Goal: Task Accomplishment & Management: Use online tool/utility

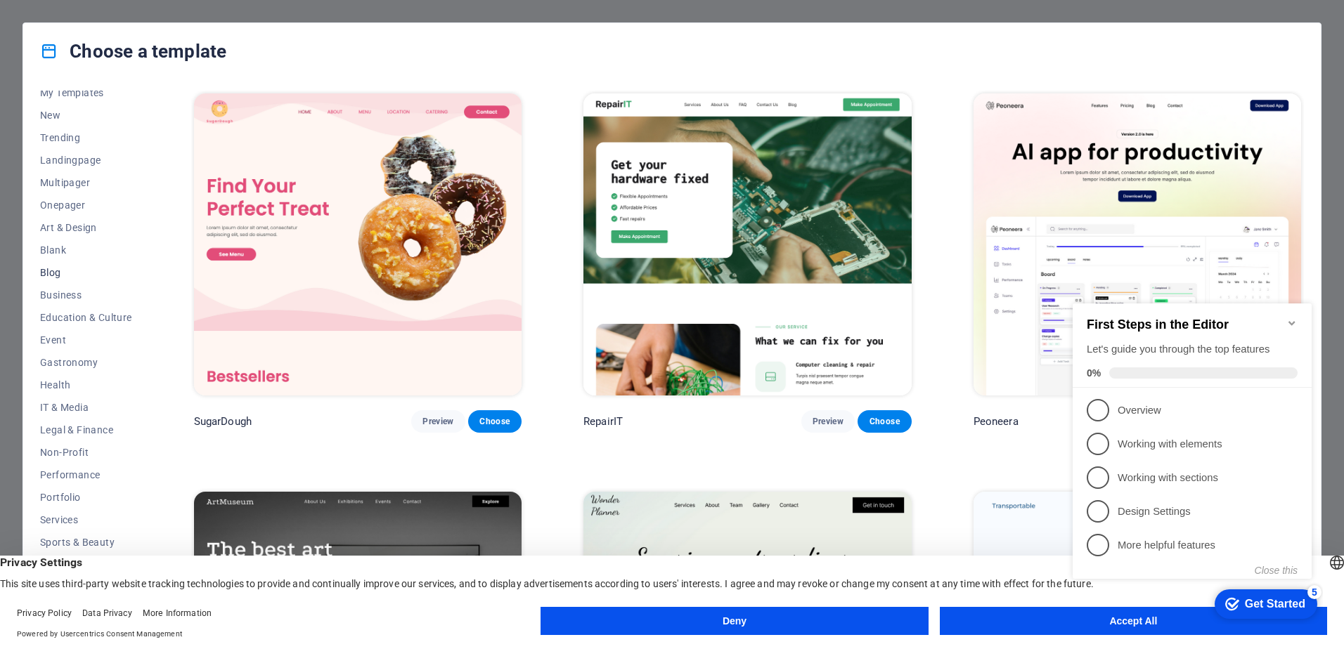
scroll to position [44, 0]
click at [66, 505] on span "Services" at bounding box center [86, 508] width 92 height 11
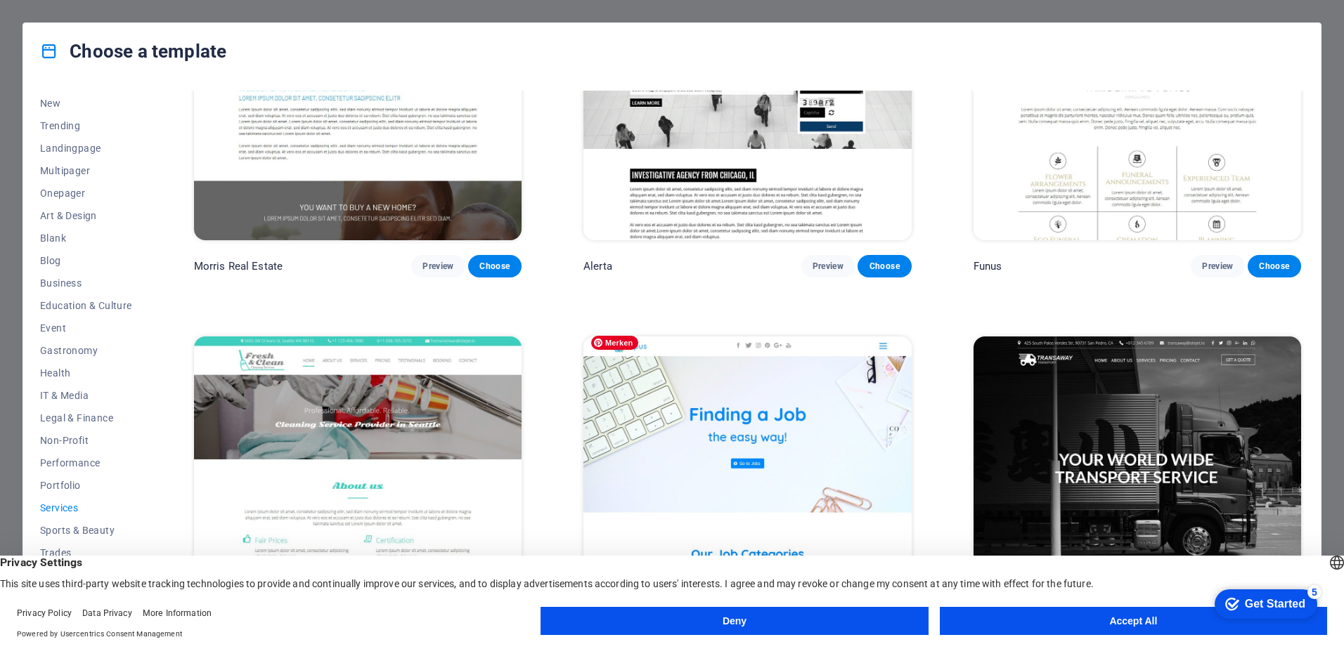
scroll to position [2203, 0]
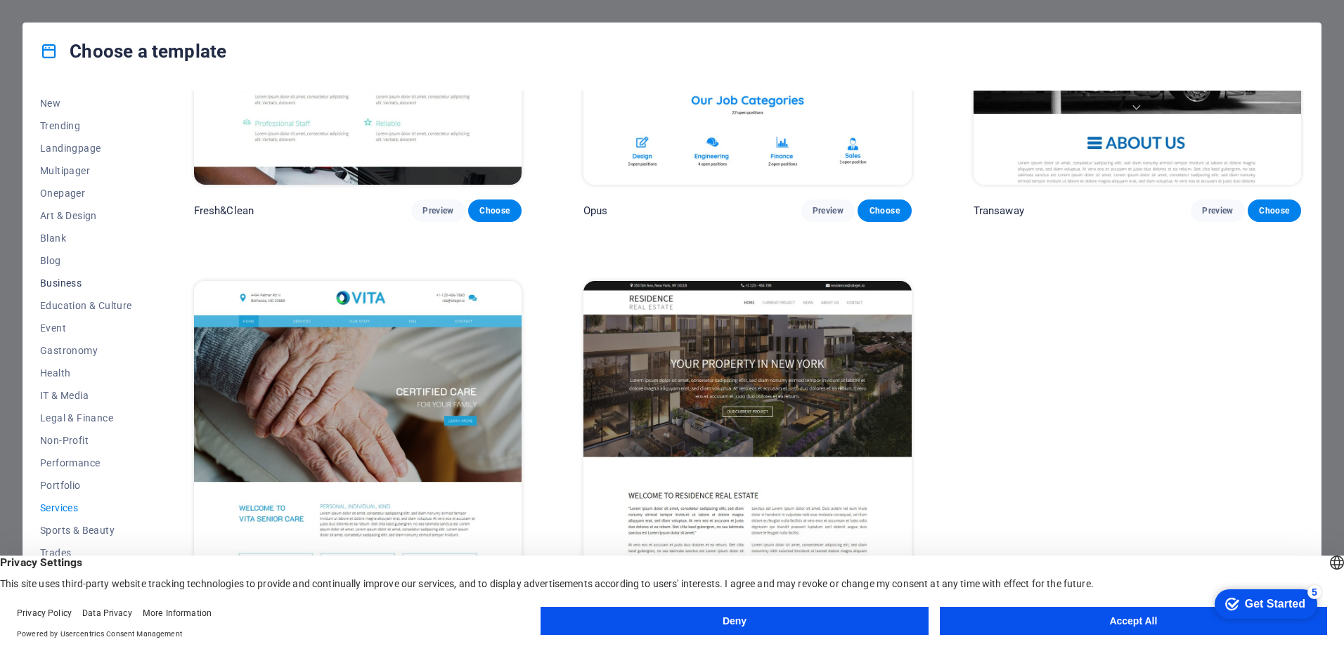
click at [55, 281] on span "Business" at bounding box center [86, 283] width 92 height 11
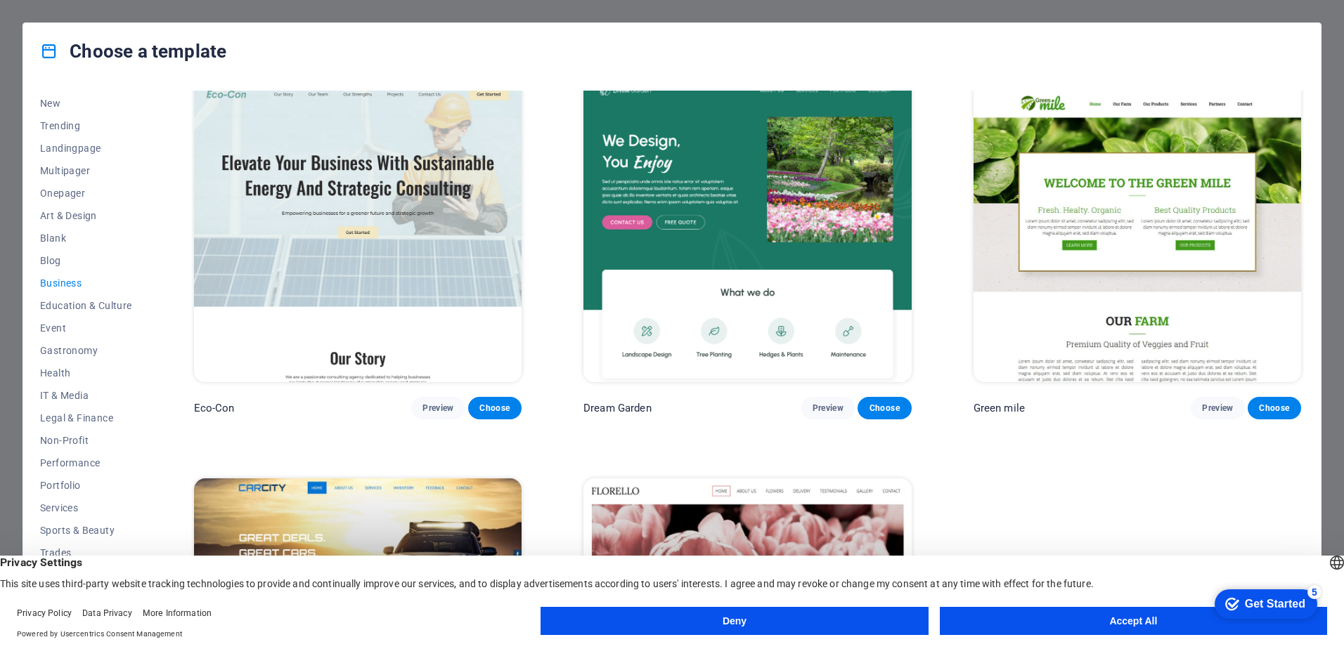
scroll to position [0, 0]
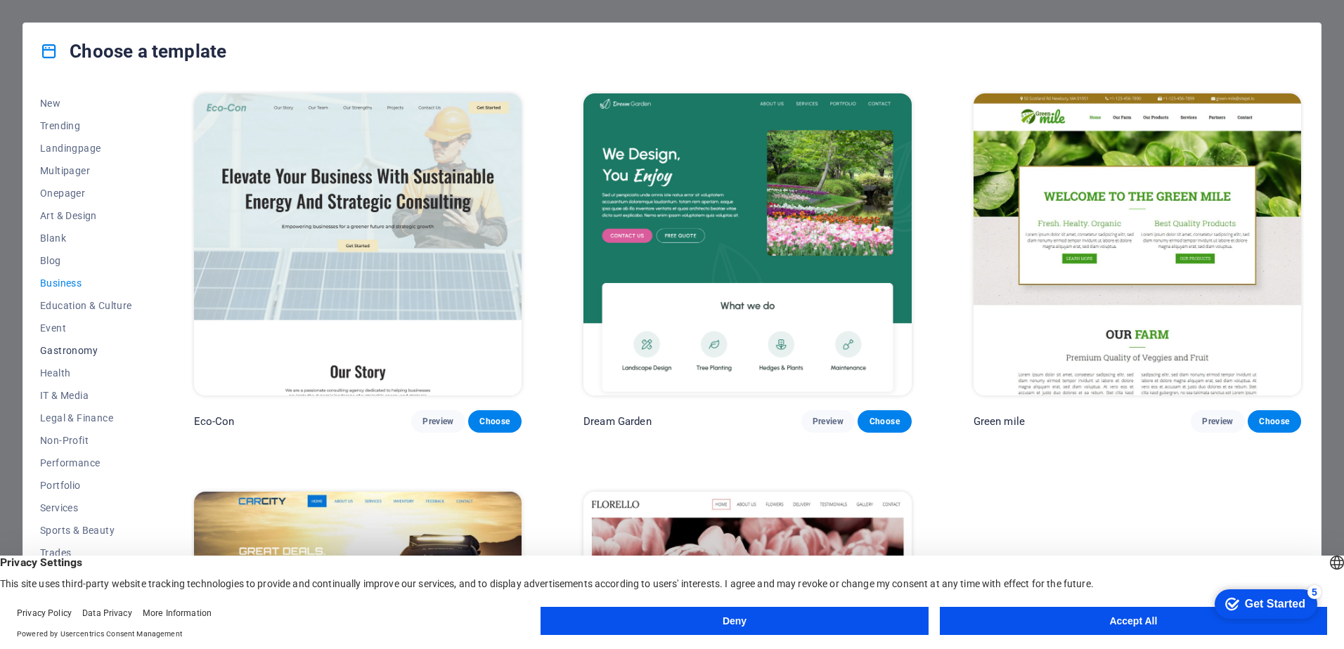
click at [60, 349] on span "Gastronomy" at bounding box center [86, 350] width 92 height 11
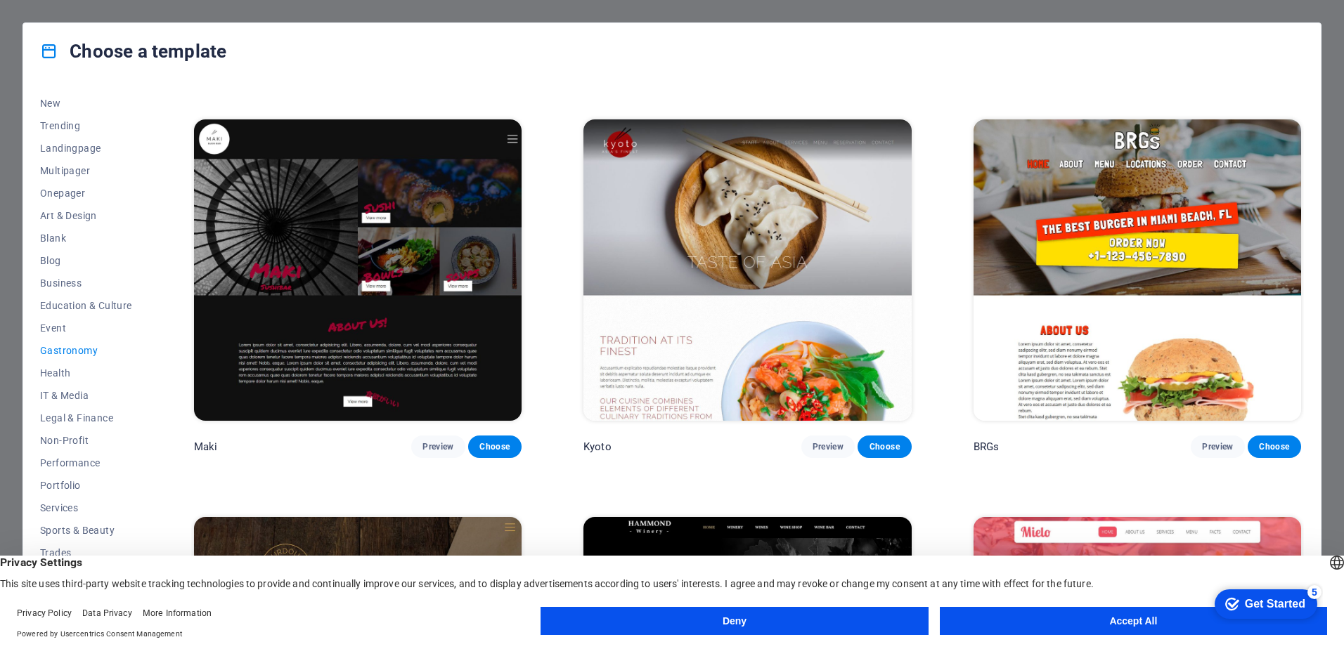
scroll to position [908, 0]
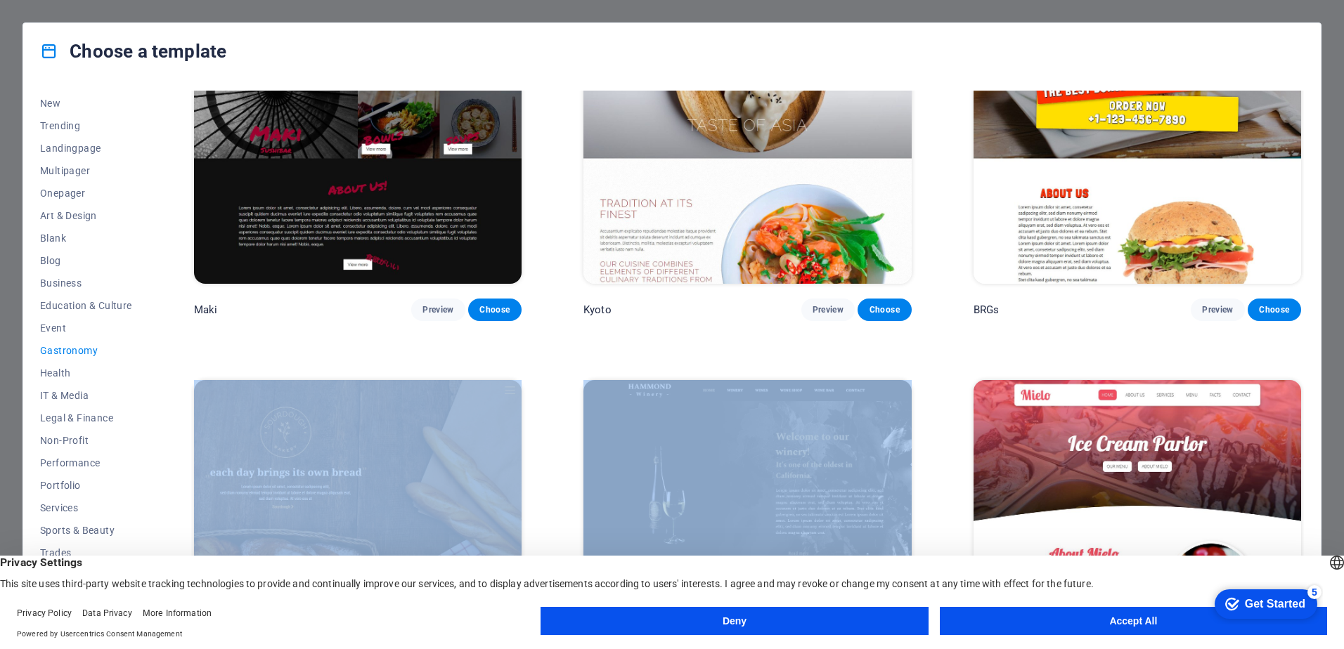
drag, startPoint x: 1299, startPoint y: 354, endPoint x: 1305, endPoint y: 289, distance: 65.0
click at [1305, 289] on div "All Templates My Templates New Trending Landingpage Multipager Onepager Art & D…" at bounding box center [671, 352] width 1297 height 547
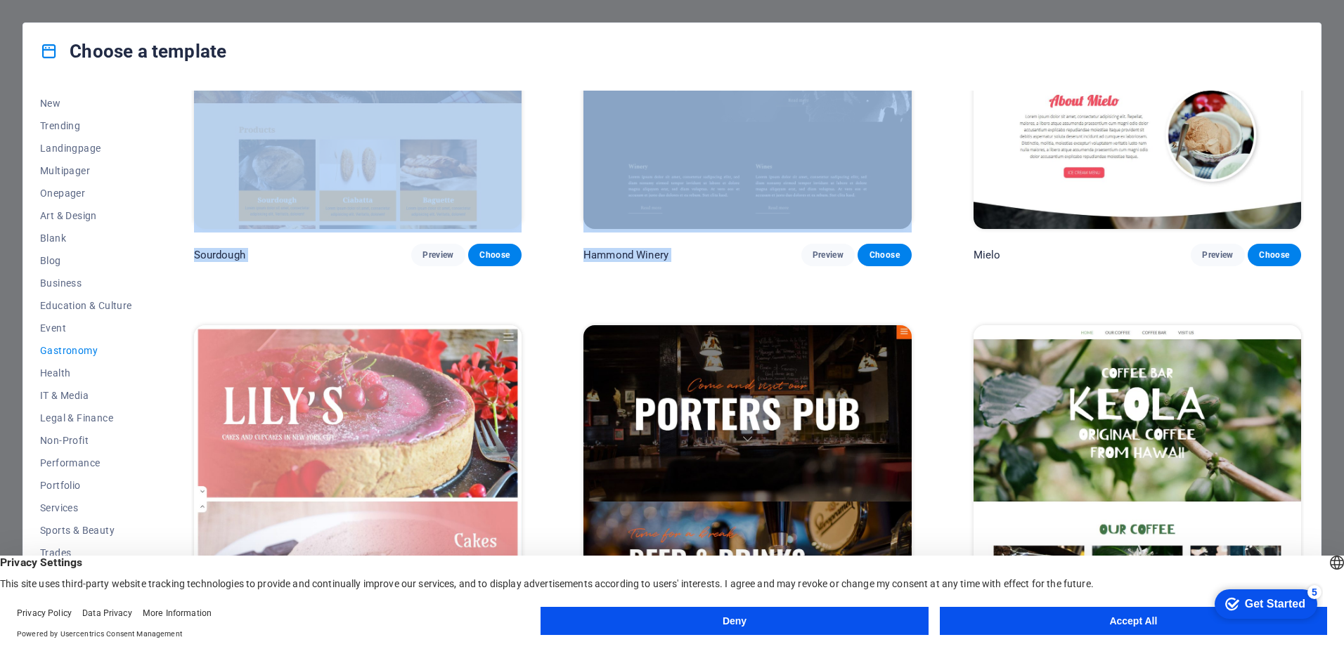
scroll to position [1806, 0]
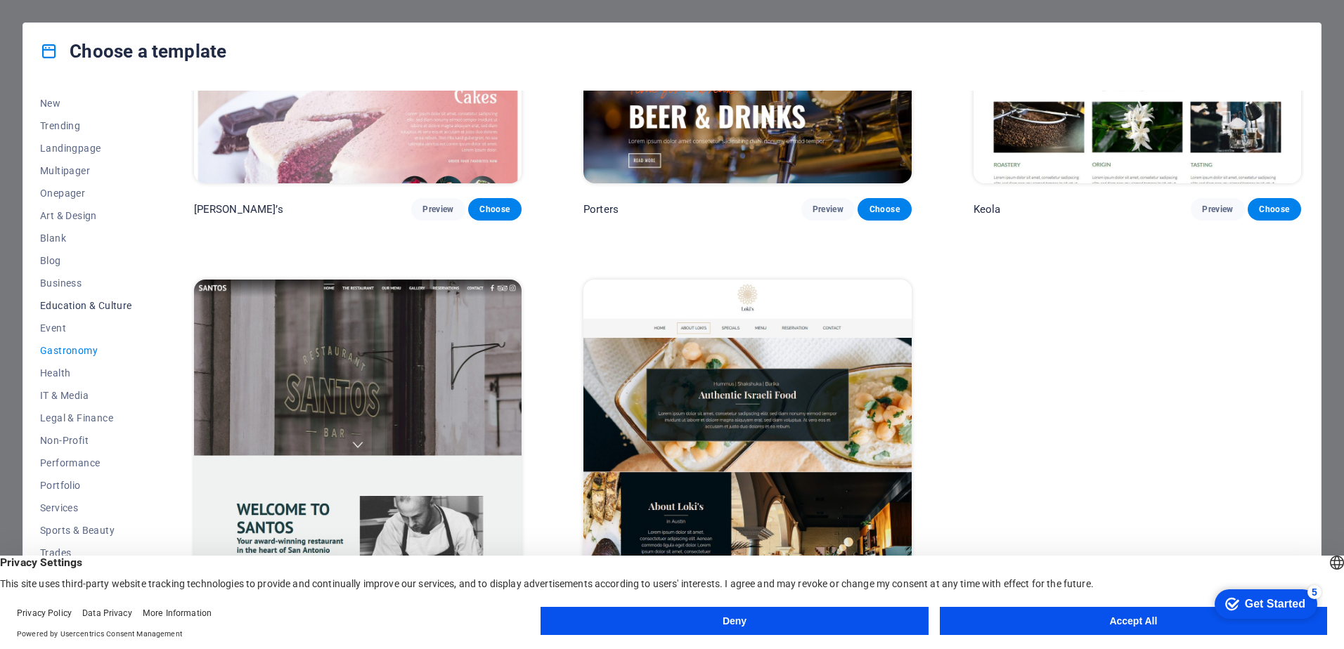
click at [73, 307] on span "Education & Culture" at bounding box center [86, 305] width 92 height 11
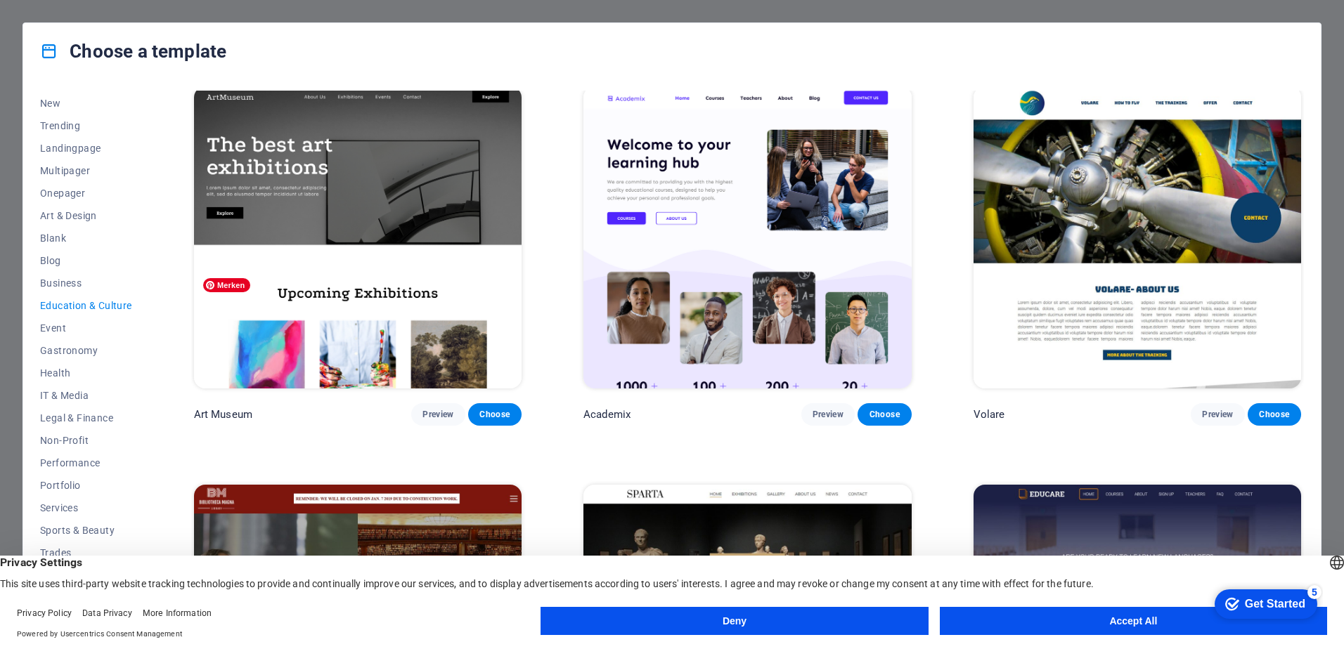
scroll to position [0, 0]
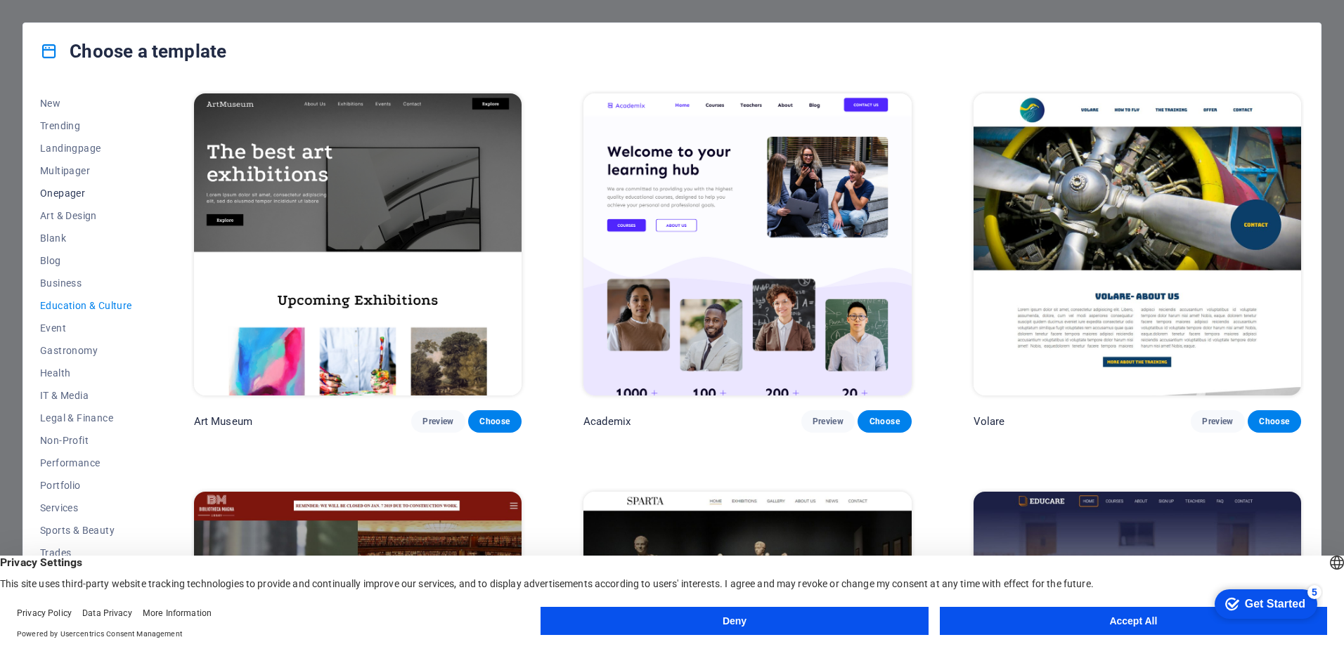
click at [56, 192] on span "Onepager" at bounding box center [86, 193] width 92 height 11
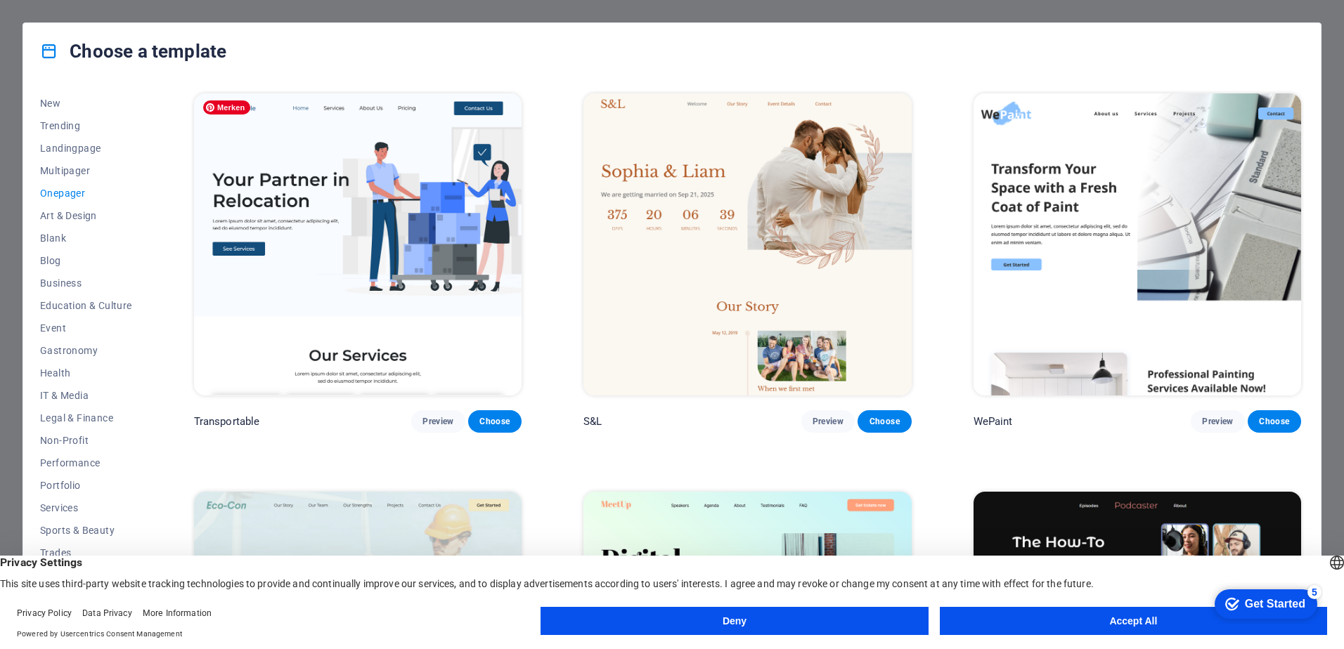
scroll to position [454, 0]
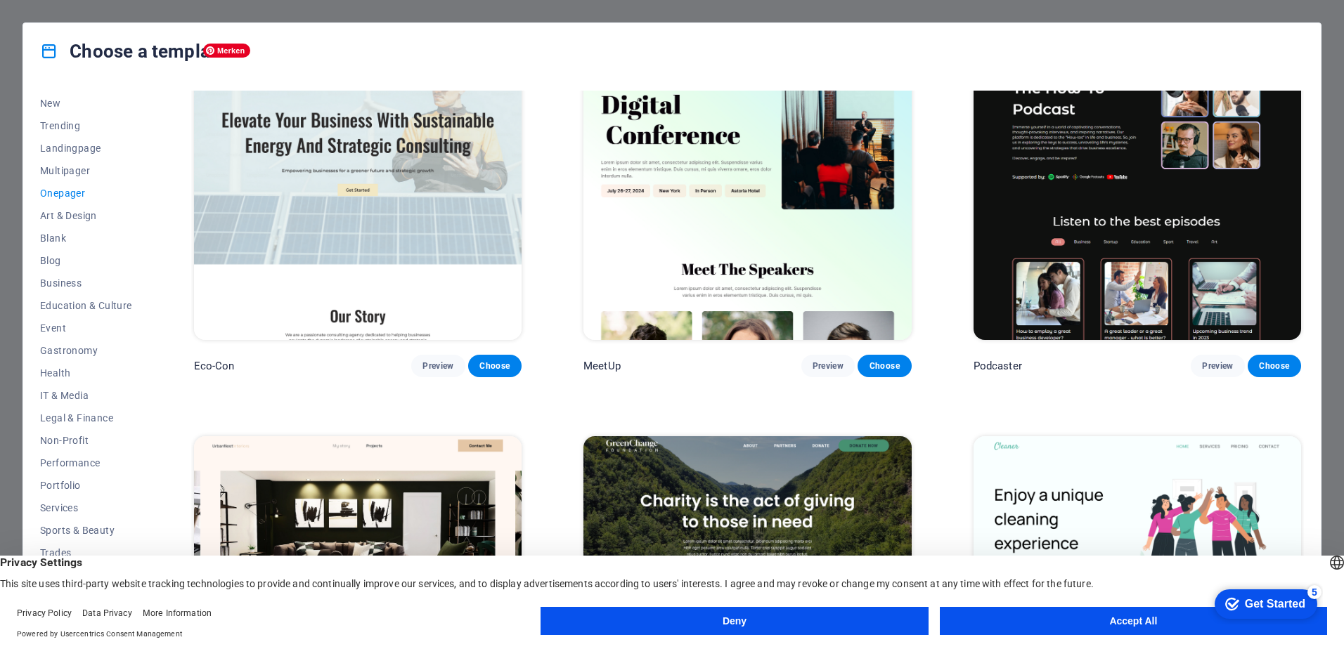
click at [403, 175] on img at bounding box center [358, 189] width 328 height 302
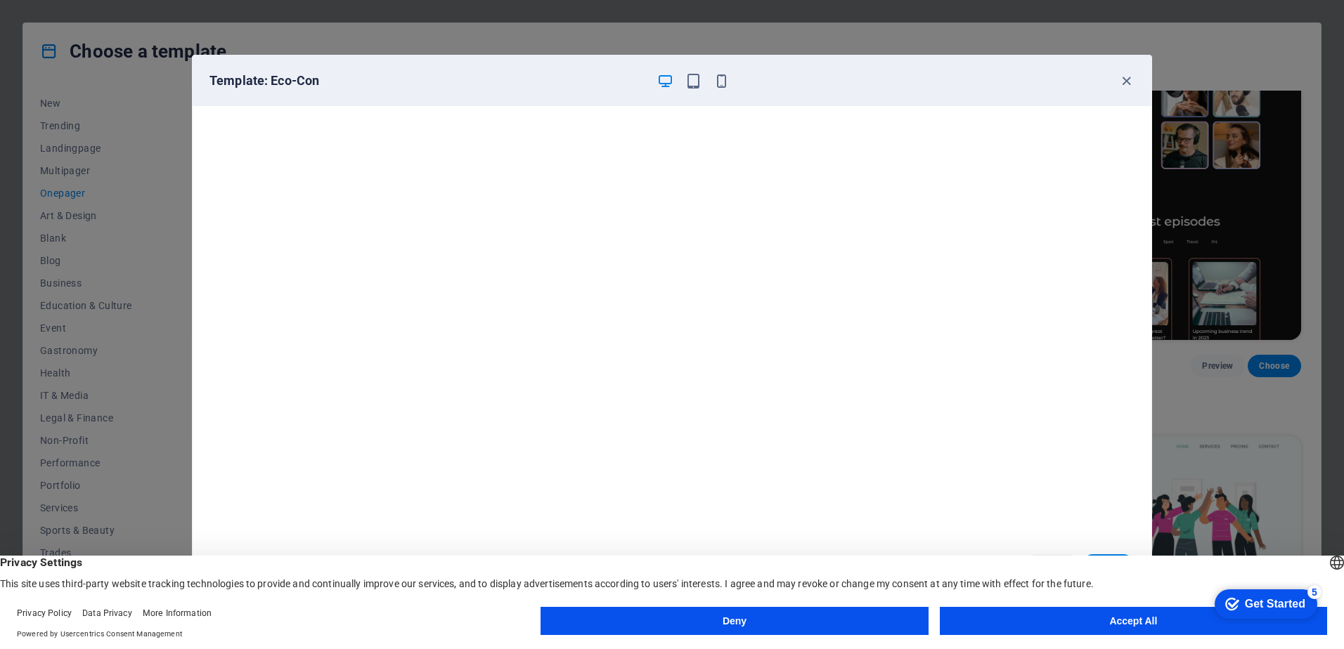
click at [60, 144] on div "Template: Eco-Con Cancel Choose" at bounding box center [672, 324] width 1344 height 649
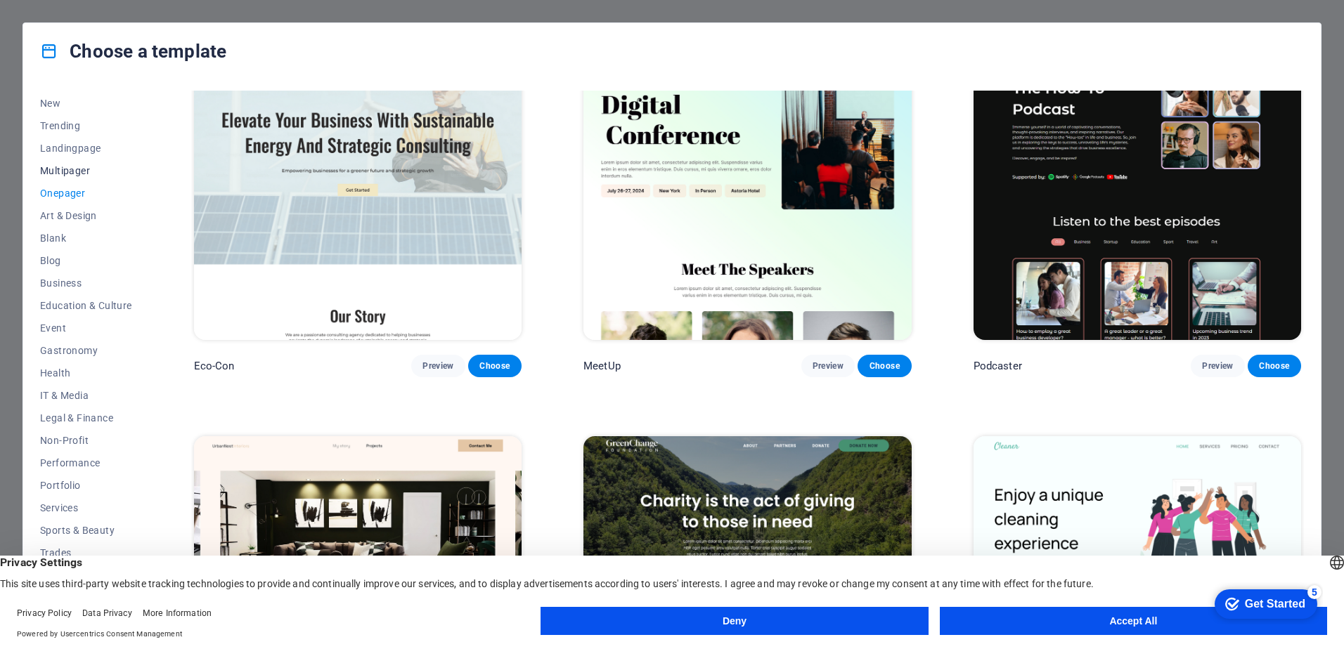
click at [59, 168] on span "Multipager" at bounding box center [86, 170] width 92 height 11
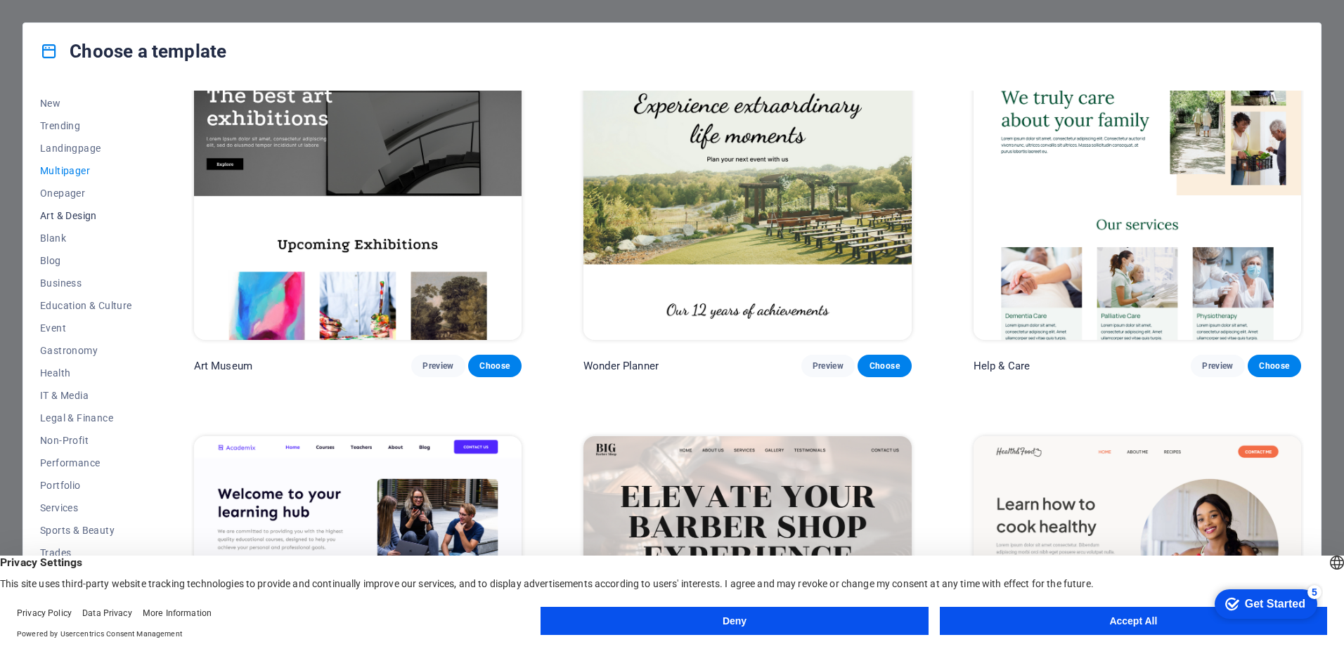
click at [63, 212] on span "Art & Design" at bounding box center [86, 215] width 92 height 11
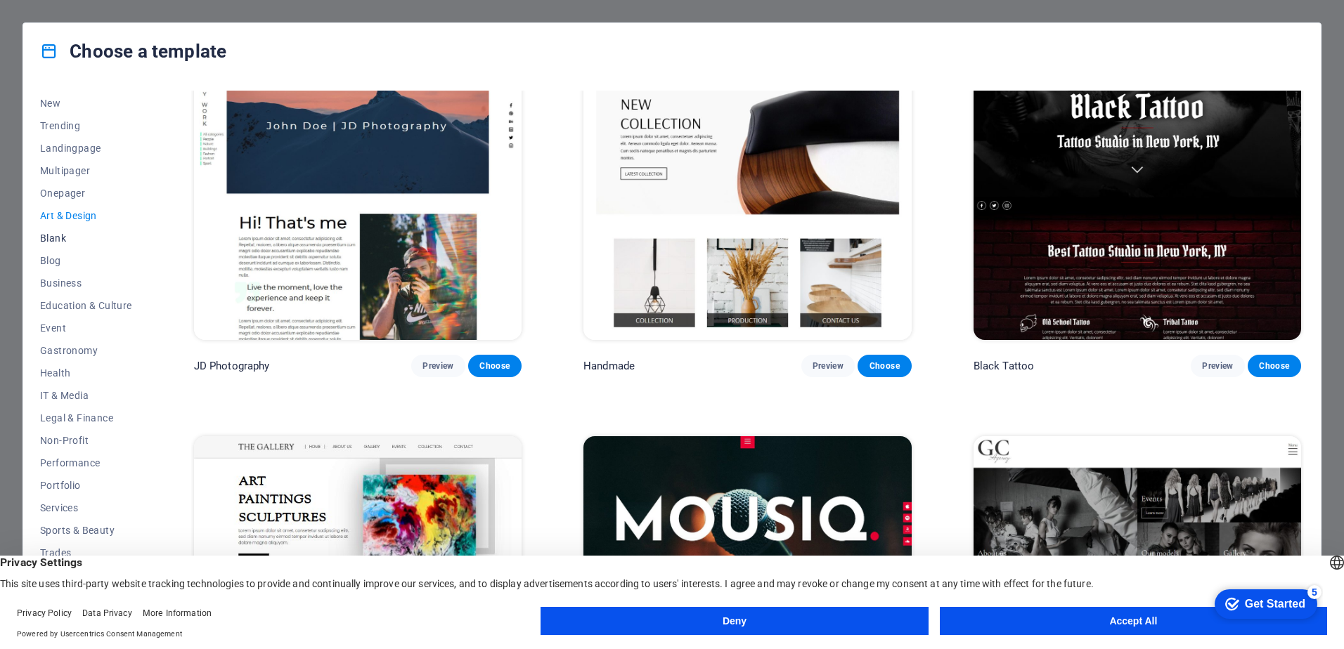
click at [51, 234] on span "Blank" at bounding box center [86, 238] width 92 height 11
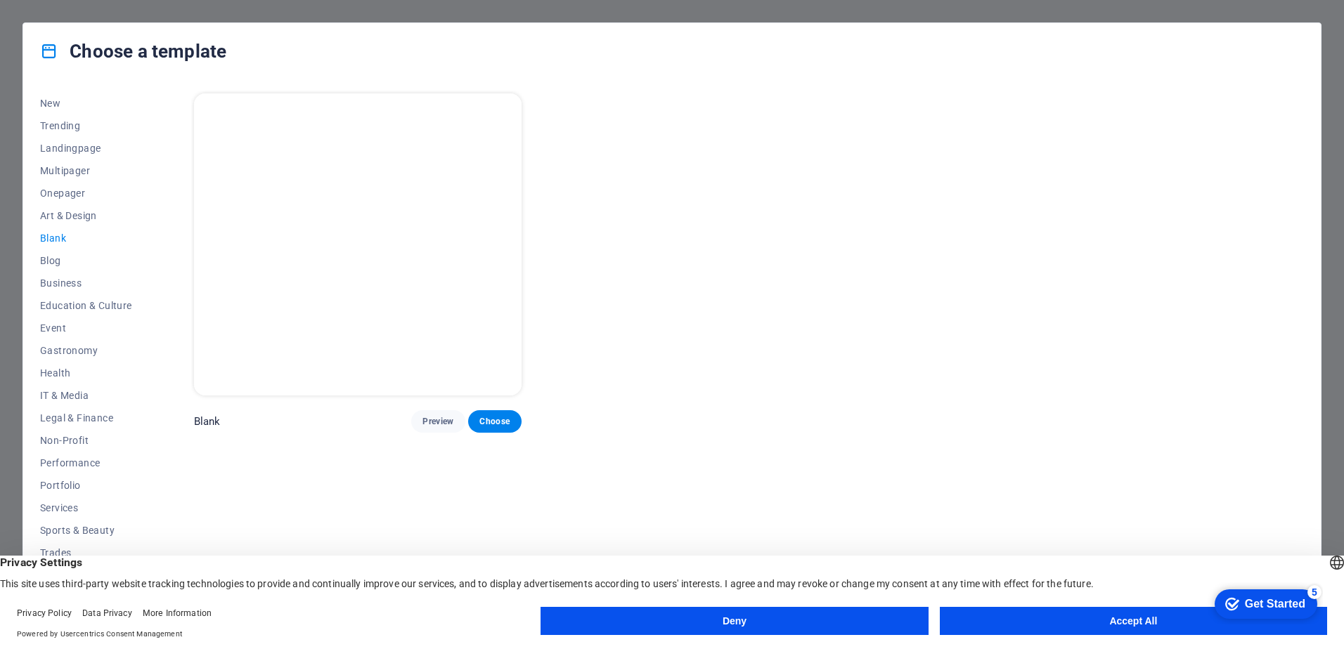
scroll to position [0, 0]
click at [51, 259] on span "Blog" at bounding box center [86, 260] width 92 height 11
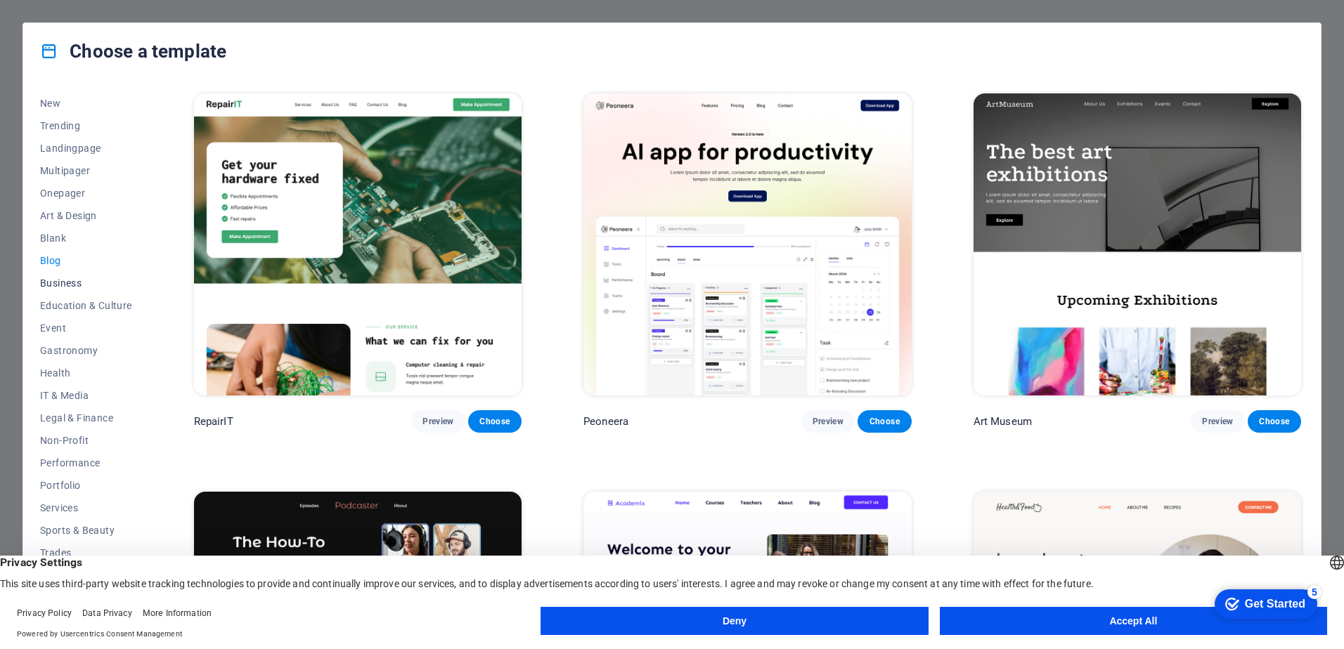
click at [56, 279] on span "Business" at bounding box center [86, 283] width 92 height 11
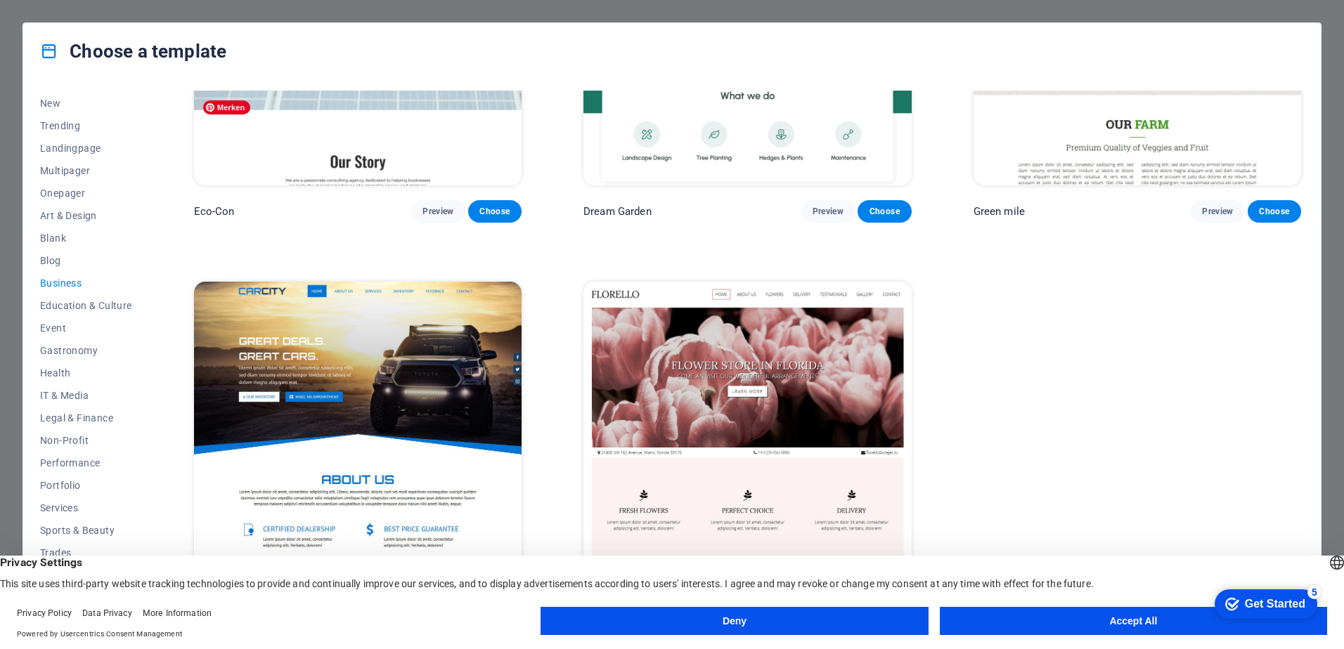
scroll to position [219, 0]
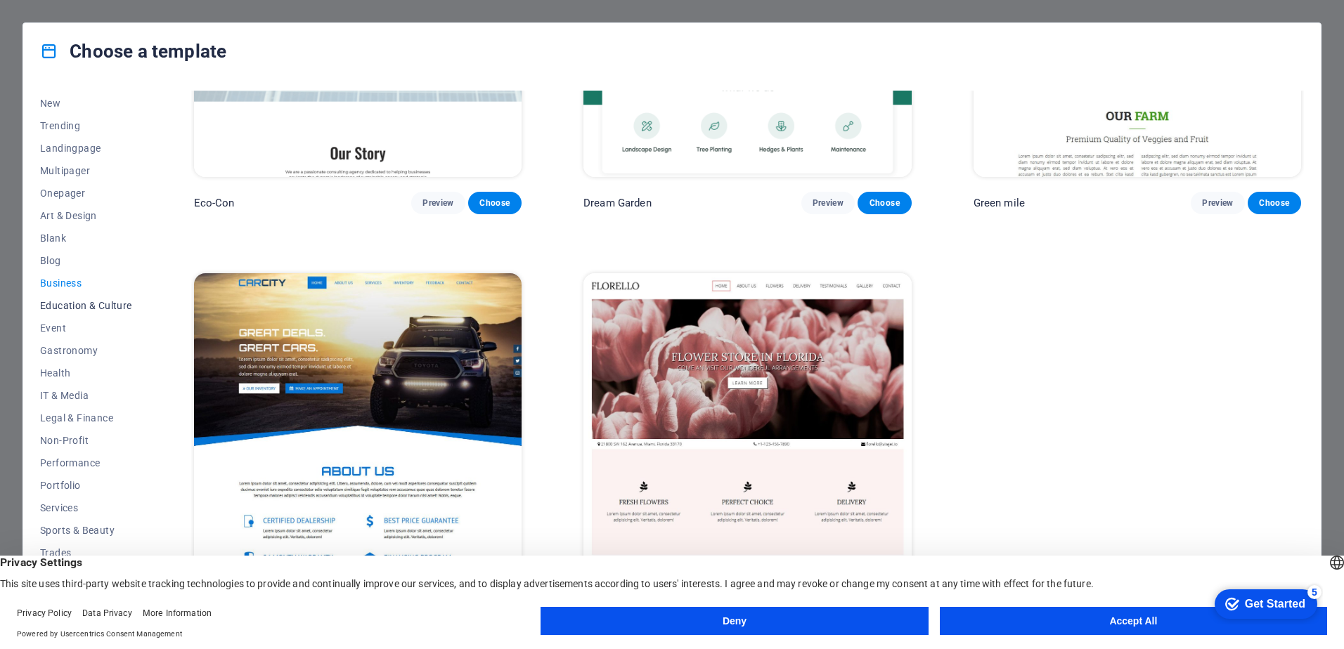
click at [102, 306] on span "Education & Culture" at bounding box center [86, 305] width 92 height 11
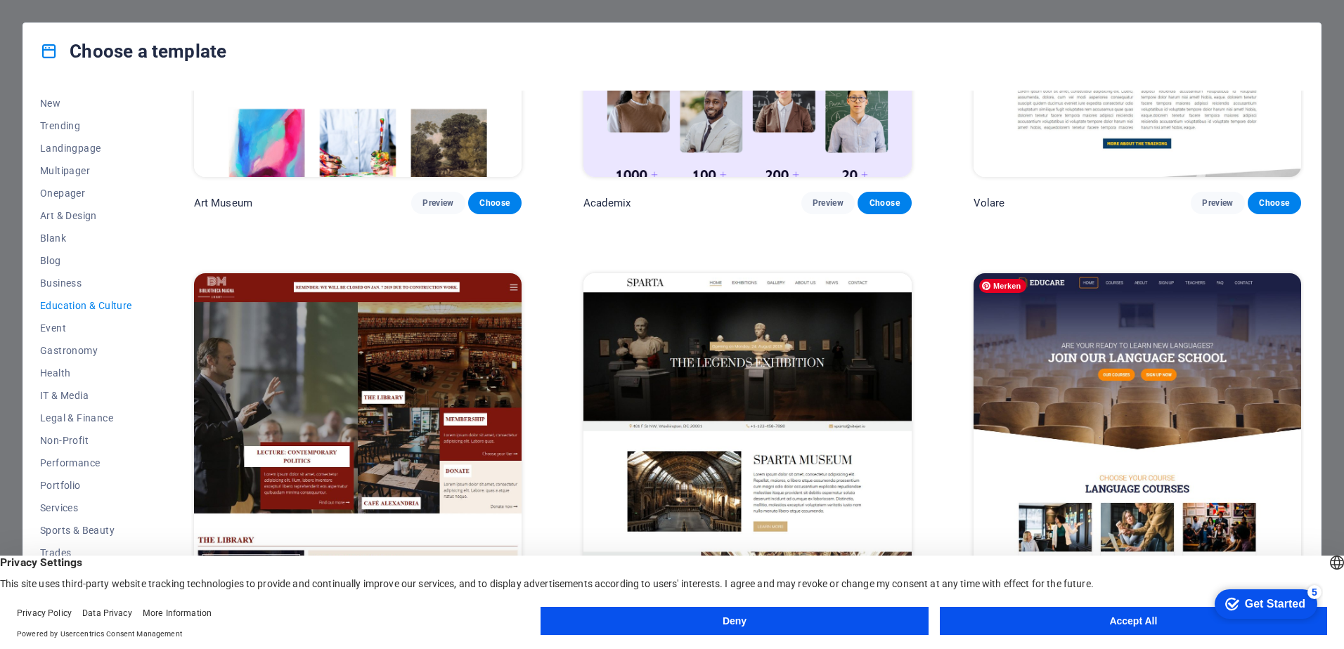
click at [1030, 344] on img at bounding box center [1137, 424] width 328 height 302
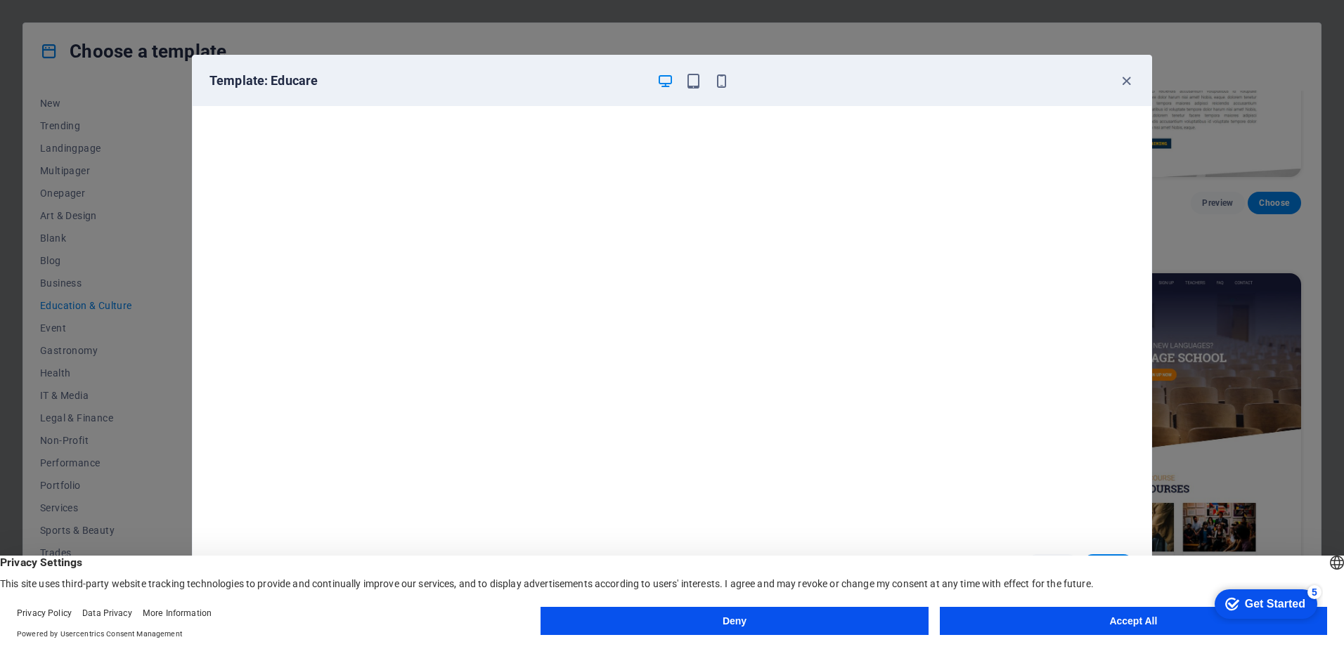
click at [64, 328] on div "Template: Educare Cancel Choose" at bounding box center [672, 324] width 1344 height 649
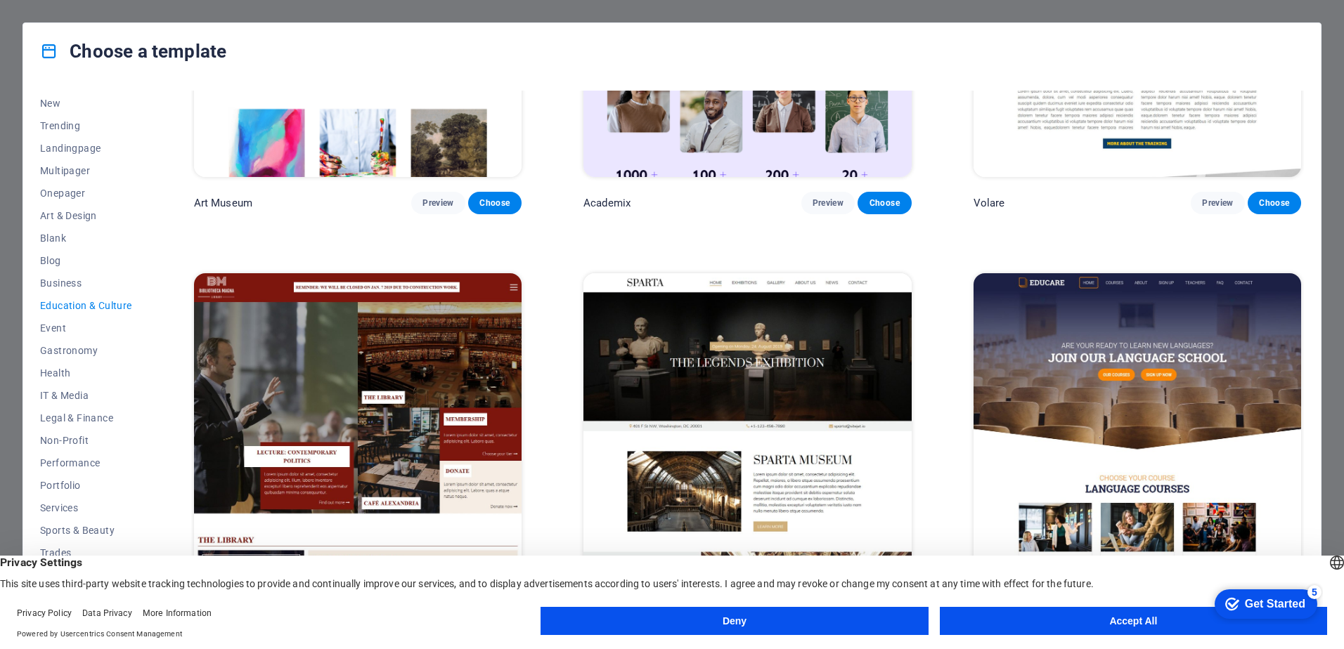
scroll to position [616, 0]
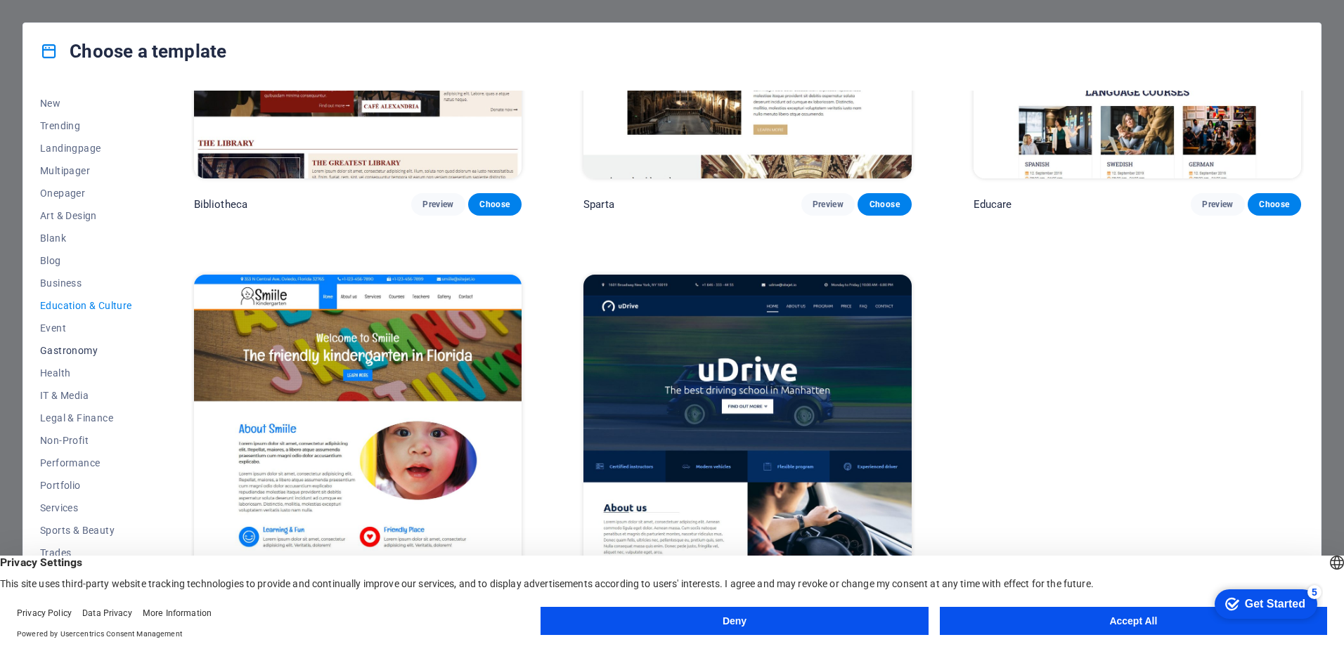
click at [68, 350] on span "Gastronomy" at bounding box center [86, 350] width 92 height 11
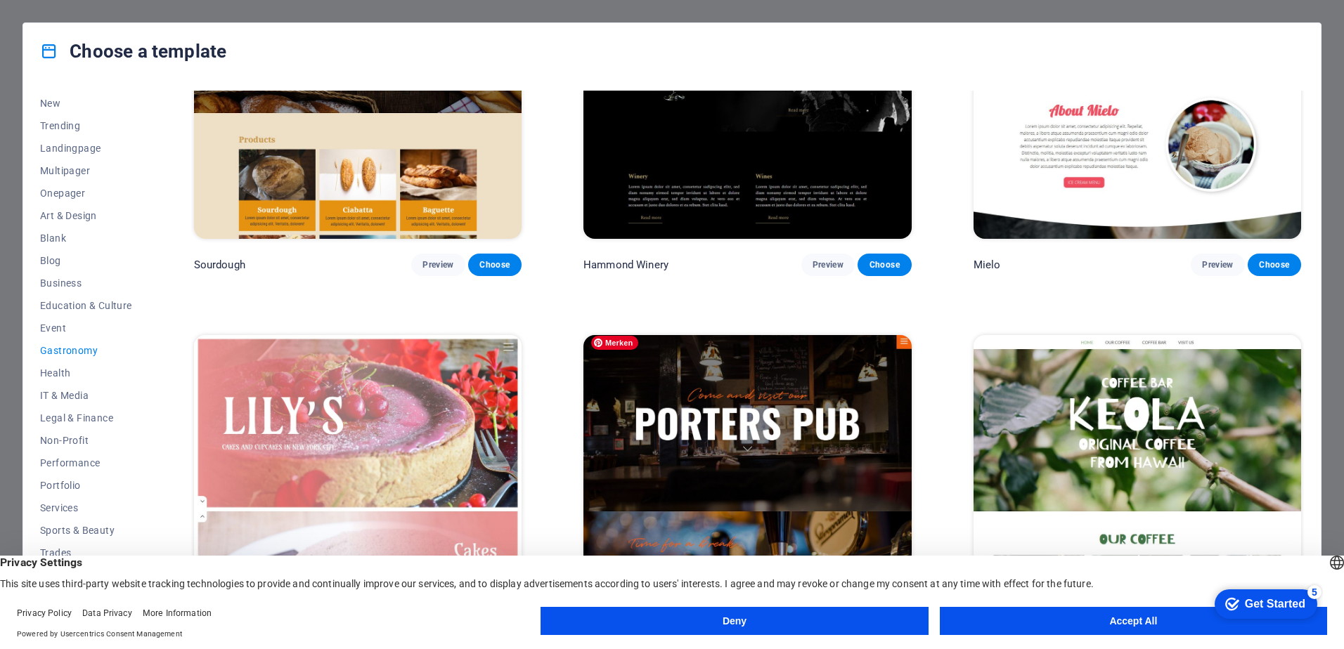
scroll to position [898, 0]
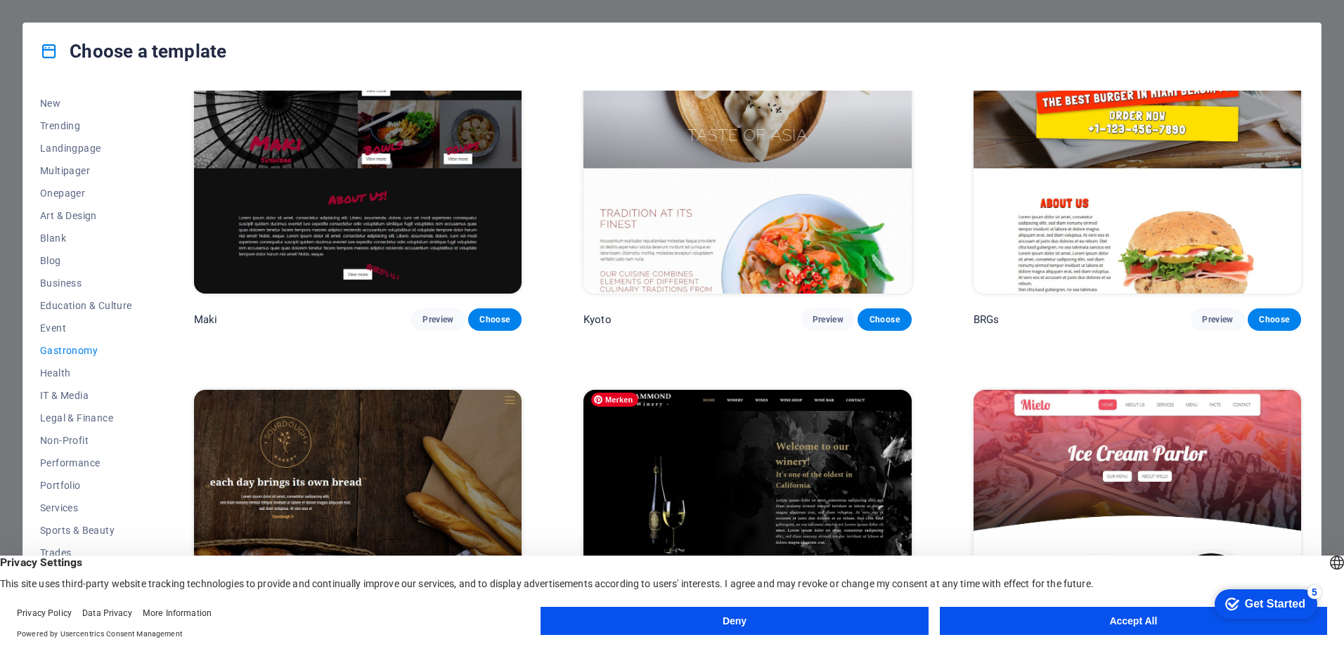
click at [723, 426] on img at bounding box center [747, 541] width 328 height 302
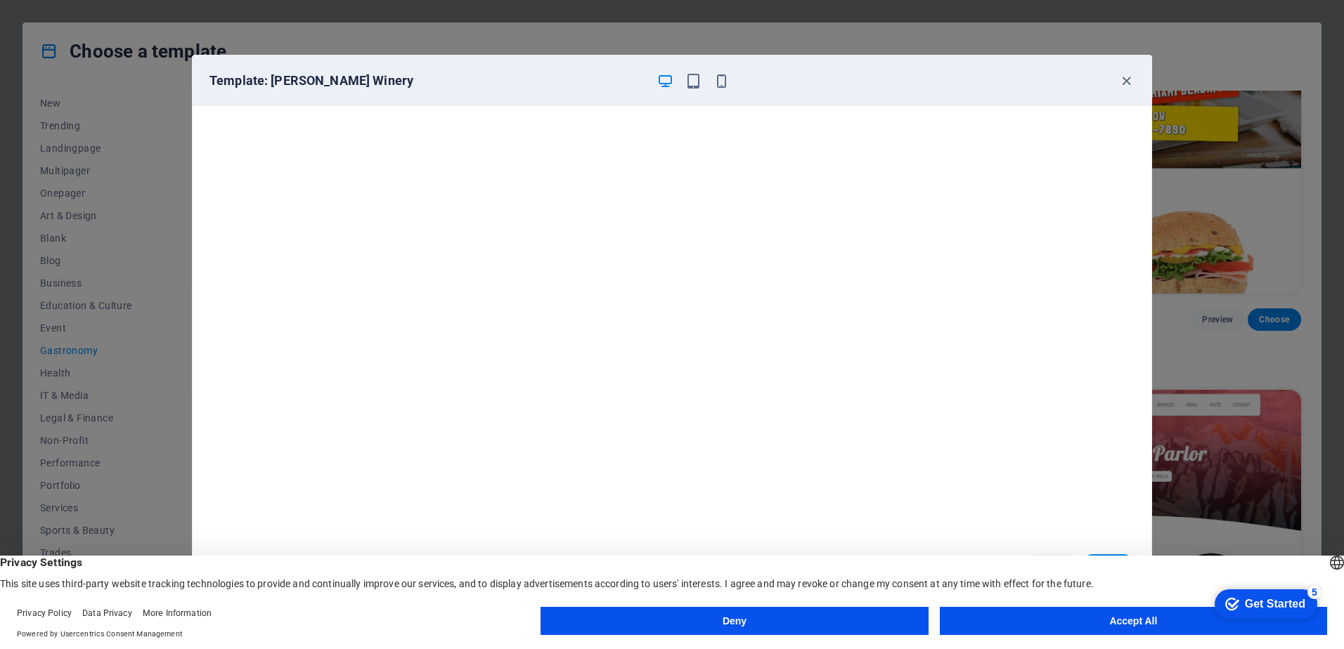
click at [55, 370] on div "Template: Hammond Winery Cancel Choose" at bounding box center [672, 324] width 1344 height 649
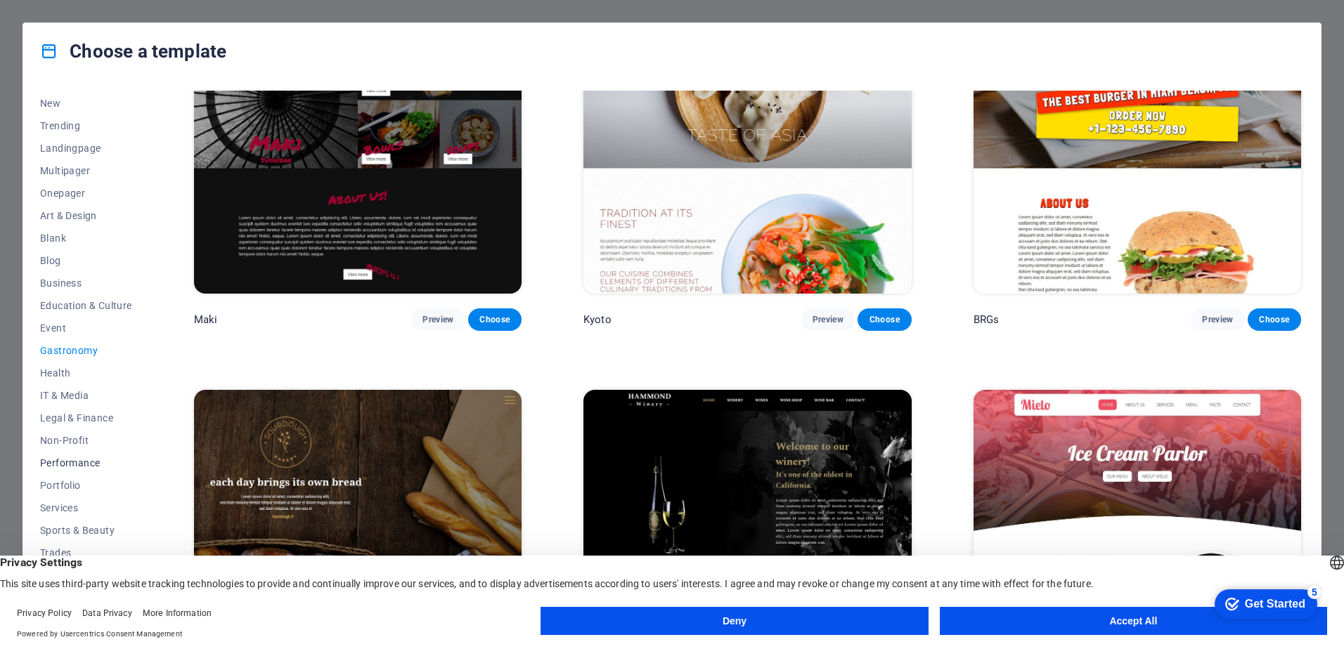
click at [67, 465] on span "Performance" at bounding box center [86, 463] width 92 height 11
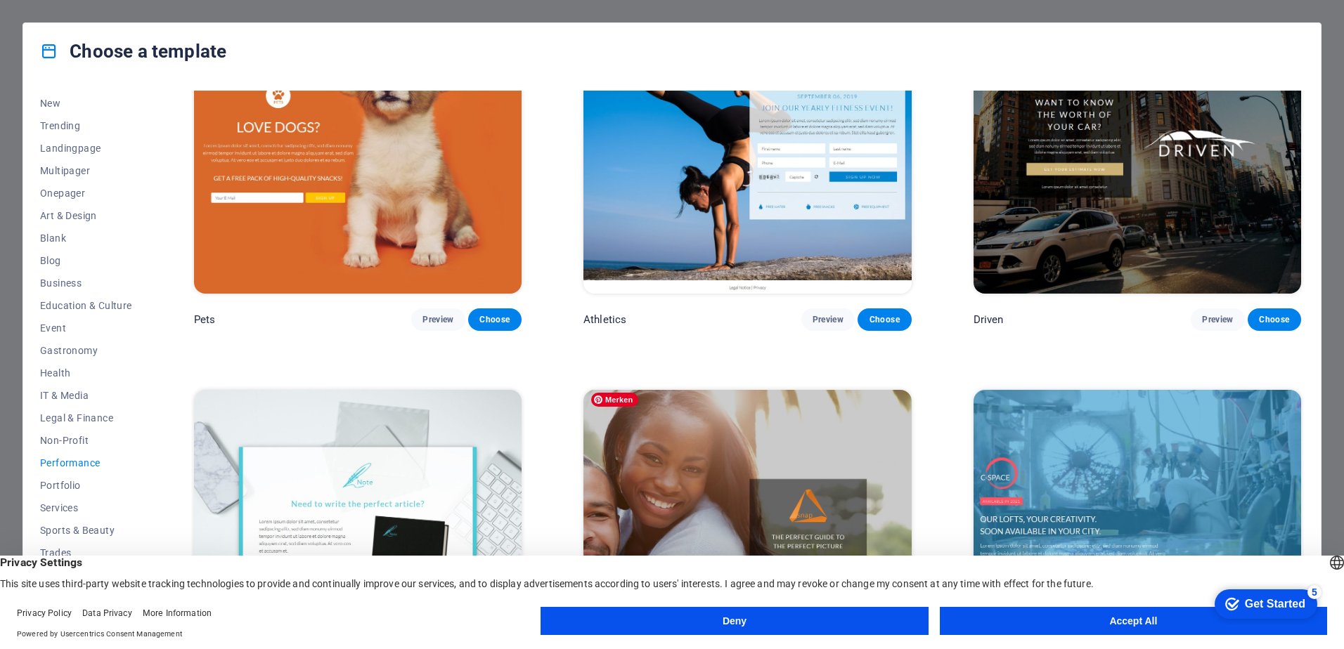
scroll to position [1806, 0]
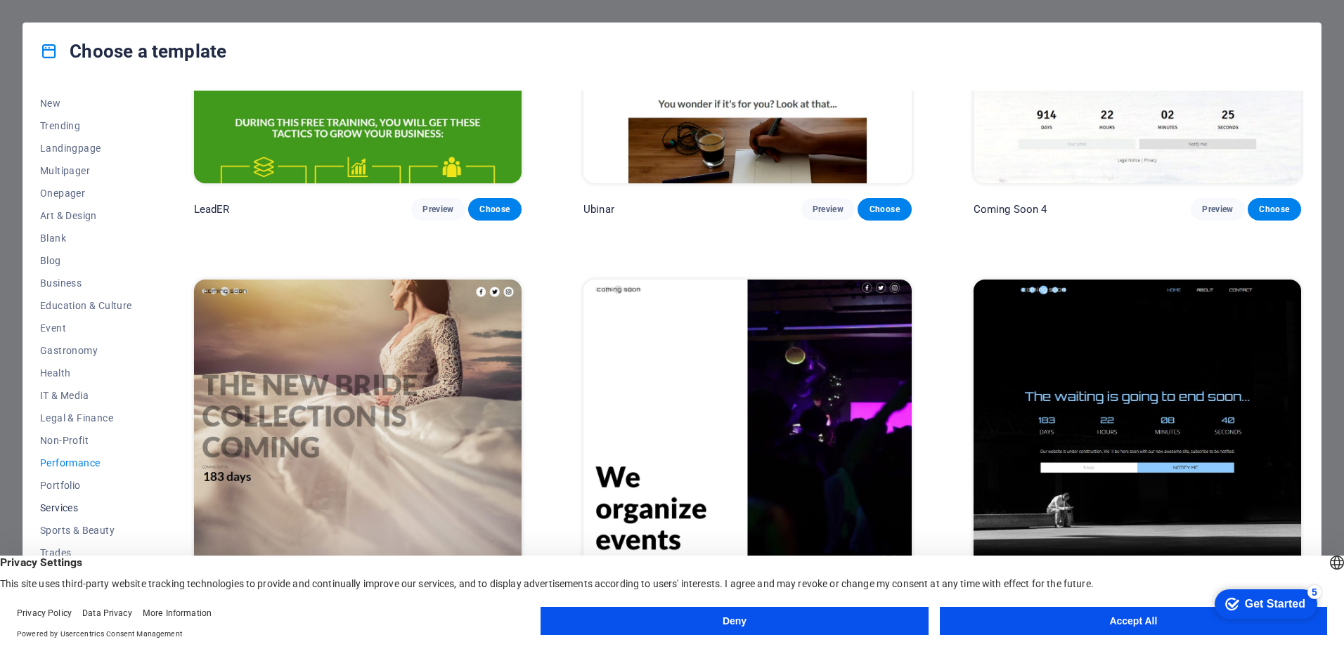
click at [60, 503] on span "Services" at bounding box center [86, 508] width 92 height 11
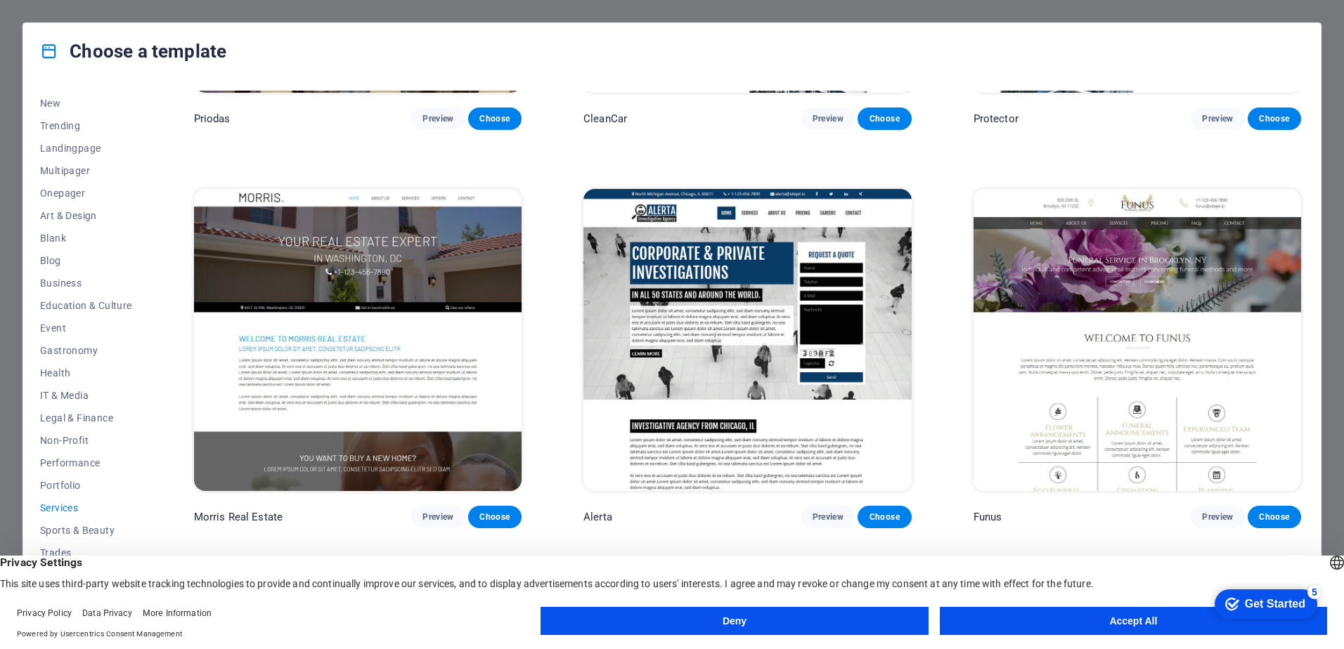
scroll to position [1472, 0]
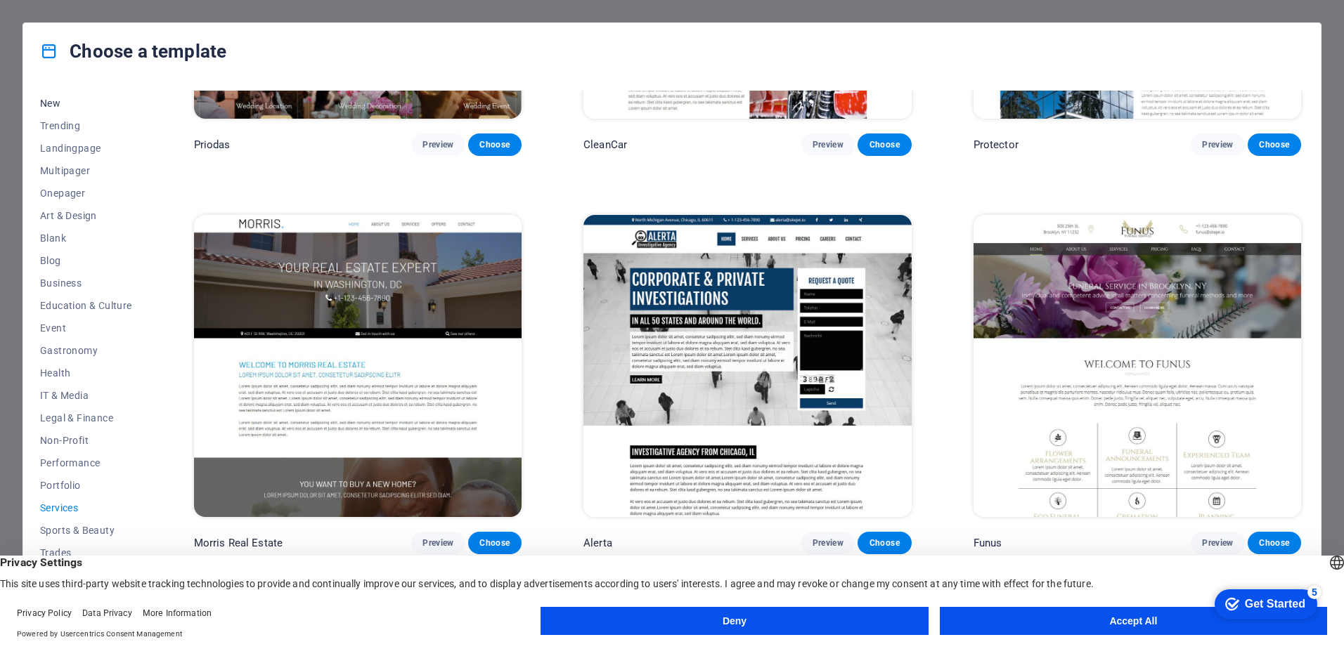
click at [44, 101] on span "New" at bounding box center [86, 103] width 92 height 11
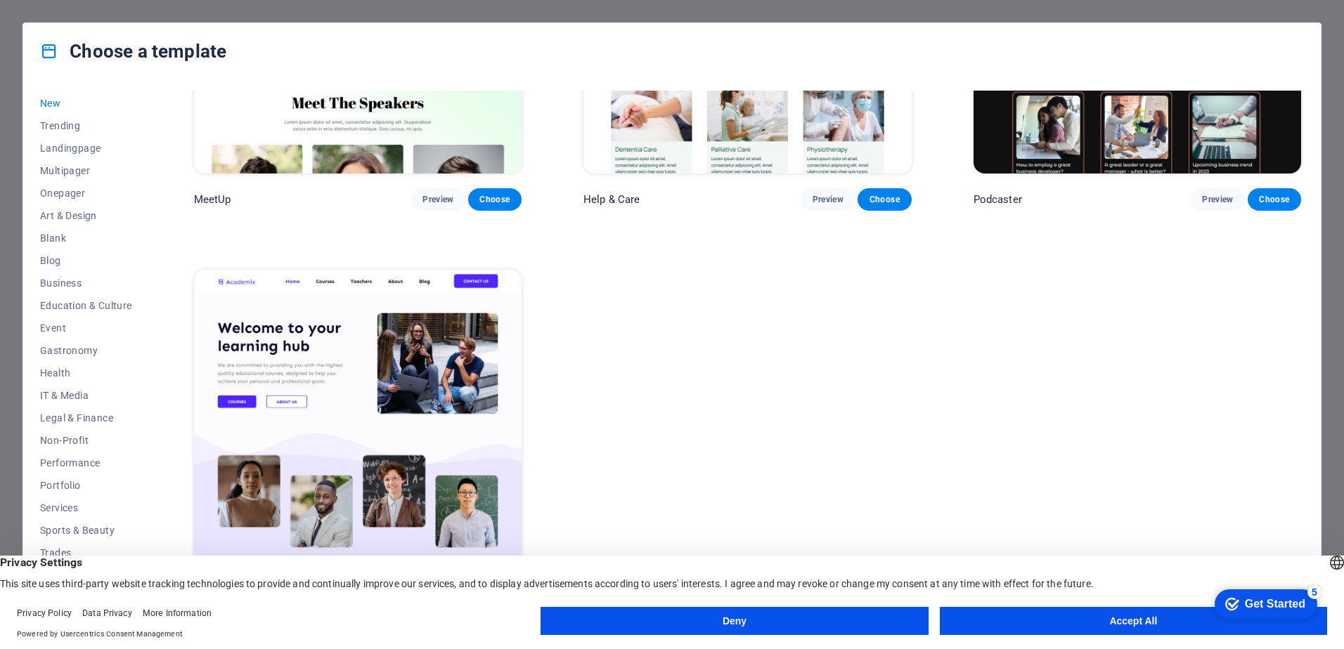
scroll to position [1409, 0]
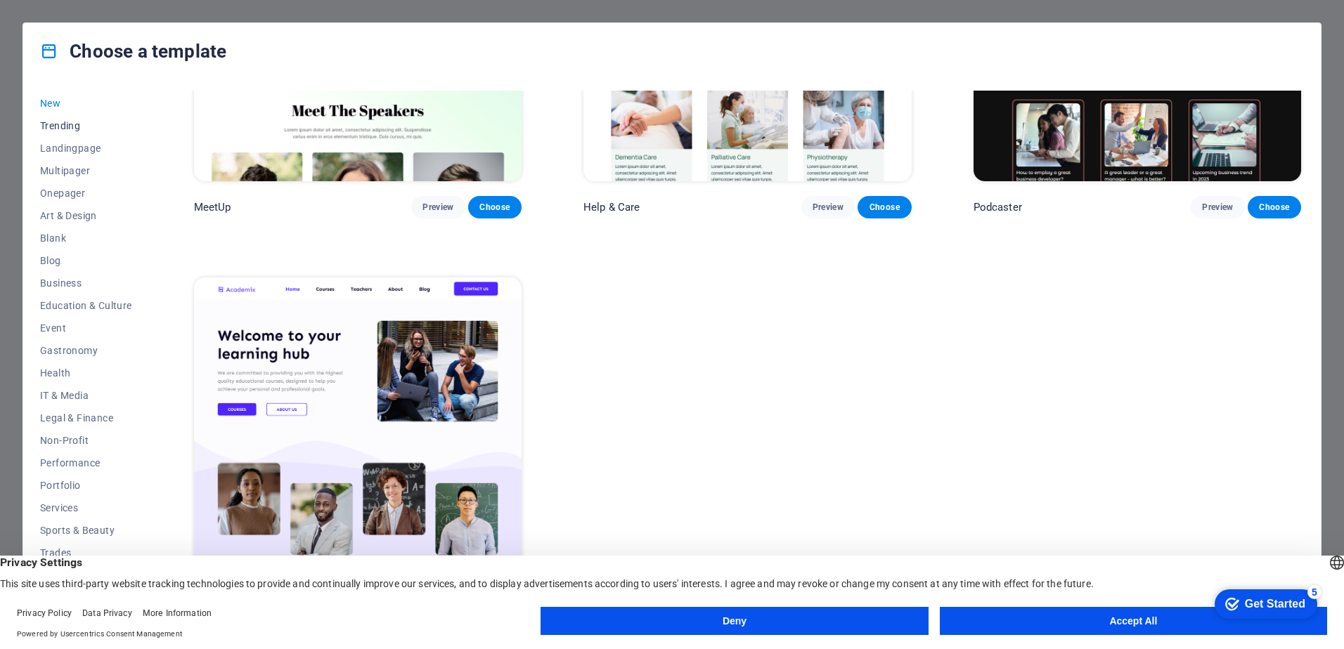
click at [64, 122] on span "Trending" at bounding box center [86, 125] width 92 height 11
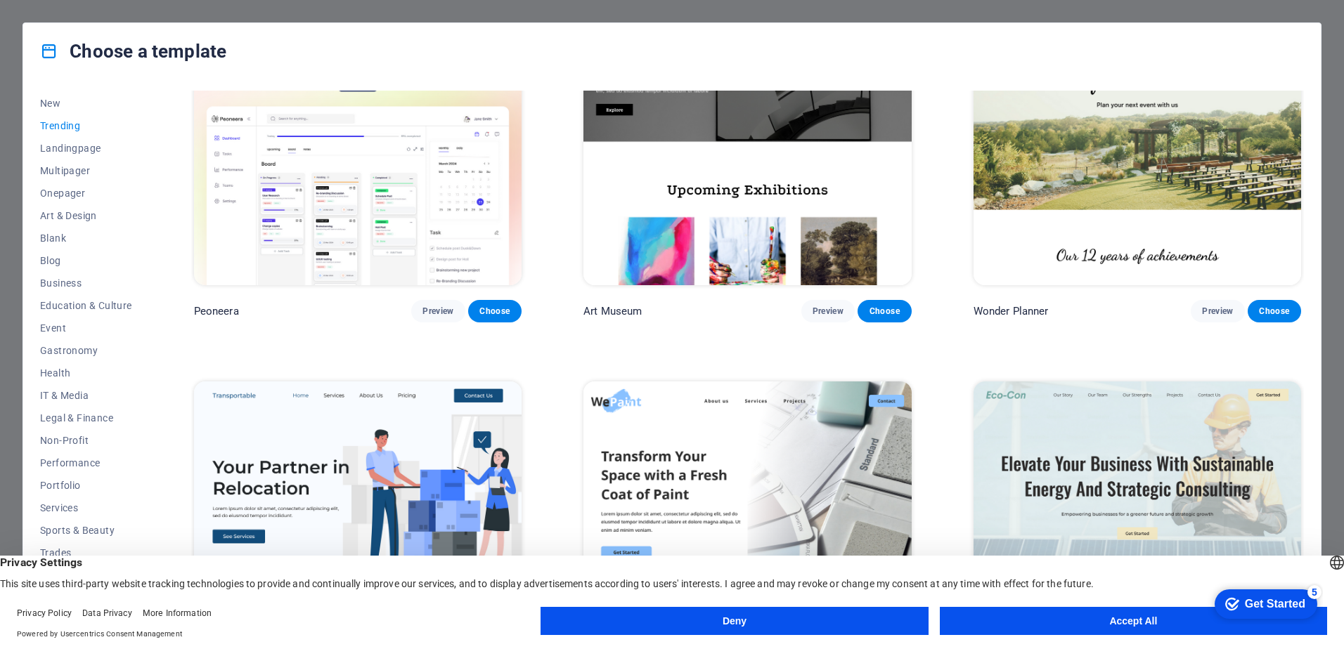
scroll to position [564, 0]
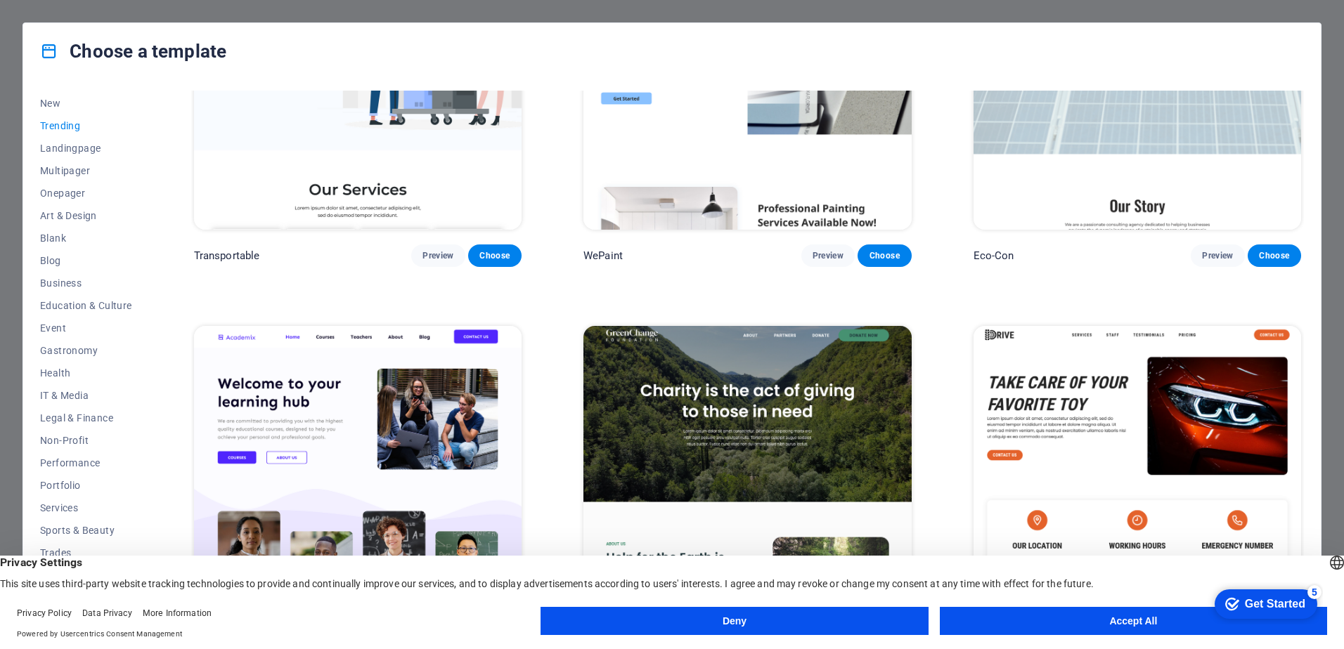
click at [382, 158] on img at bounding box center [358, 79] width 328 height 302
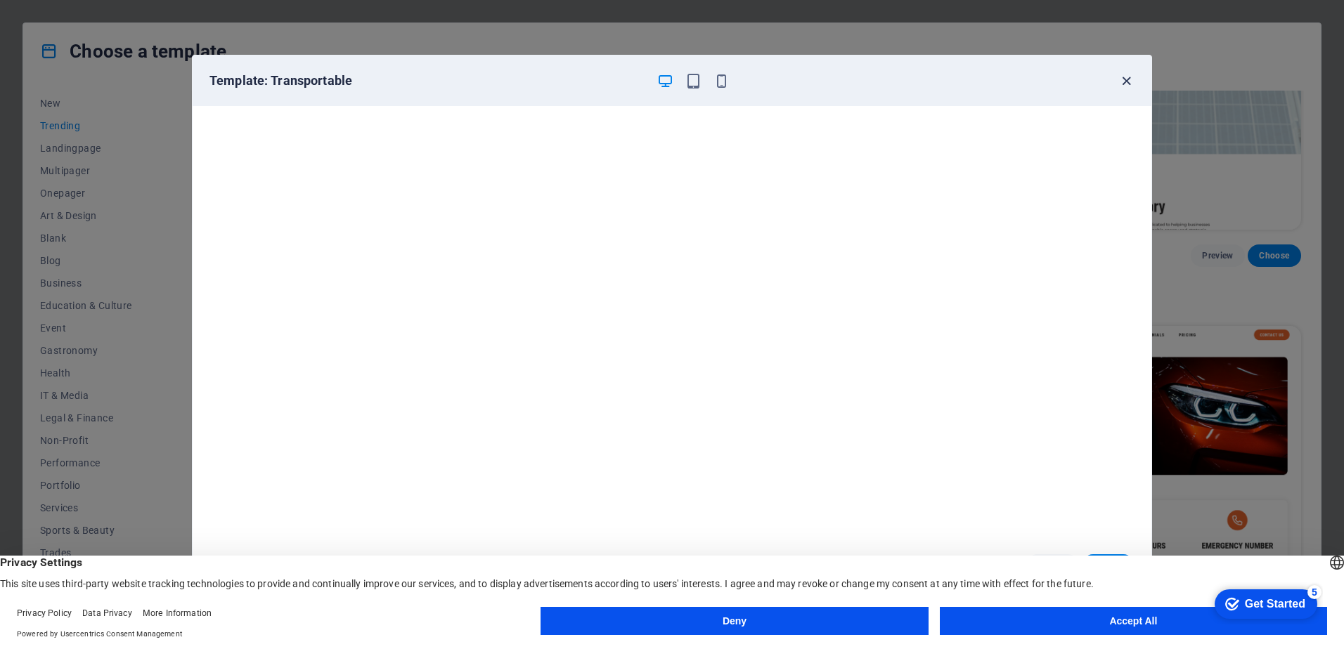
click at [1129, 82] on icon "button" at bounding box center [1126, 81] width 16 height 16
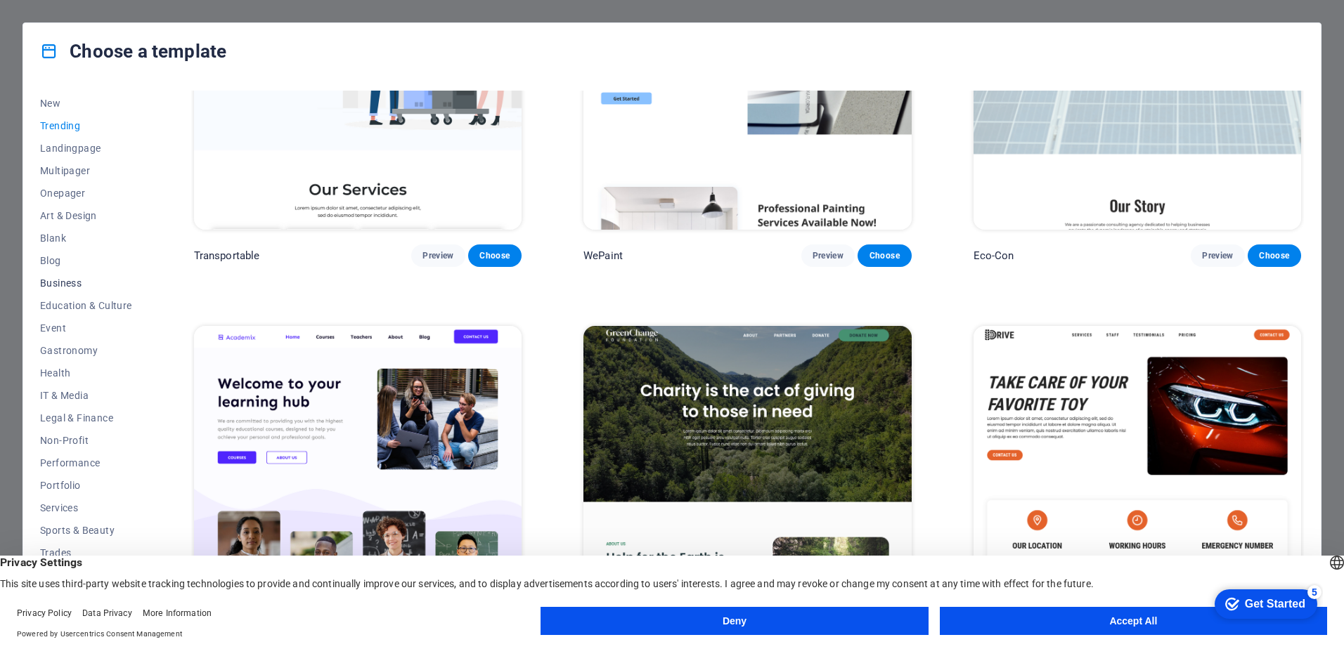
click at [68, 284] on span "Business" at bounding box center [86, 283] width 92 height 11
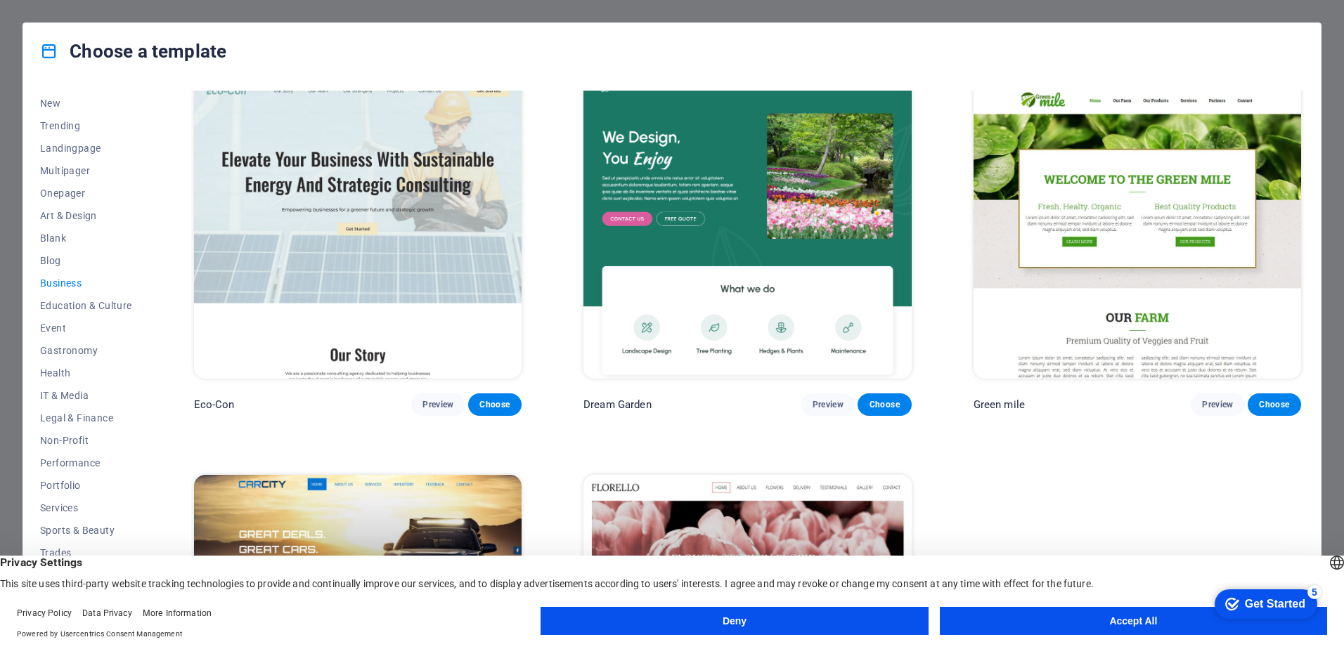
scroll to position [0, 0]
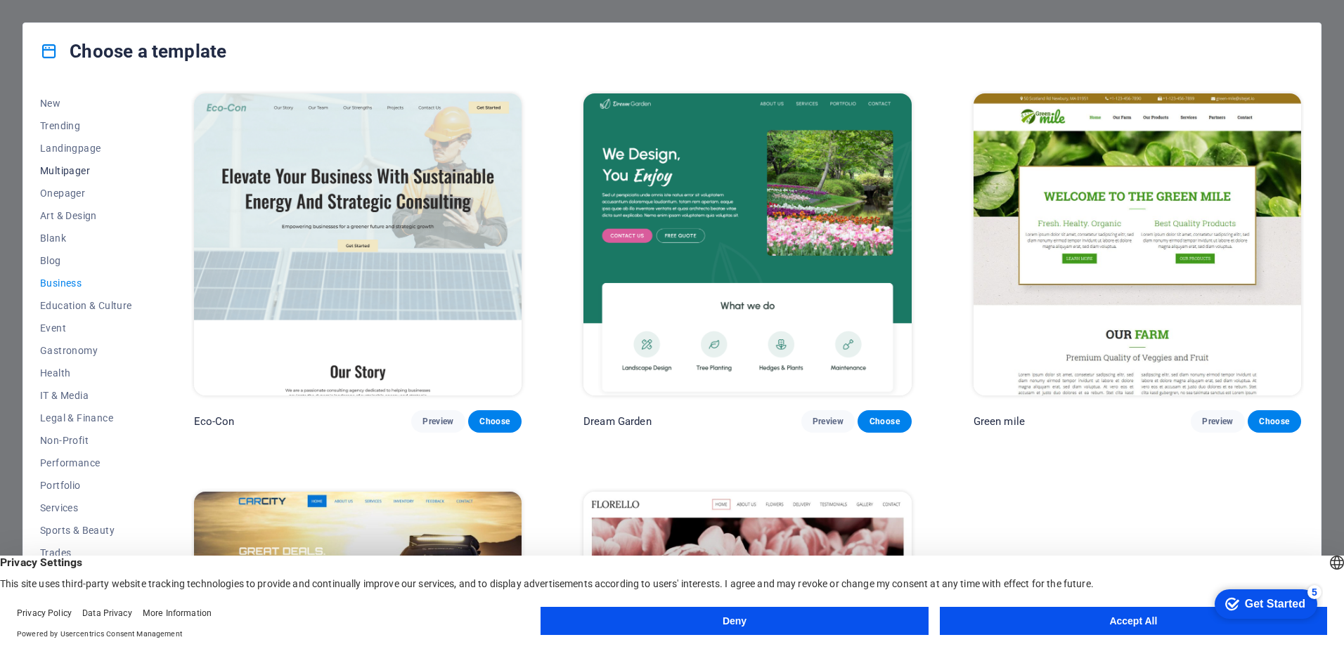
click at [82, 169] on span "Multipager" at bounding box center [86, 170] width 92 height 11
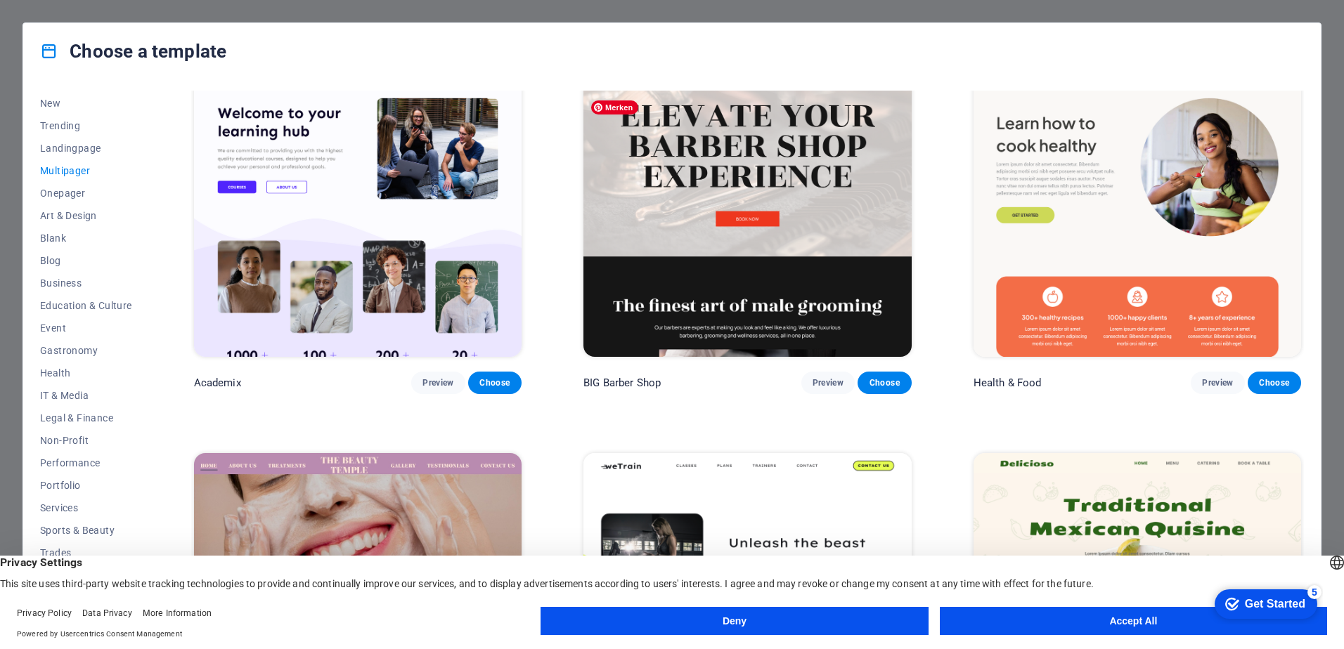
scroll to position [908, 0]
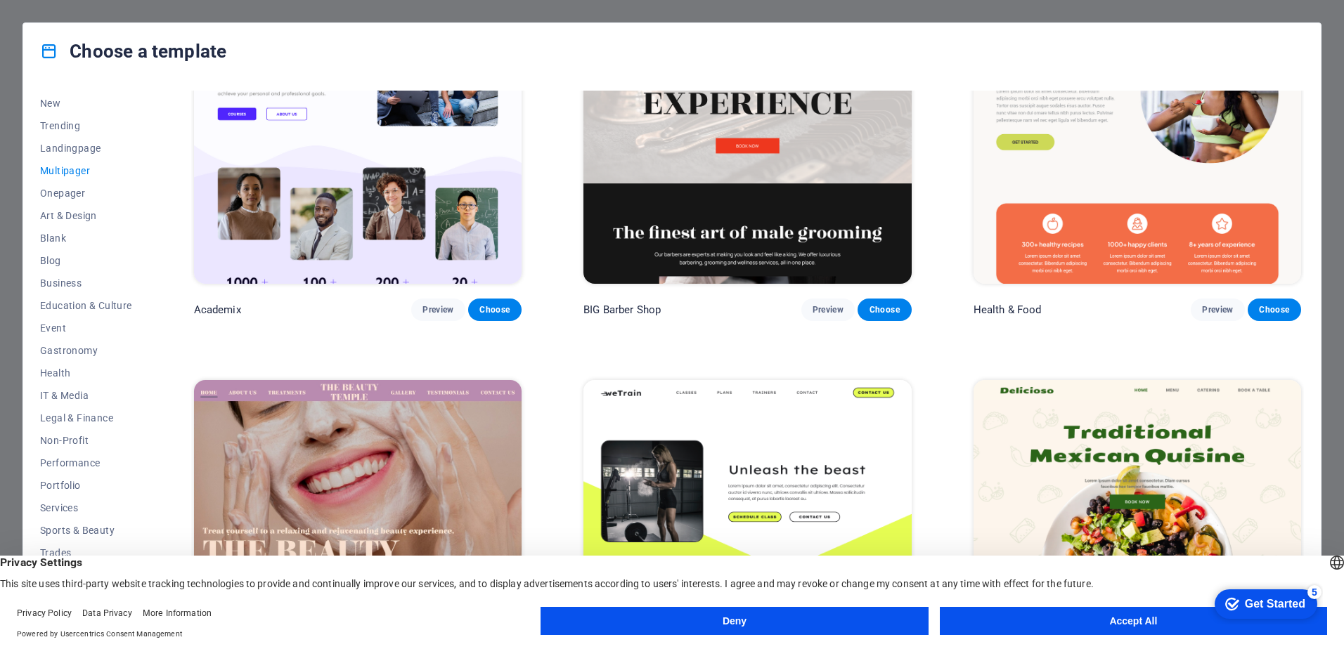
click at [769, 228] on img at bounding box center [747, 133] width 328 height 302
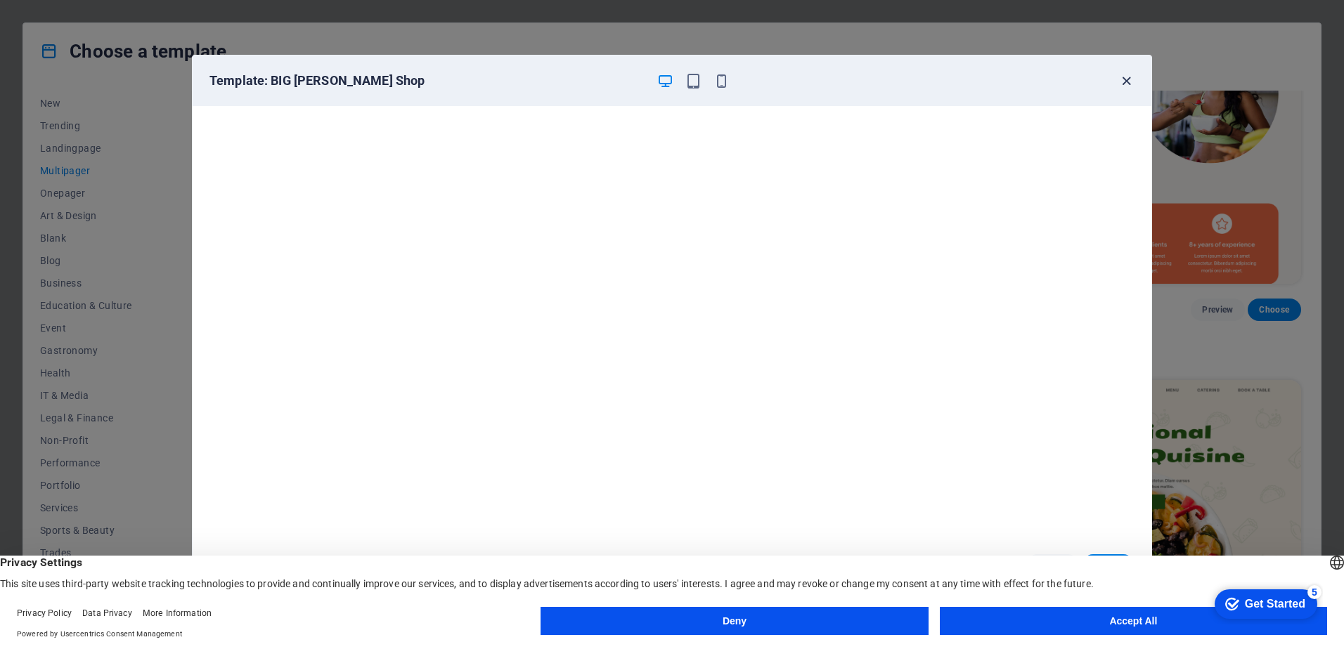
click at [1122, 81] on icon "button" at bounding box center [1126, 81] width 16 height 16
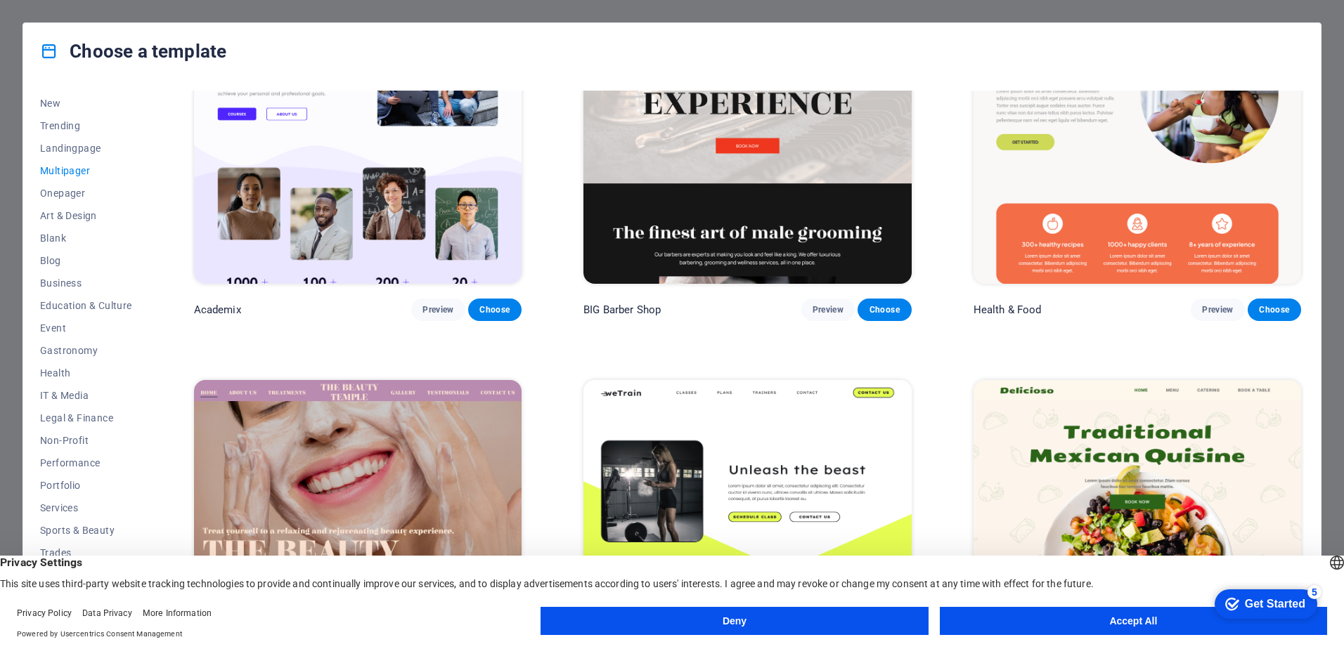
click at [782, 200] on img at bounding box center [747, 133] width 328 height 302
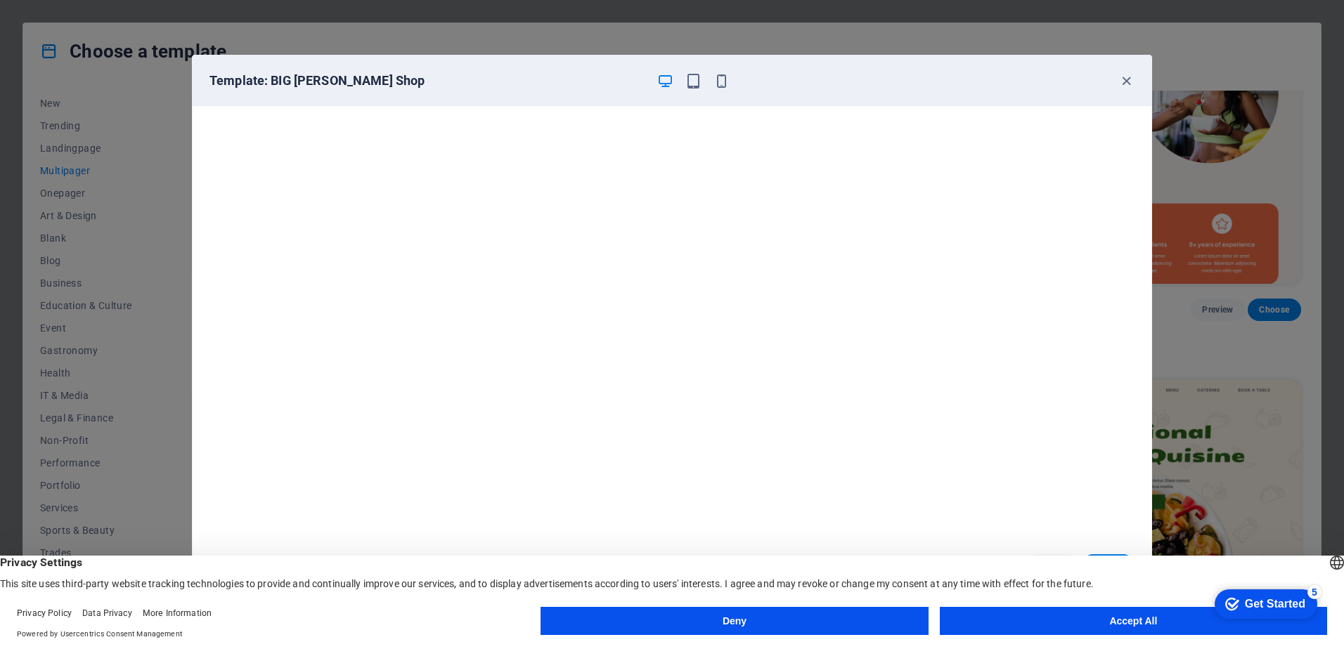
click at [1256, 603] on div "Get Started" at bounding box center [1275, 604] width 60 height 13
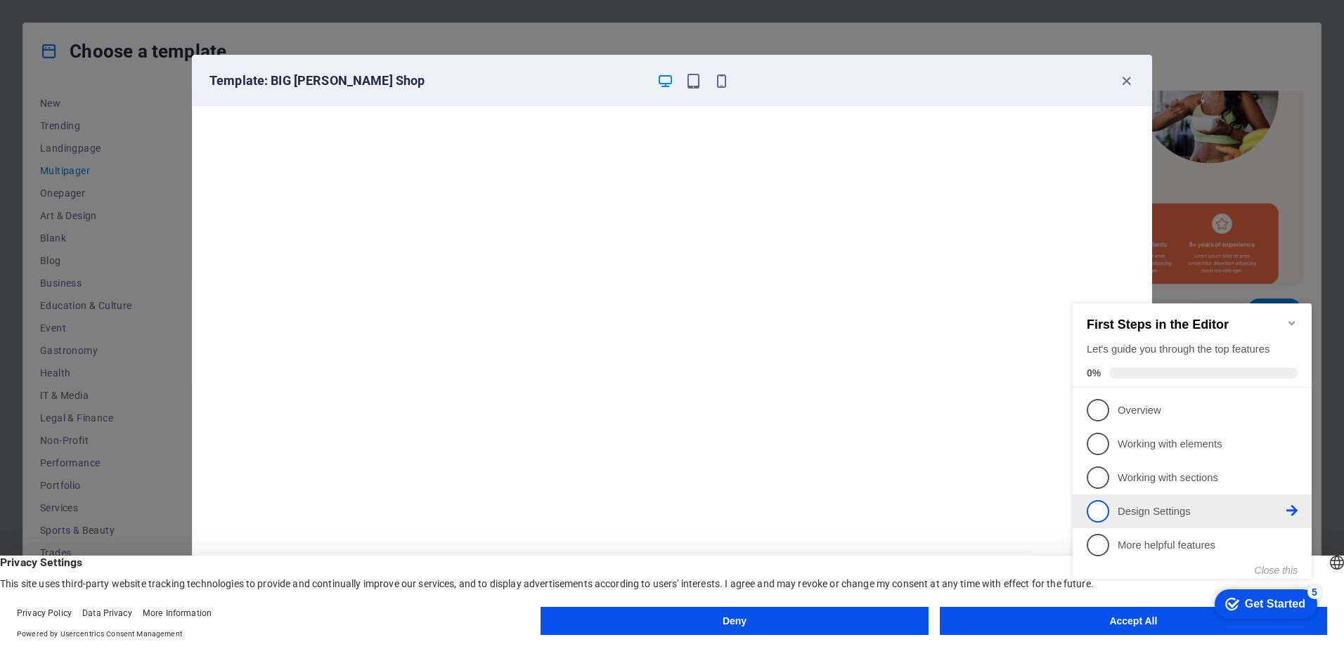
click at [1096, 503] on span "4" at bounding box center [1098, 511] width 22 height 22
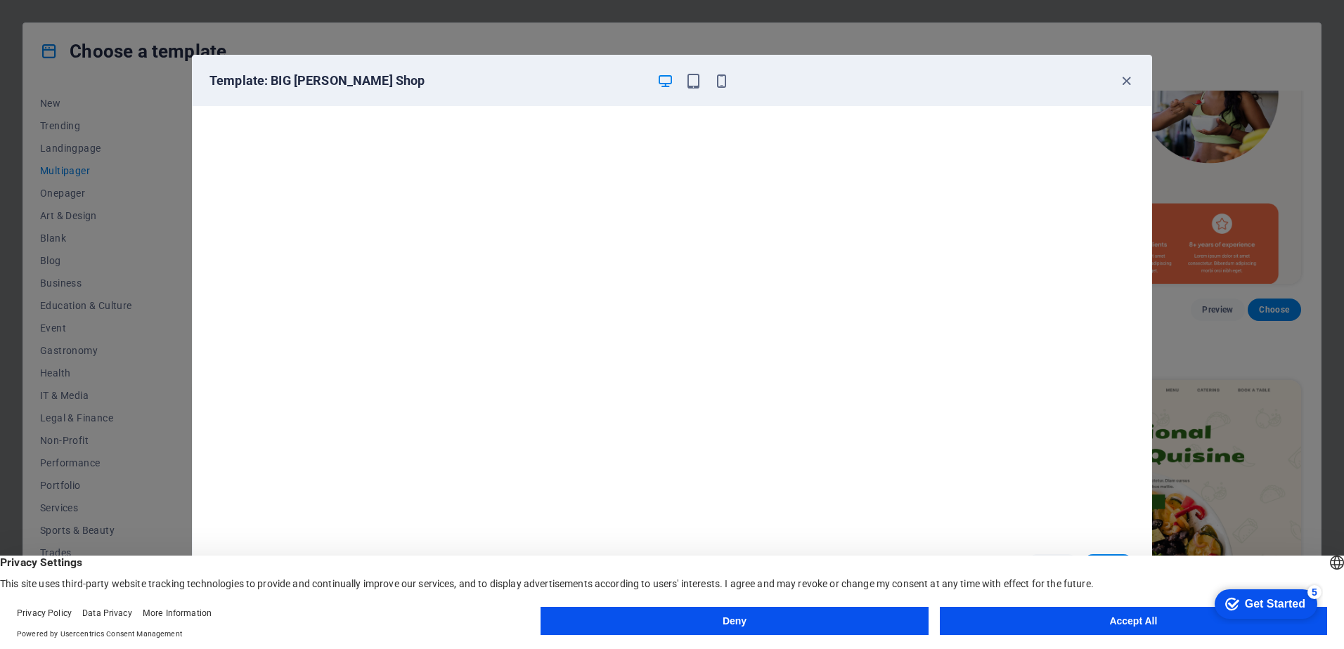
click at [1061, 619] on button "Accept All" at bounding box center [1133, 621] width 387 height 28
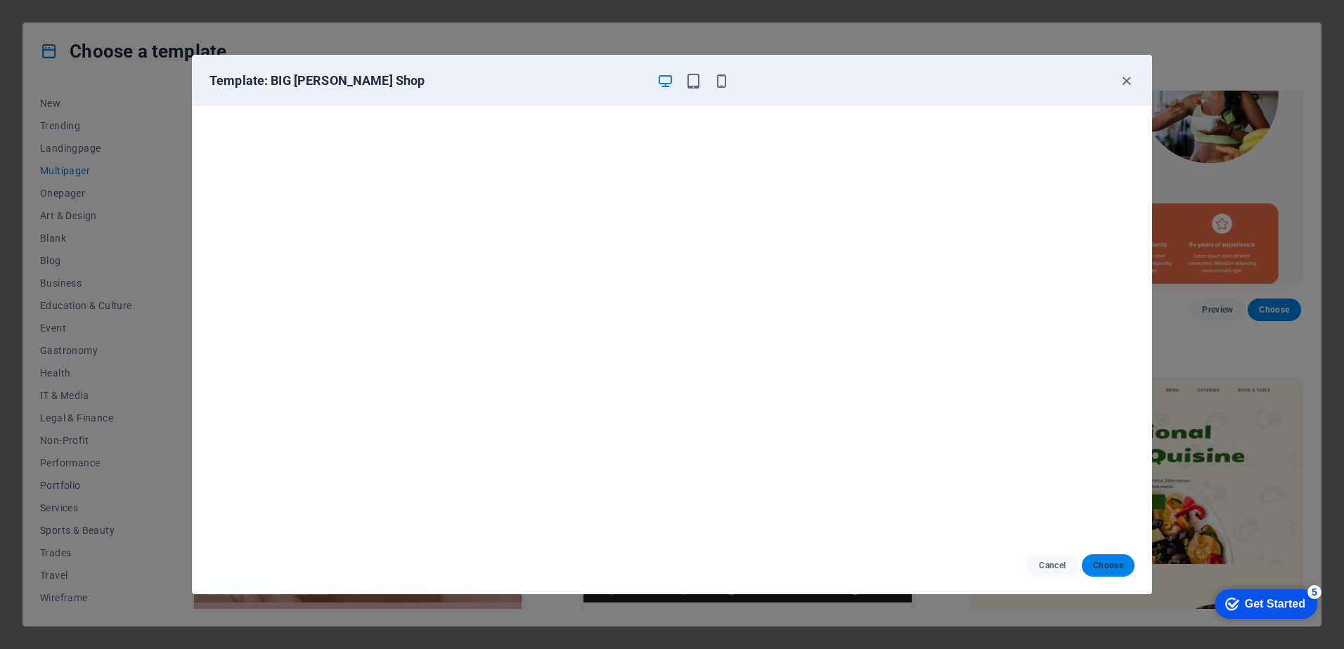
click at [1103, 564] on span "Choose" at bounding box center [1108, 565] width 30 height 11
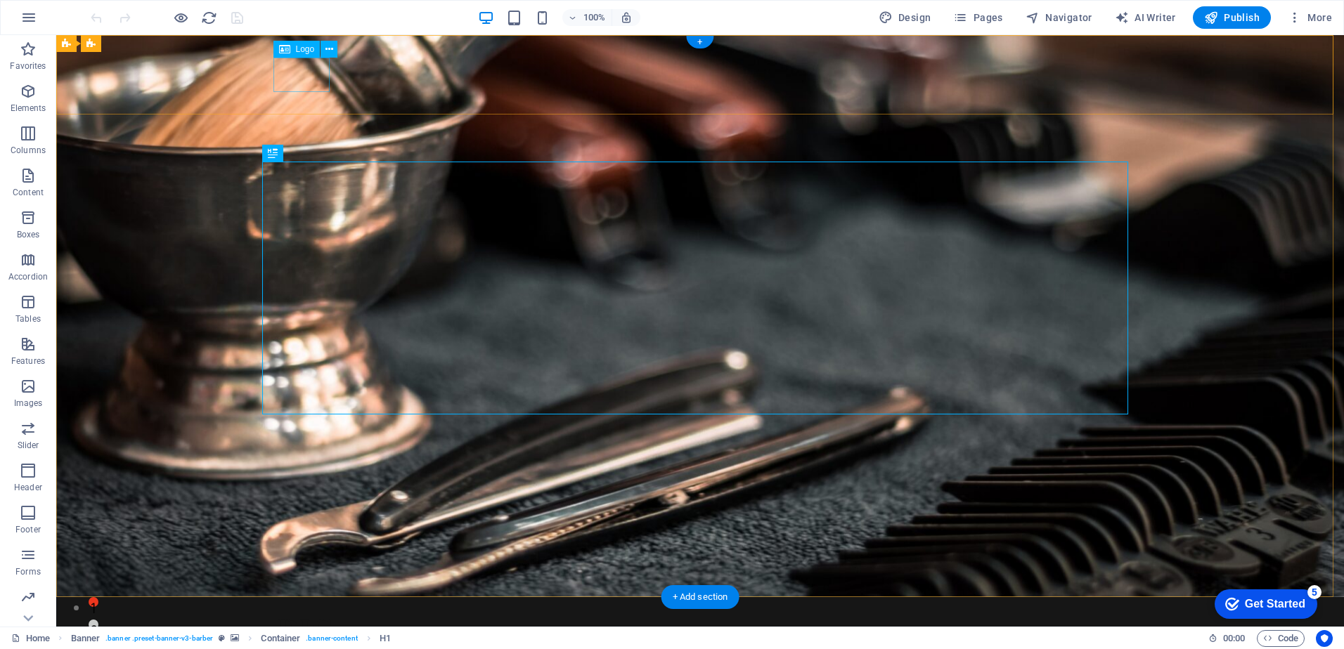
click at [319, 620] on div at bounding box center [685, 637] width 815 height 34
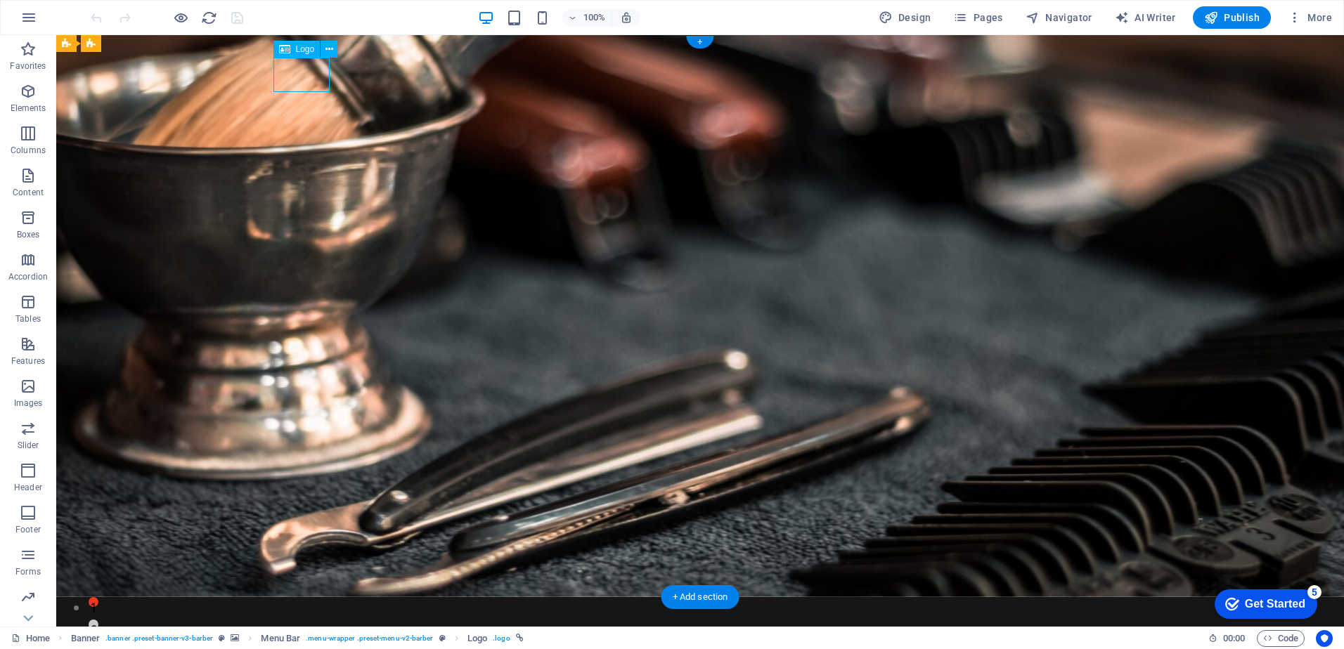
click at [319, 620] on div at bounding box center [685, 637] width 815 height 34
select select "px"
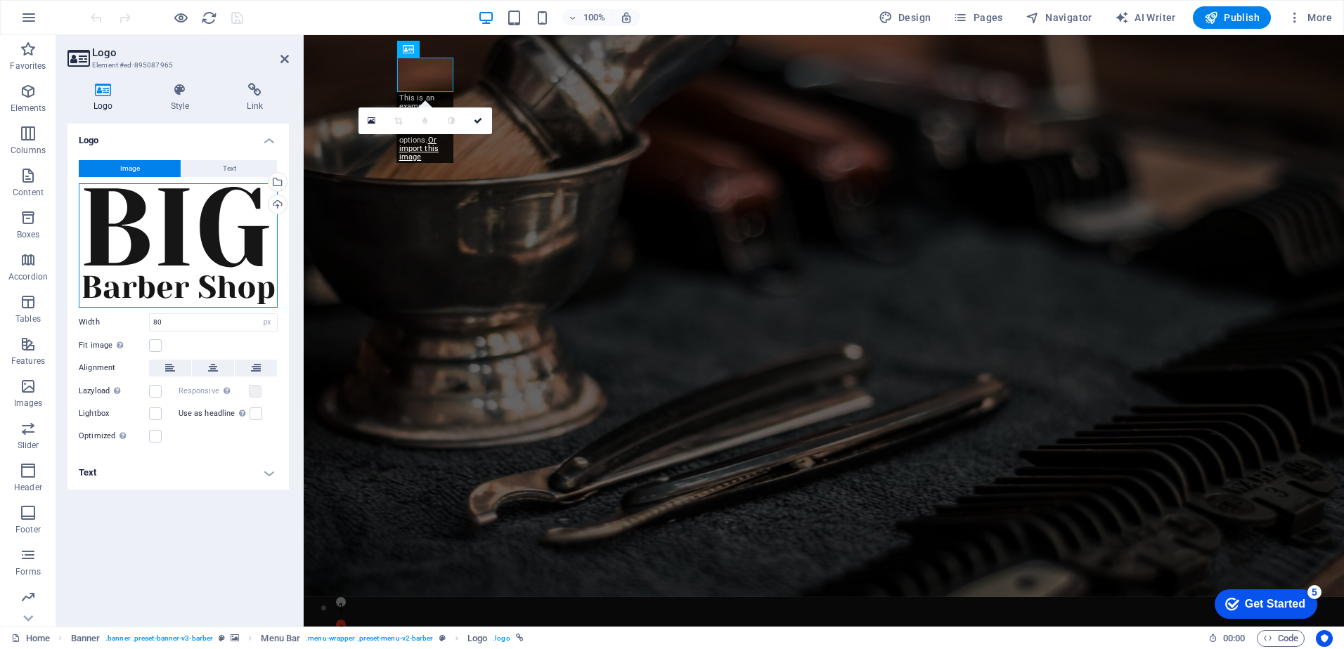
click at [258, 209] on div "Drag files here, click to choose files or select files from Files or our free s…" at bounding box center [178, 245] width 199 height 124
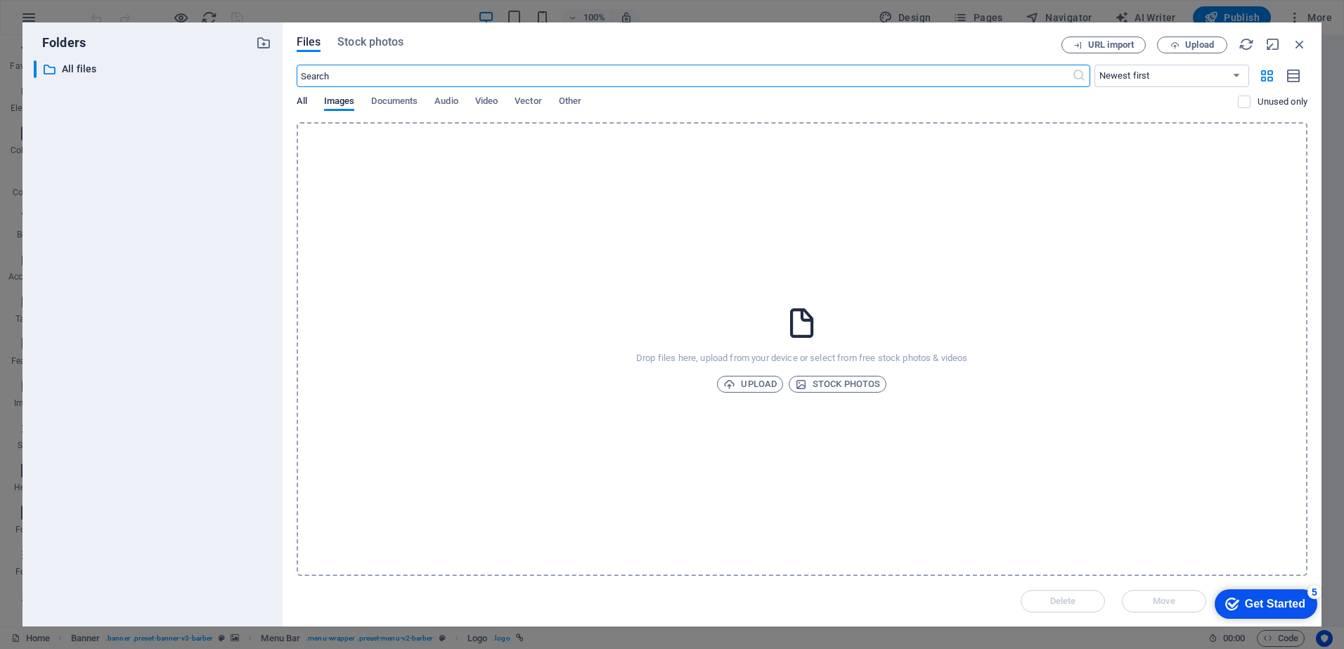
click at [302, 102] on span "All" at bounding box center [302, 103] width 11 height 20
click at [1297, 41] on icon "button" at bounding box center [1299, 44] width 15 height 15
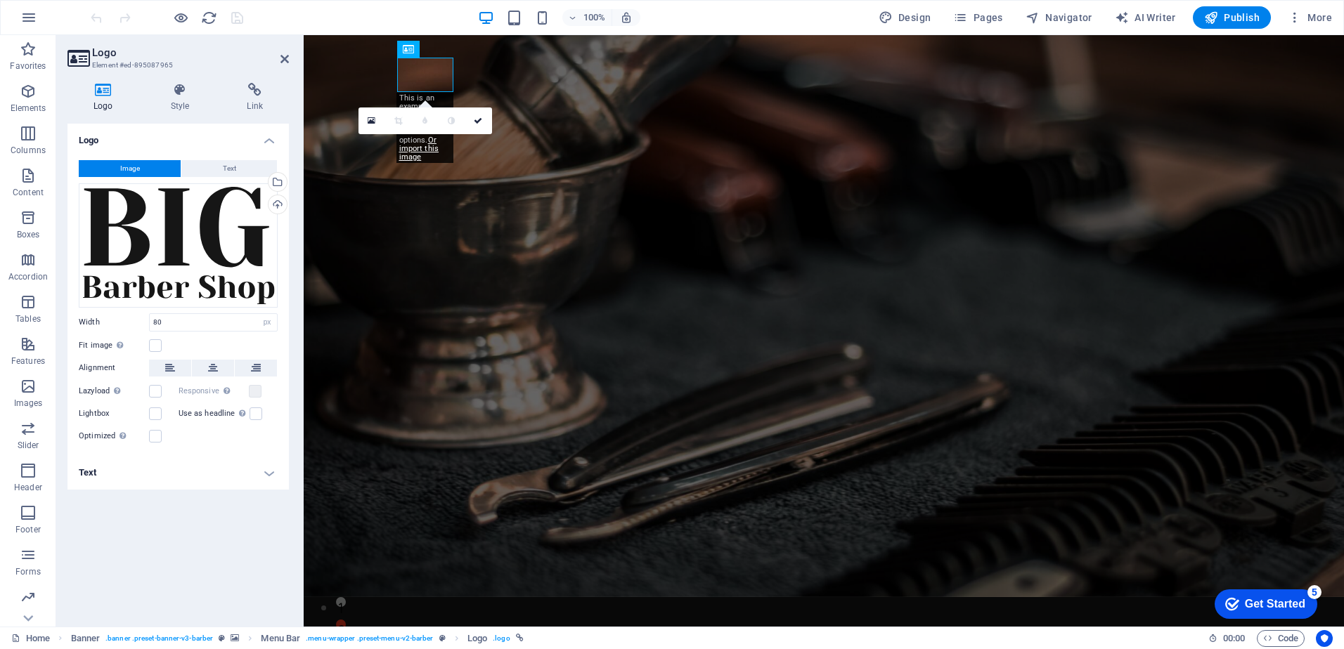
click at [132, 167] on span "Image" at bounding box center [130, 168] width 20 height 17
click at [186, 238] on div "Drag files here, click to choose files or select files from Files or our free s…" at bounding box center [178, 245] width 199 height 124
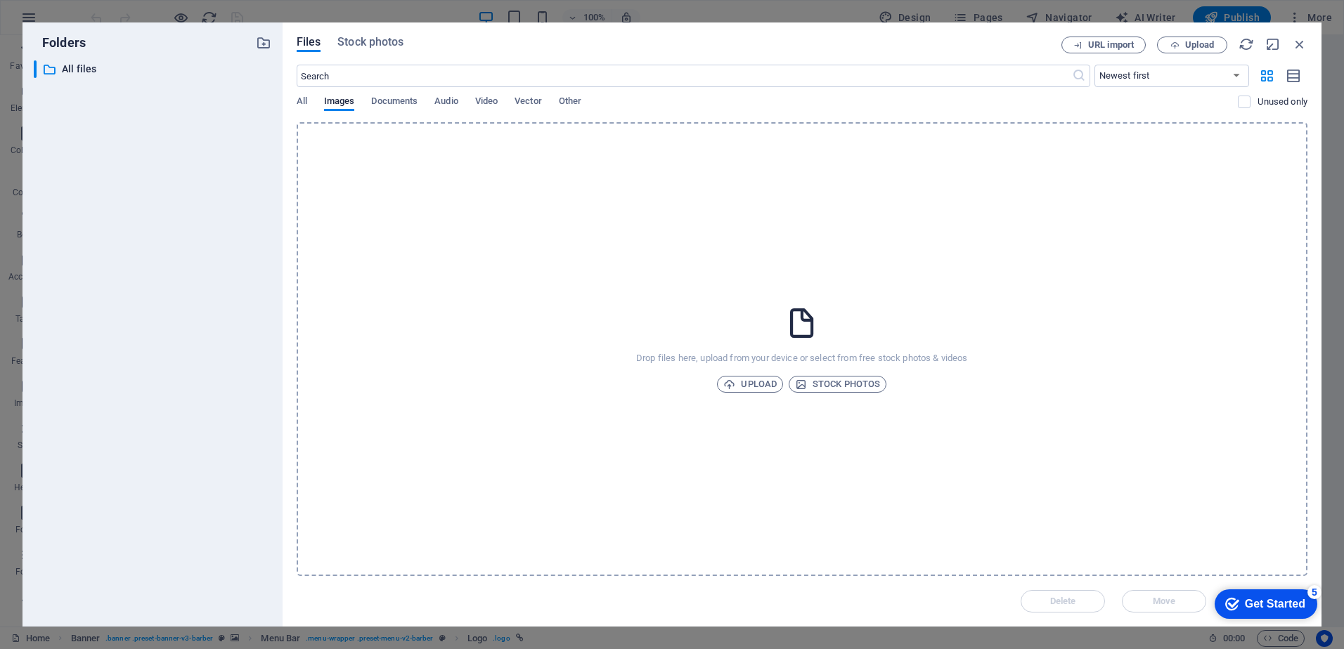
click at [186, 238] on div "​ All files All files" at bounding box center [153, 337] width 238 height 555
click at [749, 384] on span "Upload" at bounding box center [749, 384] width 53 height 17
click at [831, 387] on span "Stock photos" at bounding box center [837, 384] width 85 height 17
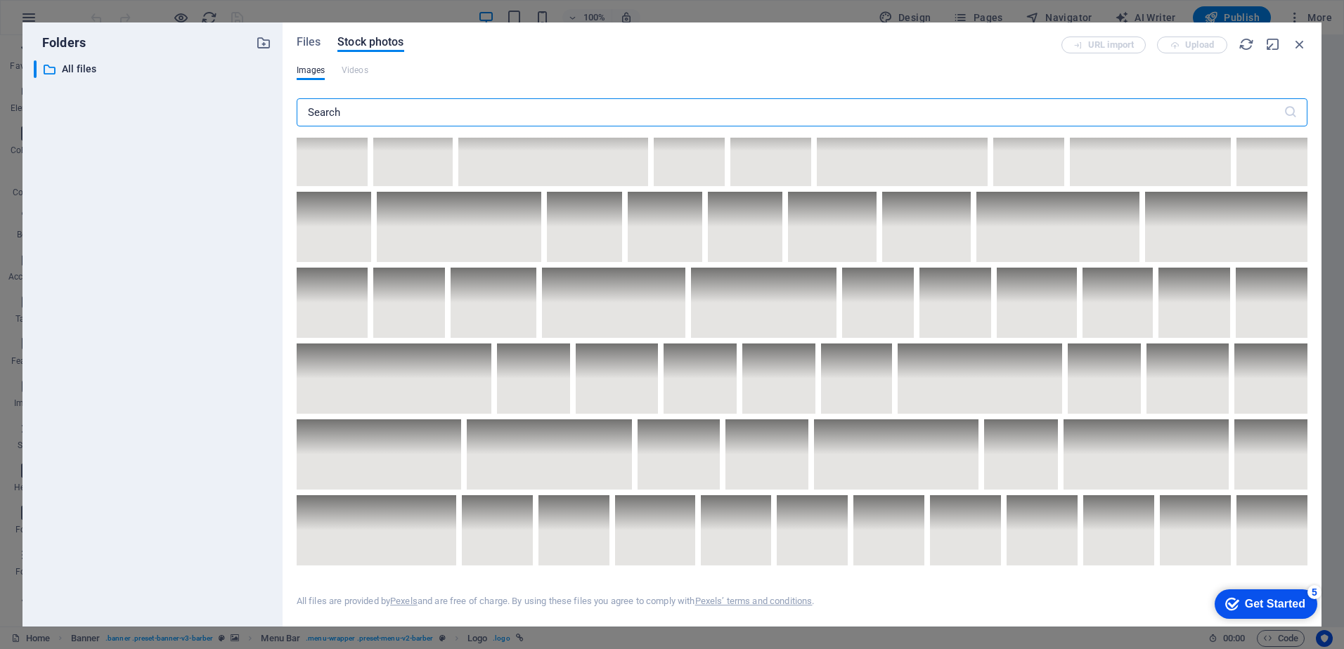
scroll to position [5021, 0]
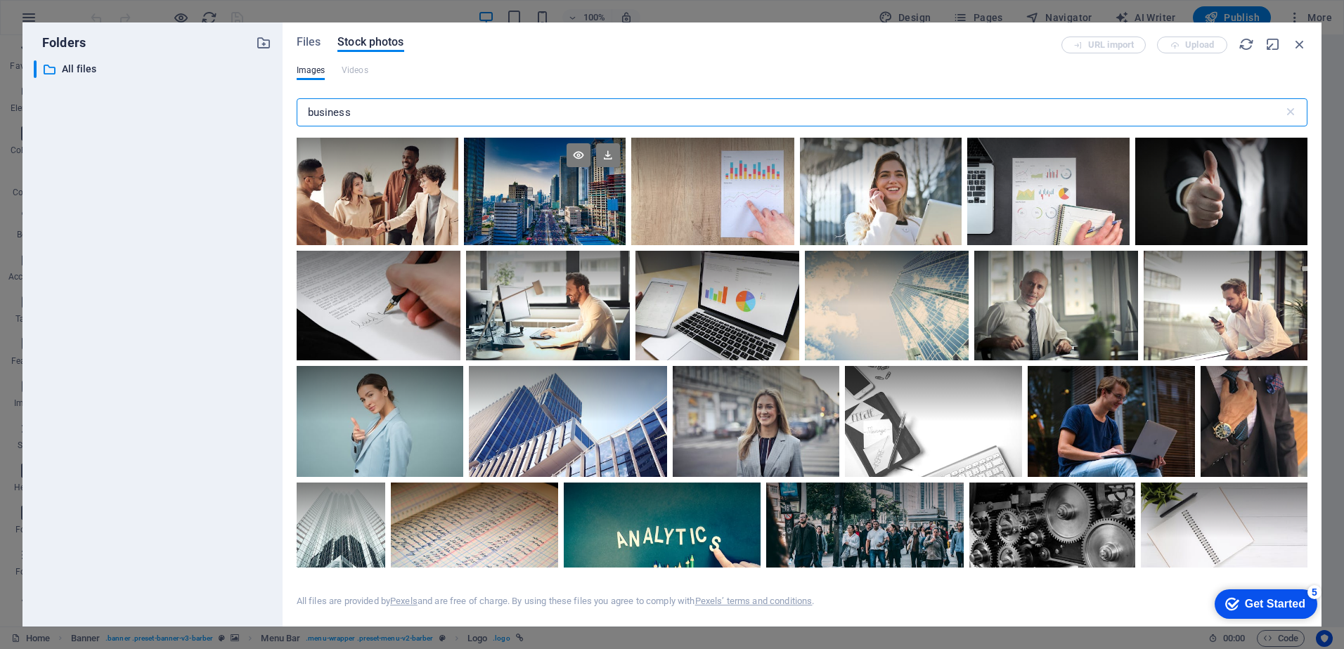
type input "business"
click at [546, 190] on div at bounding box center [545, 165] width 162 height 54
drag, startPoint x: 1242, startPoint y: 599, endPoint x: 1378, endPoint y: 886, distance: 317.2
click at [1245, 600] on div "Get Started" at bounding box center [1275, 604] width 60 height 13
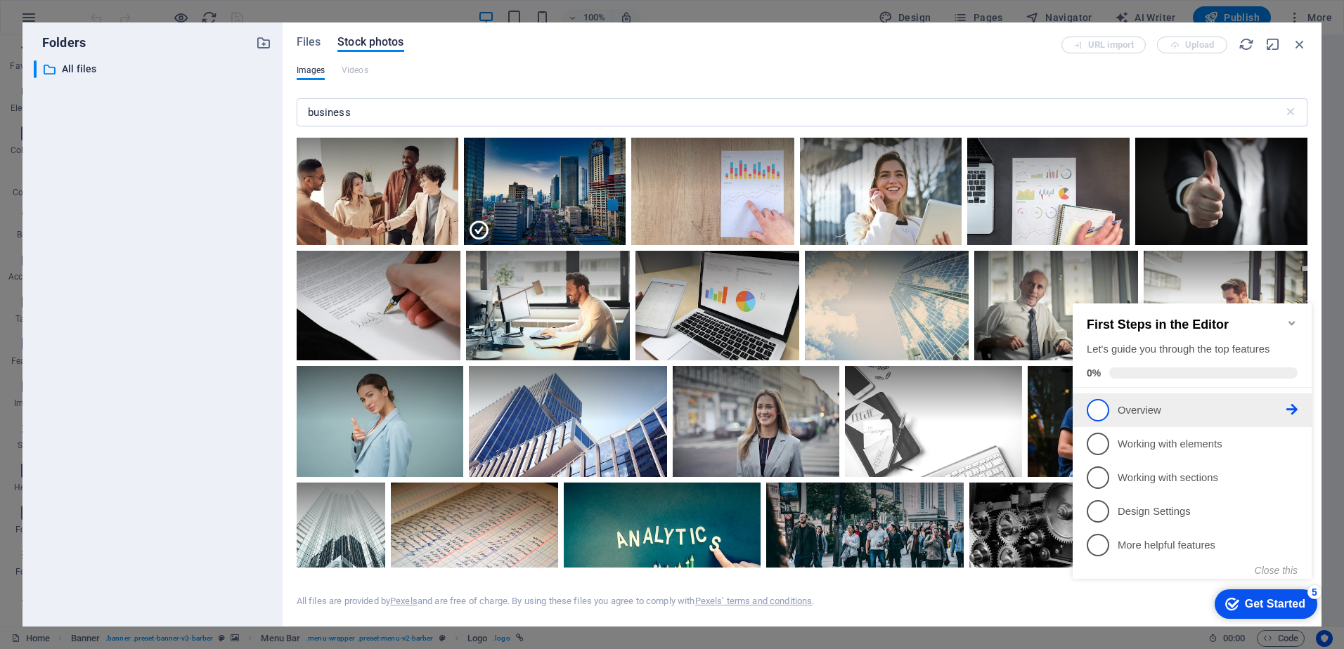
click at [1089, 401] on span "1" at bounding box center [1098, 410] width 22 height 22
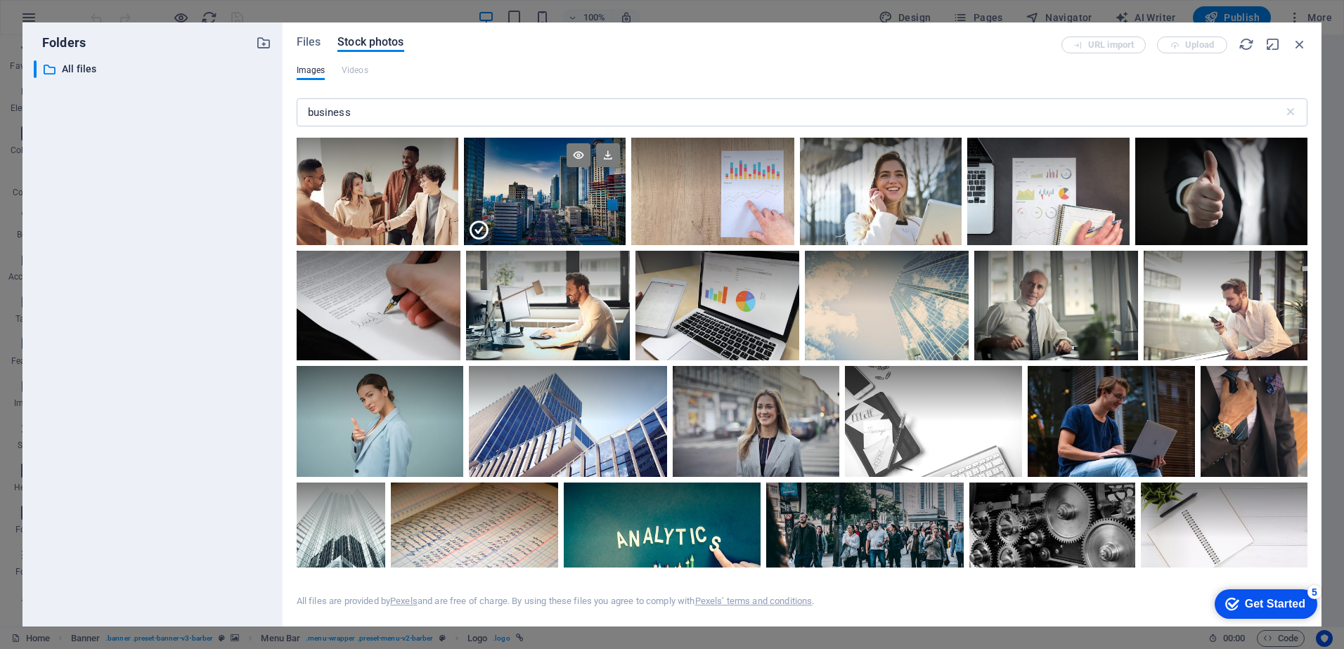
scroll to position [0, 0]
click at [609, 157] on icon at bounding box center [608, 155] width 24 height 24
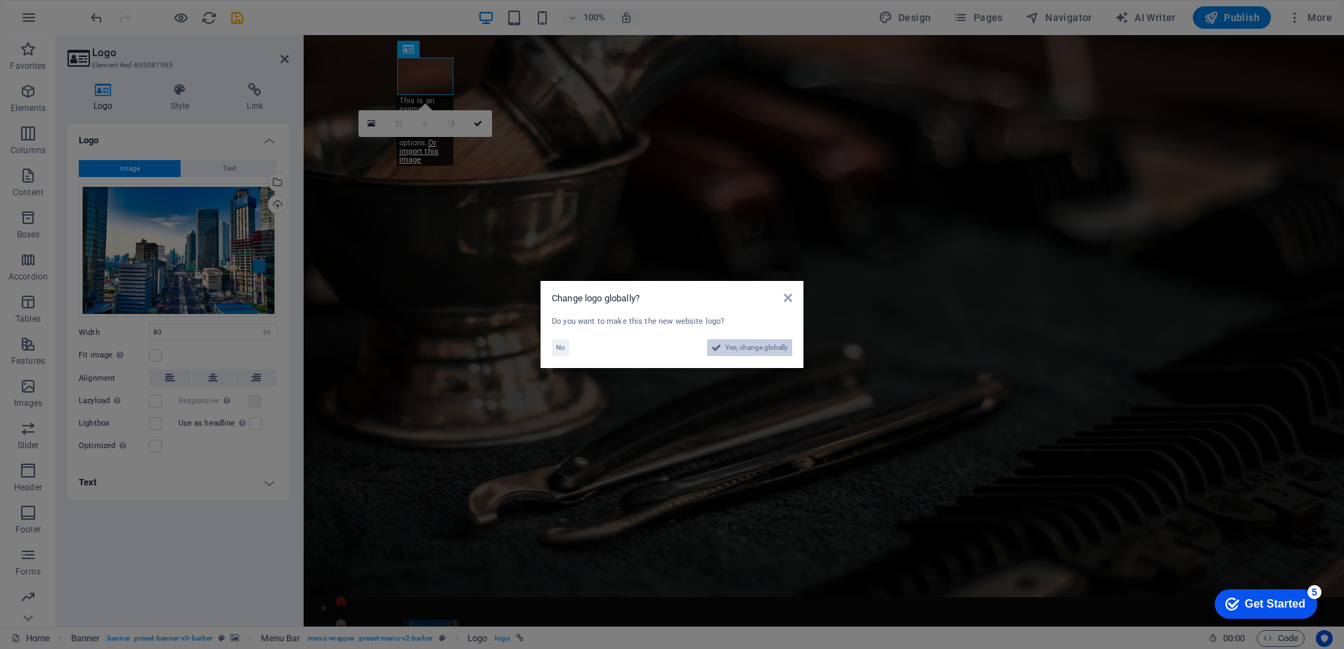
click at [744, 347] on span "Yes, change globally" at bounding box center [756, 347] width 63 height 17
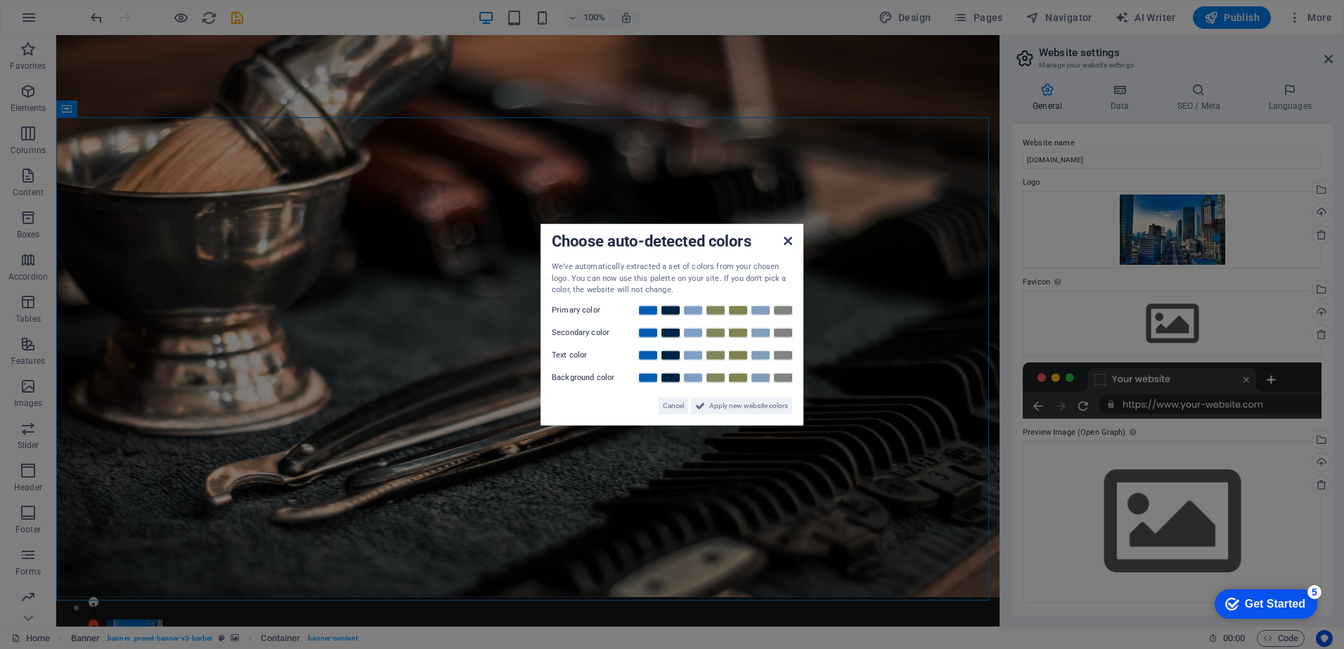
click at [789, 242] on icon at bounding box center [788, 240] width 8 height 11
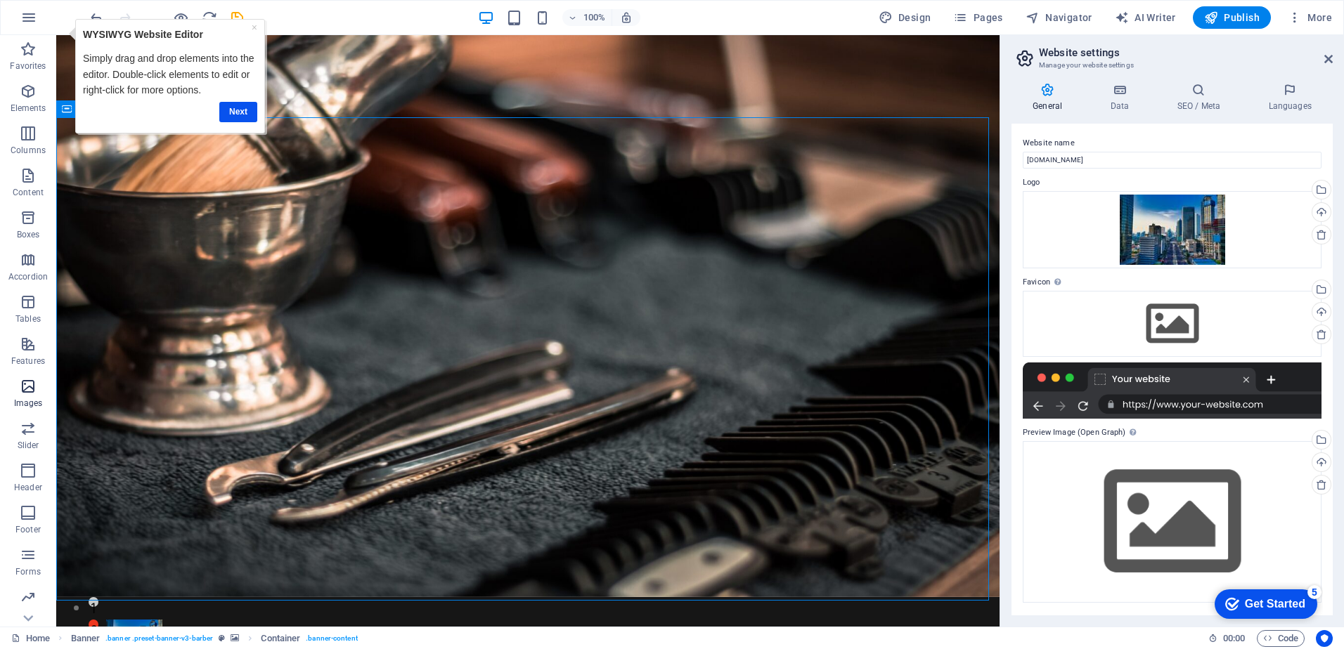
click at [29, 385] on icon "button" at bounding box center [28, 386] width 17 height 17
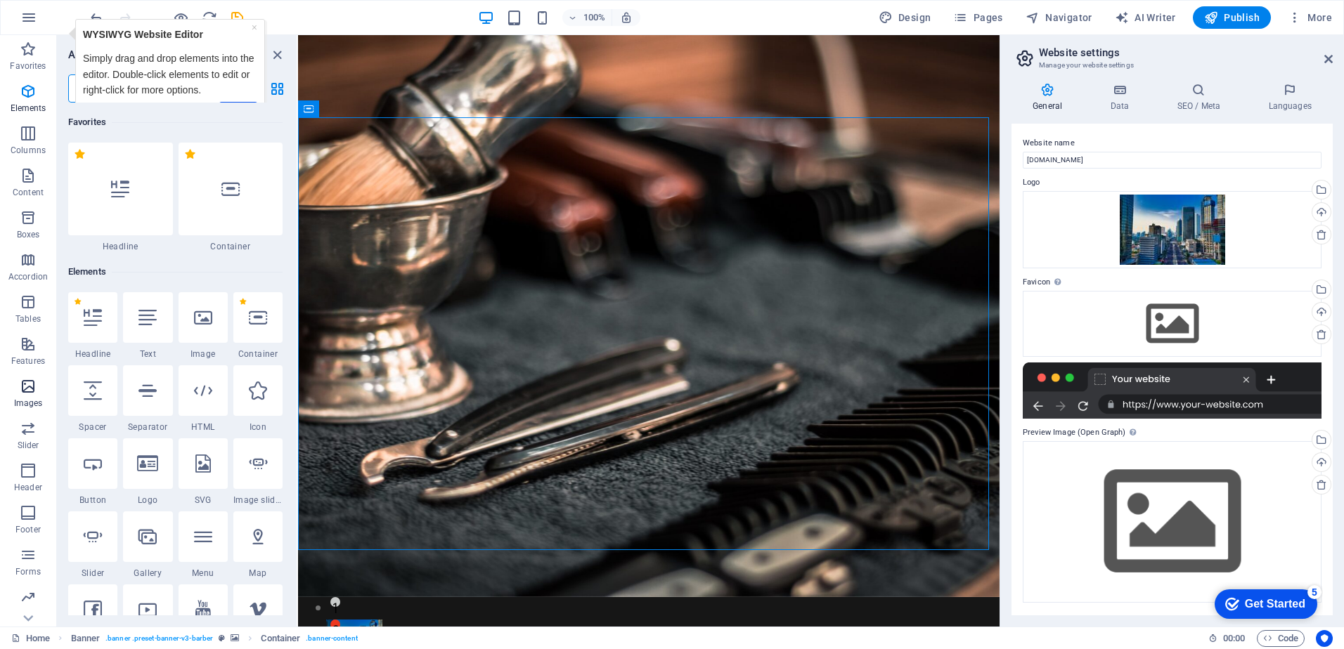
scroll to position [7127, 0]
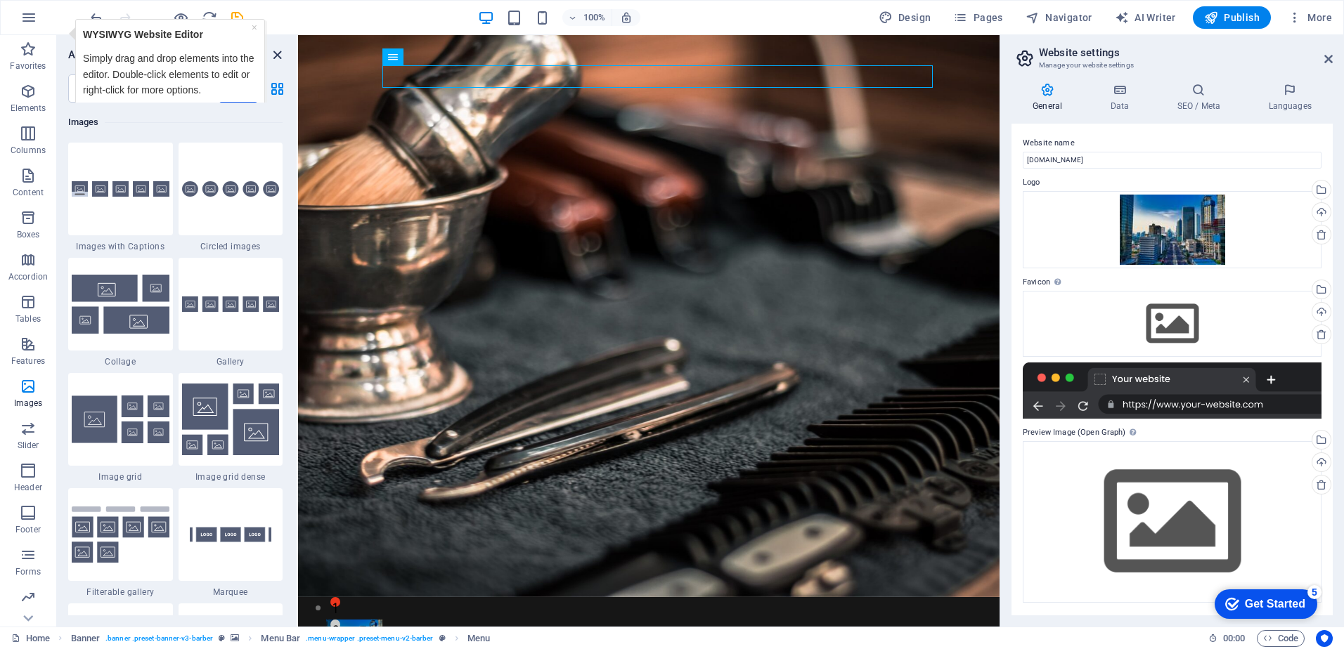
drag, startPoint x: 277, startPoint y: 52, endPoint x: 221, endPoint y: 17, distance: 65.7
click at [278, 52] on icon "close panel" at bounding box center [277, 55] width 16 height 16
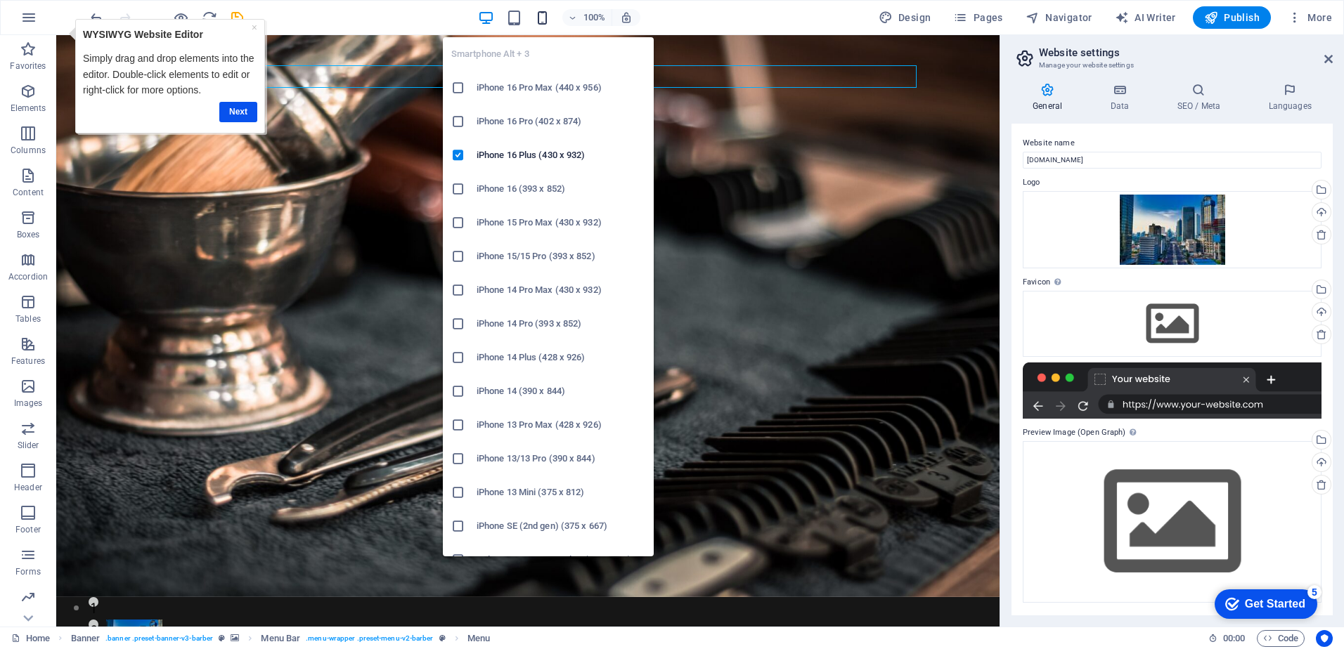
click at [546, 20] on icon "button" at bounding box center [542, 18] width 16 height 16
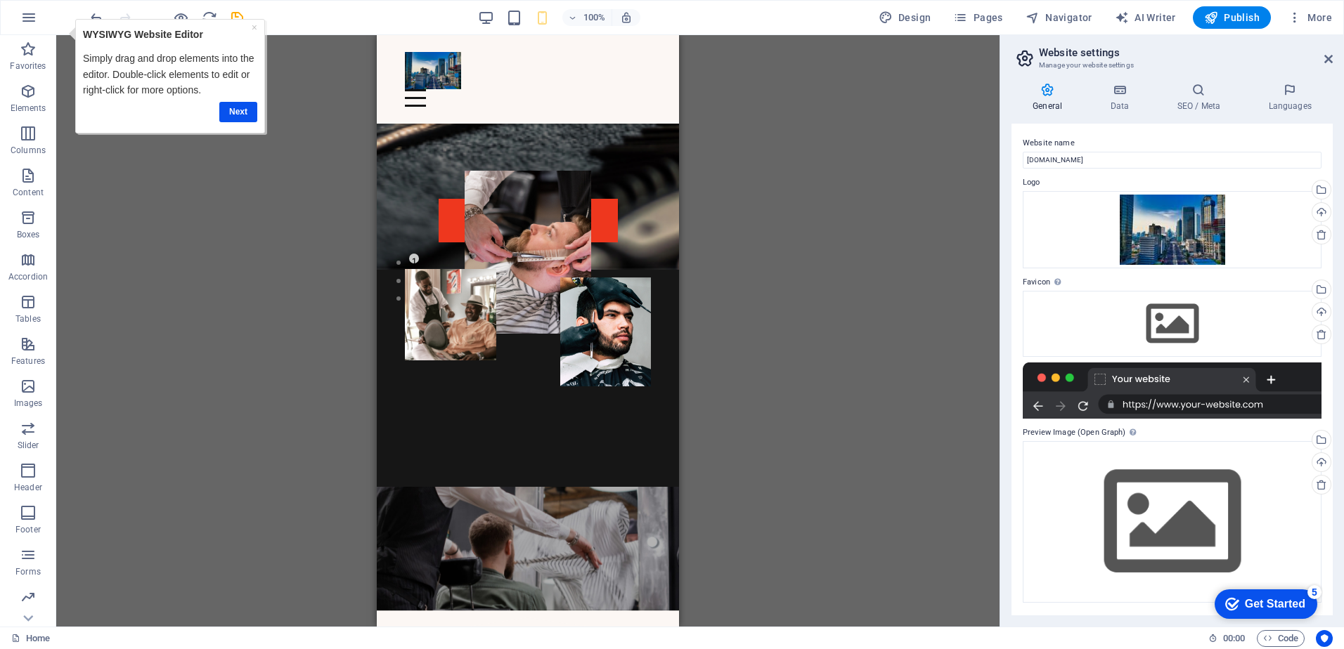
scroll to position [278, 0]
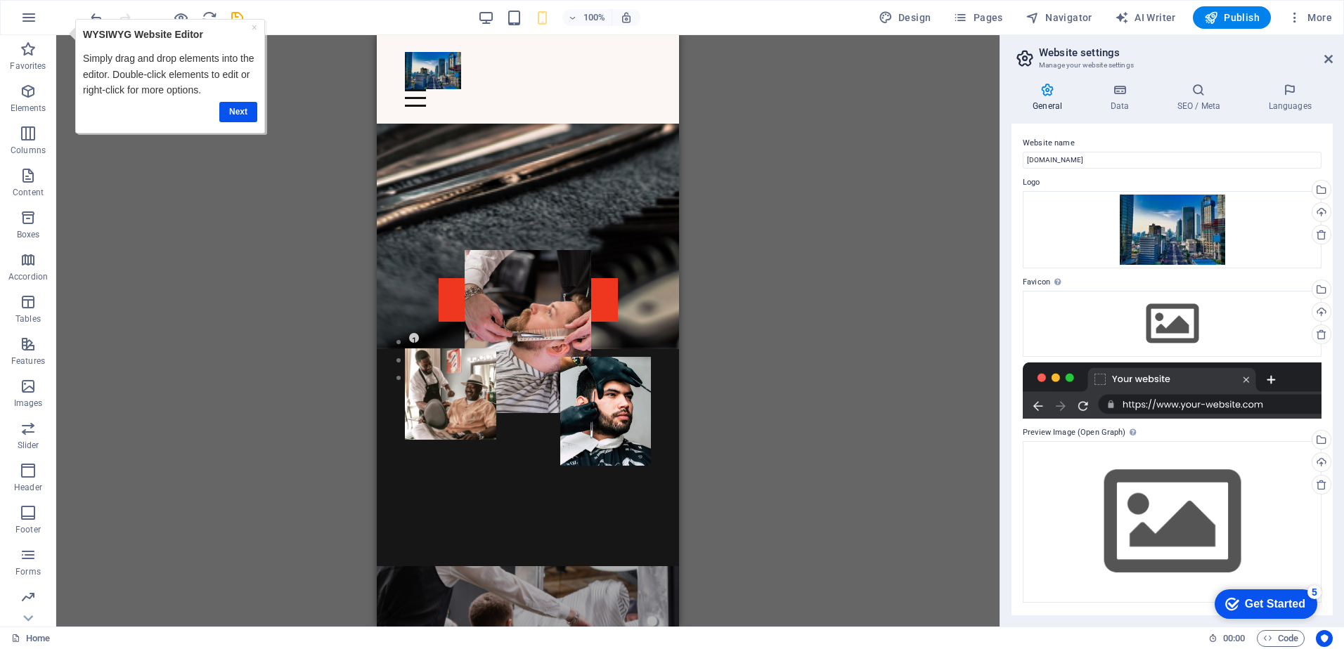
drag, startPoint x: 675, startPoint y: 96, endPoint x: 1063, endPoint y: 160, distance: 392.5
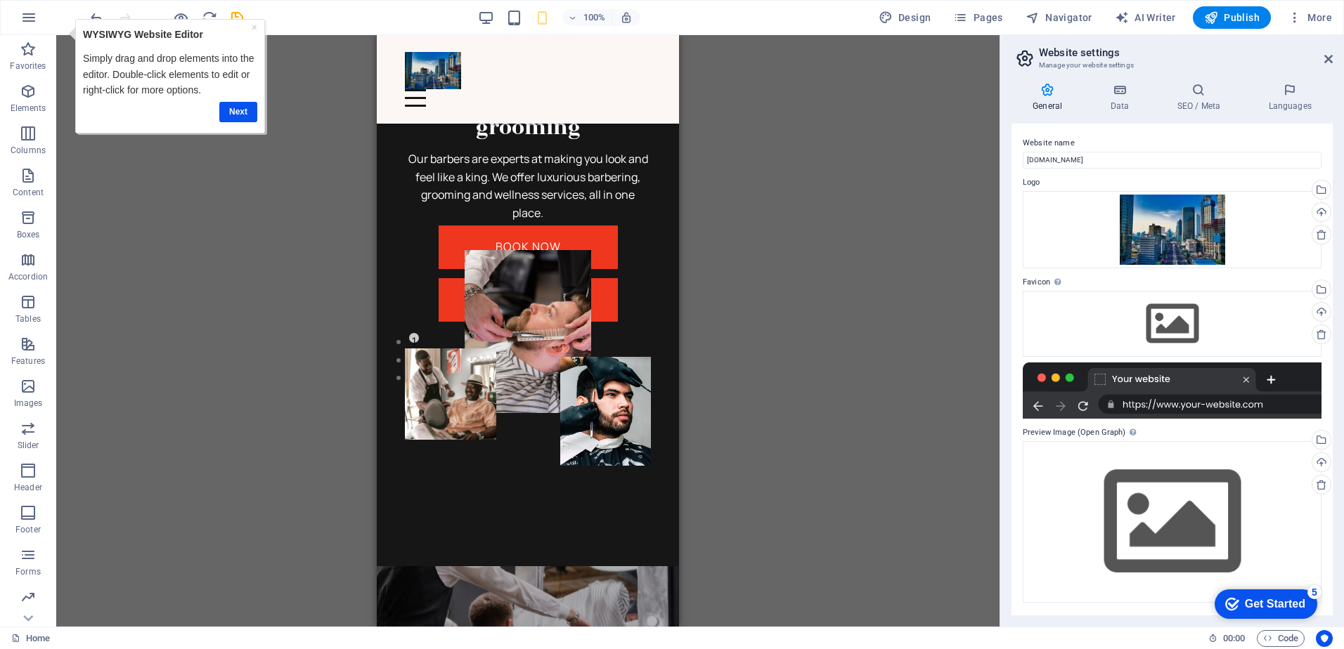
click at [328, 201] on div "Drag here to replace the existing content. Press “Ctrl” if you want to create a…" at bounding box center [527, 331] width 943 height 592
click at [786, 141] on div "Drag here to replace the existing content. Press “Ctrl” if you want to create a…" at bounding box center [527, 331] width 943 height 592
click at [910, 13] on span "Design" at bounding box center [905, 18] width 53 height 14
select select "px"
select select "400"
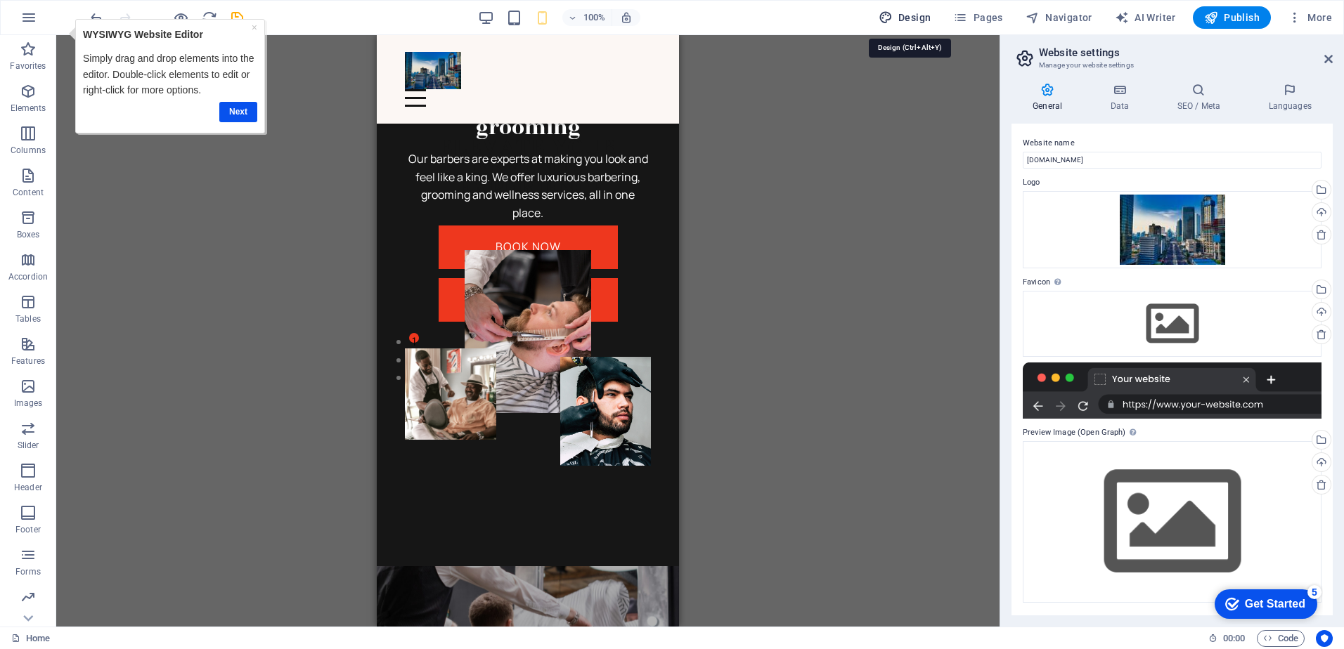
select select "px"
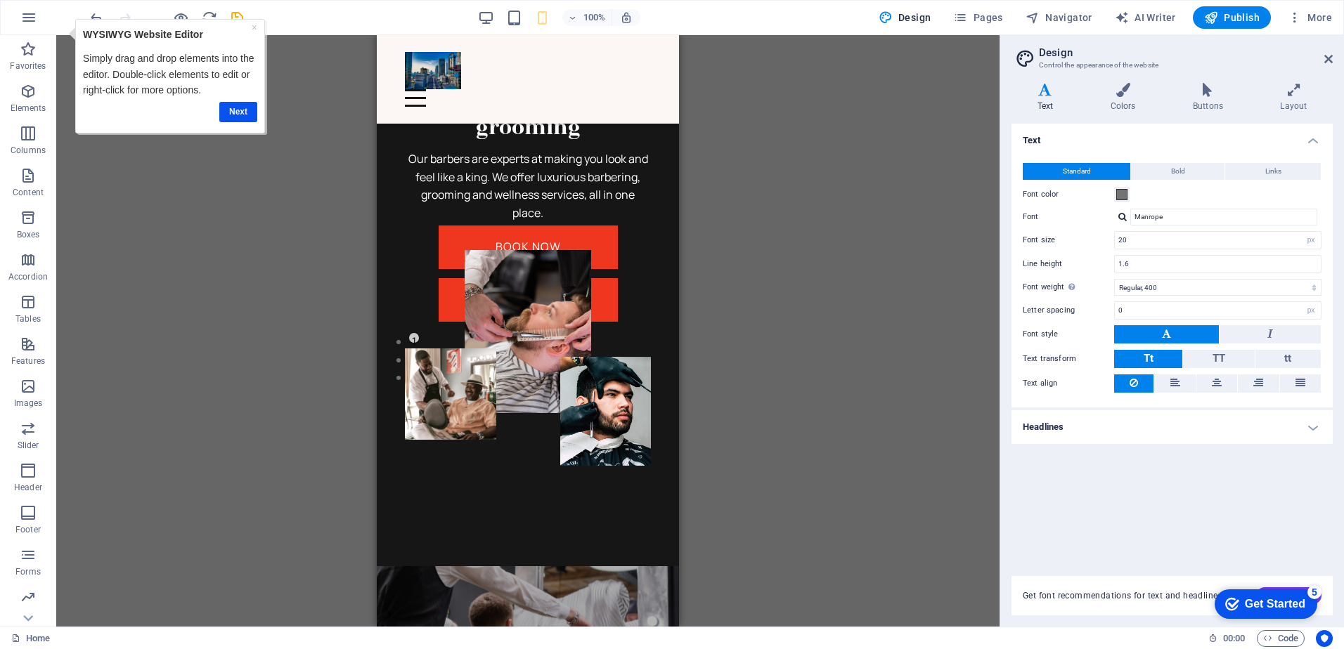
click at [247, 25] on div "× WYSIWYG Website Editor Simply drag and drop elements into the editor. Double-…" at bounding box center [169, 76] width 181 height 106
click at [257, 32] on div "× WYSIWYG Website Editor Simply drag and drop elements into the editor. Double-…" at bounding box center [169, 76] width 181 height 106
drag, startPoint x: 253, startPoint y: 27, endPoint x: 316, endPoint y: 46, distance: 66.0
click at [253, 27] on link "×" at bounding box center [254, 27] width 6 height 11
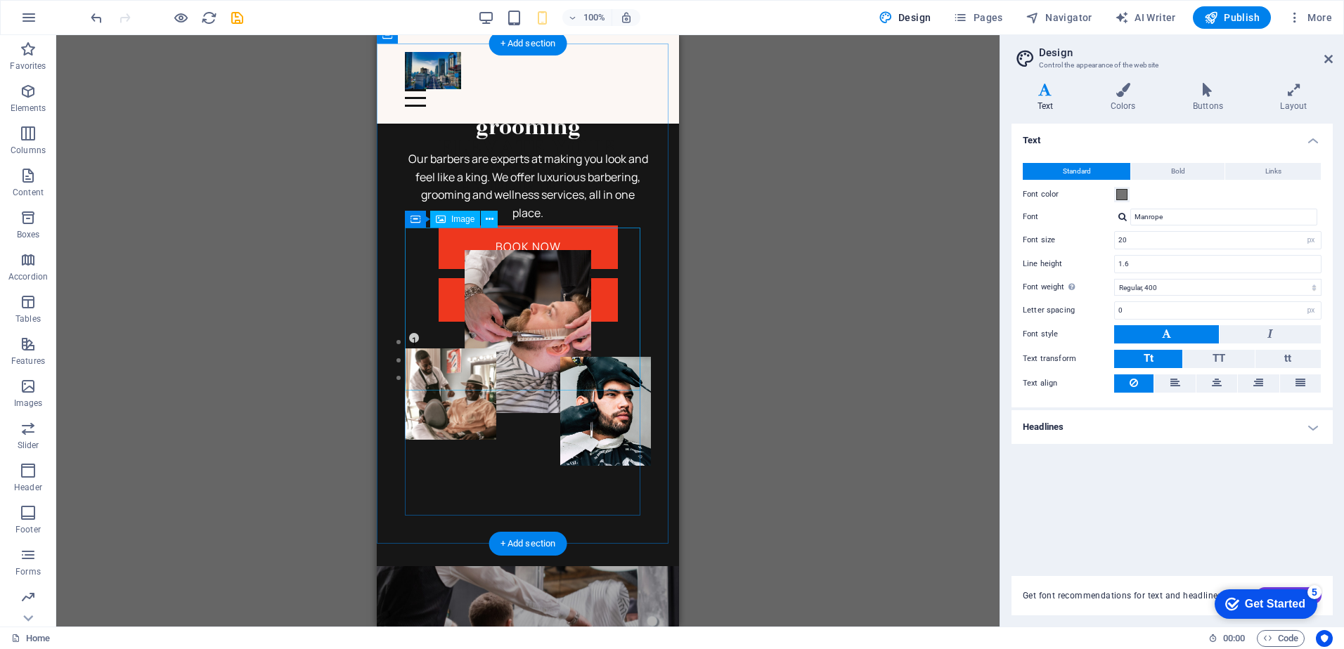
click at [533, 297] on figure at bounding box center [528, 331] width 246 height 163
select select "px"
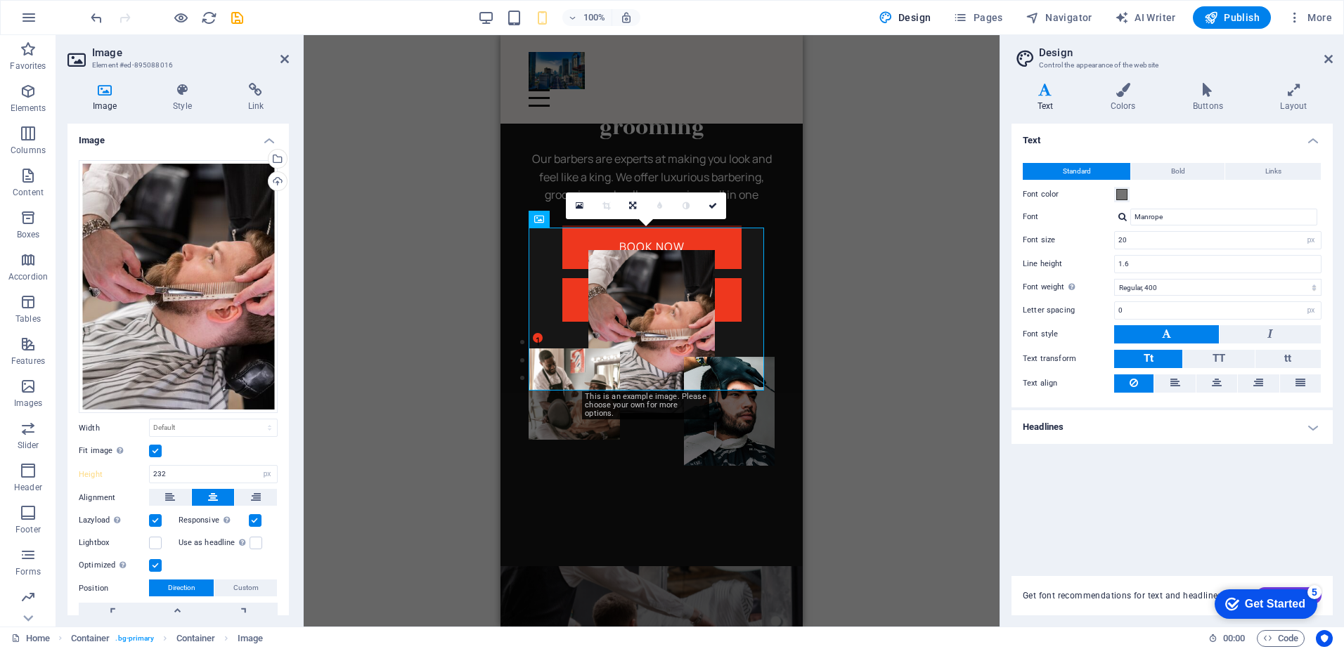
click at [107, 90] on icon at bounding box center [104, 90] width 75 height 14
click at [98, 94] on icon at bounding box center [104, 90] width 75 height 14
click at [101, 104] on h4 "Image" at bounding box center [107, 98] width 80 height 30
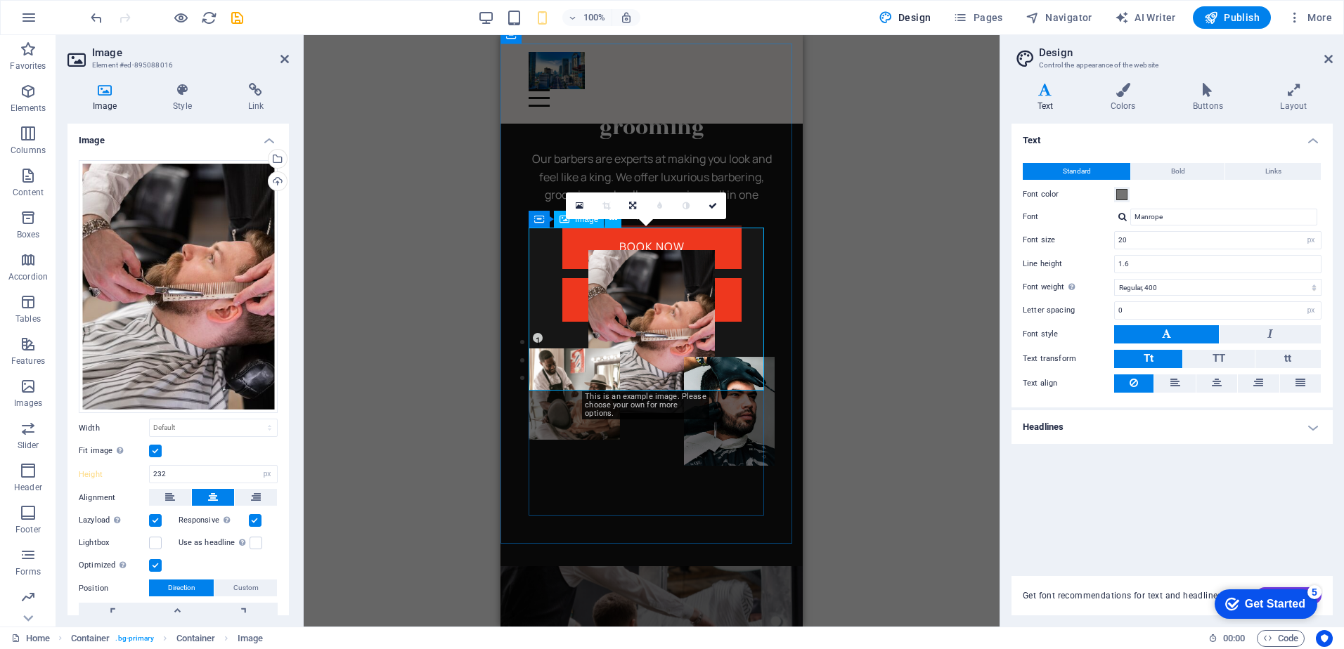
click at [619, 279] on figure at bounding box center [652, 331] width 246 height 163
click at [576, 205] on icon at bounding box center [580, 206] width 8 height 10
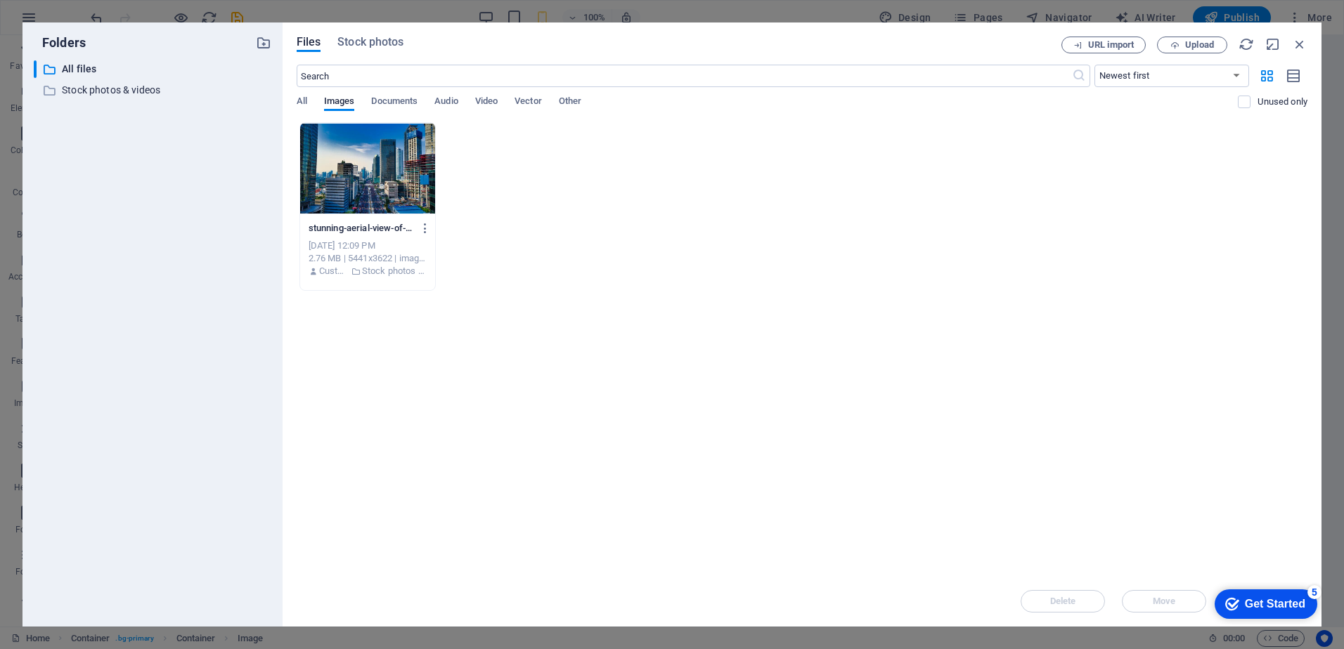
click at [361, 176] on div at bounding box center [367, 168] width 135 height 91
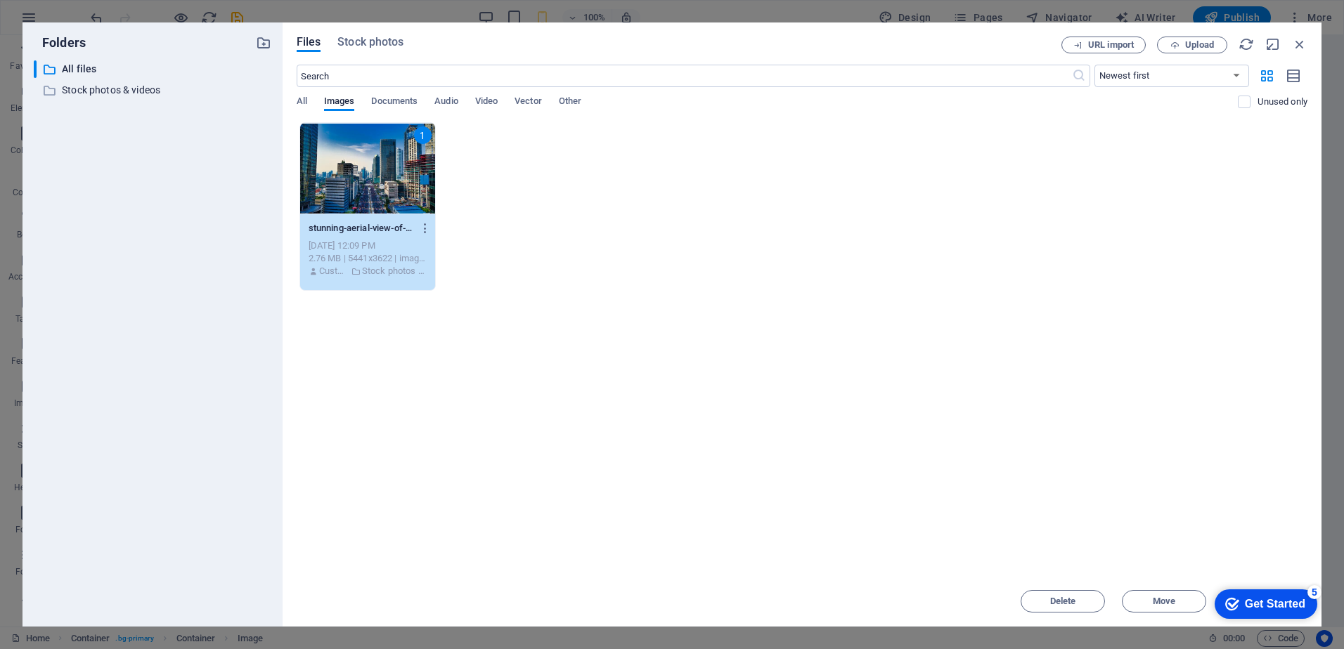
click at [1256, 600] on div "Get Started" at bounding box center [1275, 604] width 60 height 13
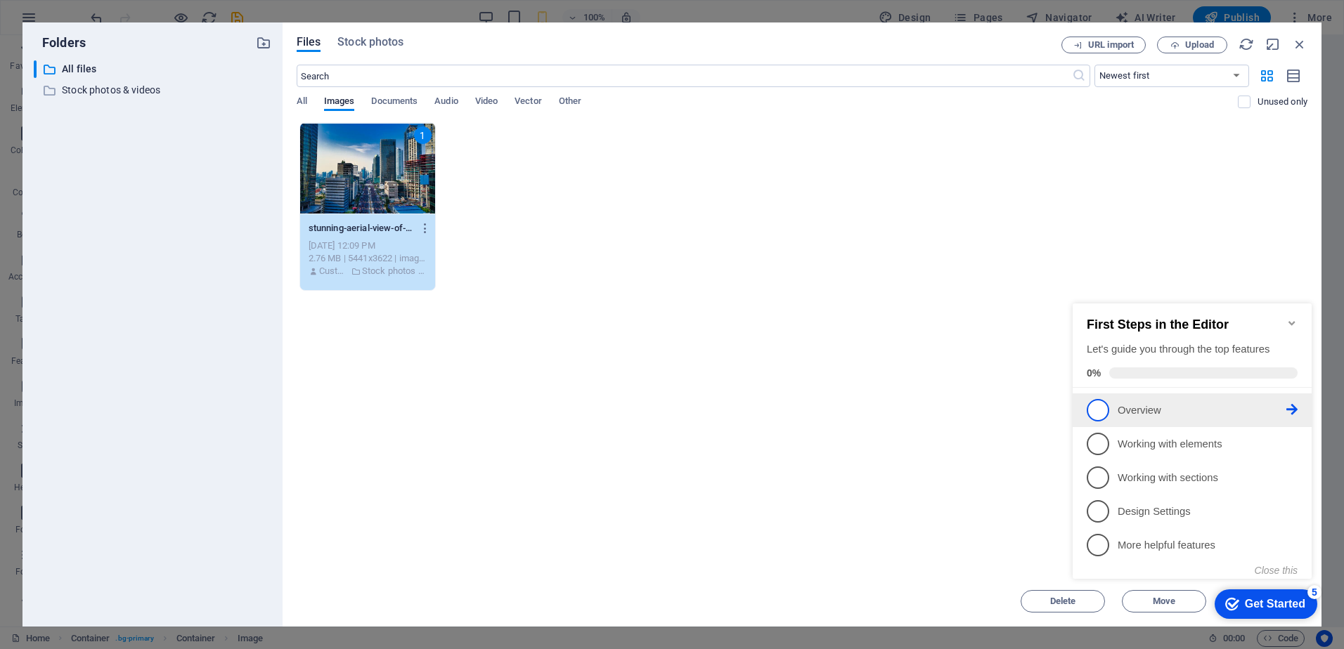
click at [1099, 408] on span "1" at bounding box center [1098, 410] width 22 height 22
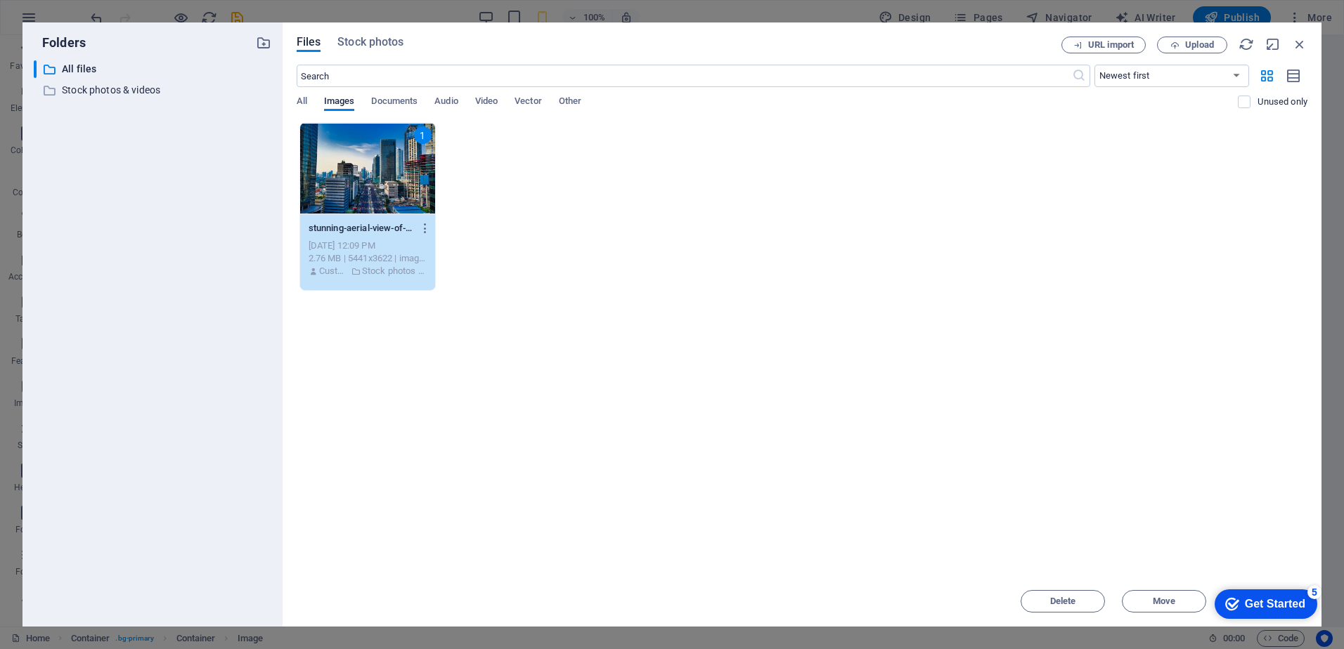
scroll to position [0, 0]
click at [179, 74] on p "All files" at bounding box center [153, 69] width 183 height 16
click at [562, 297] on div "Drop files here to upload them instantly 1 stunning-aerial-view-of-[GEOGRAPHIC_…" at bounding box center [802, 349] width 1011 height 454
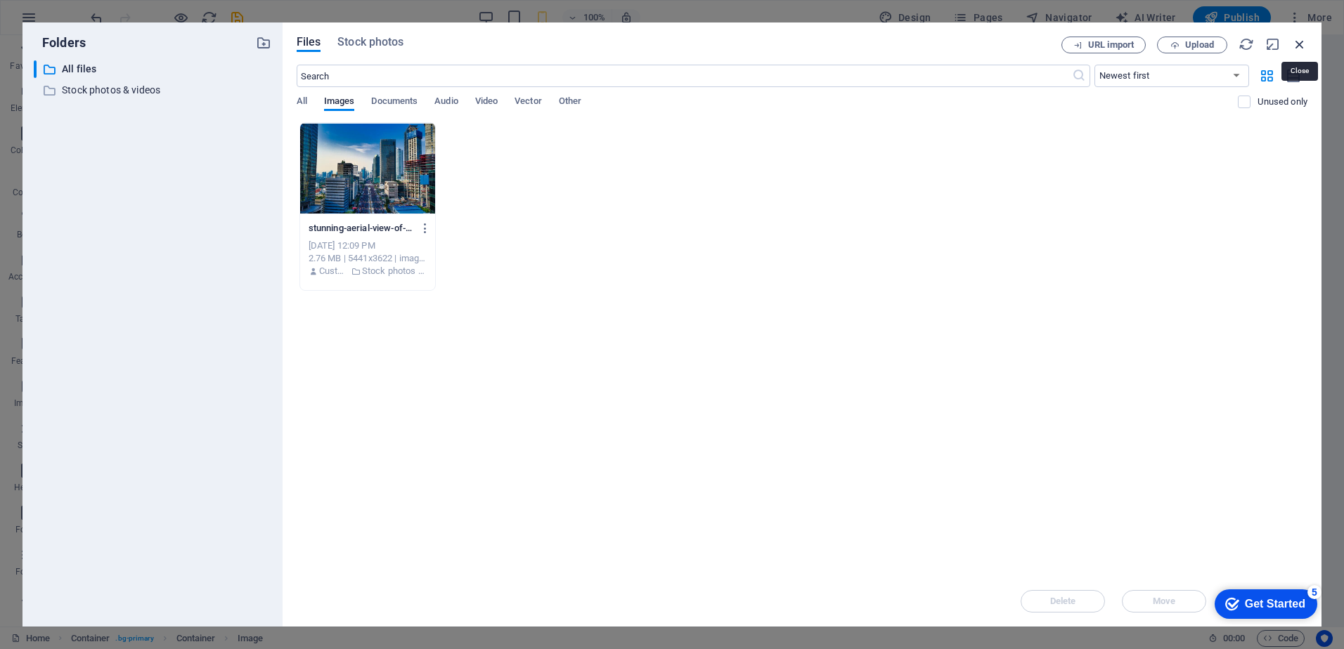
click at [1298, 44] on icon "button" at bounding box center [1299, 44] width 15 height 15
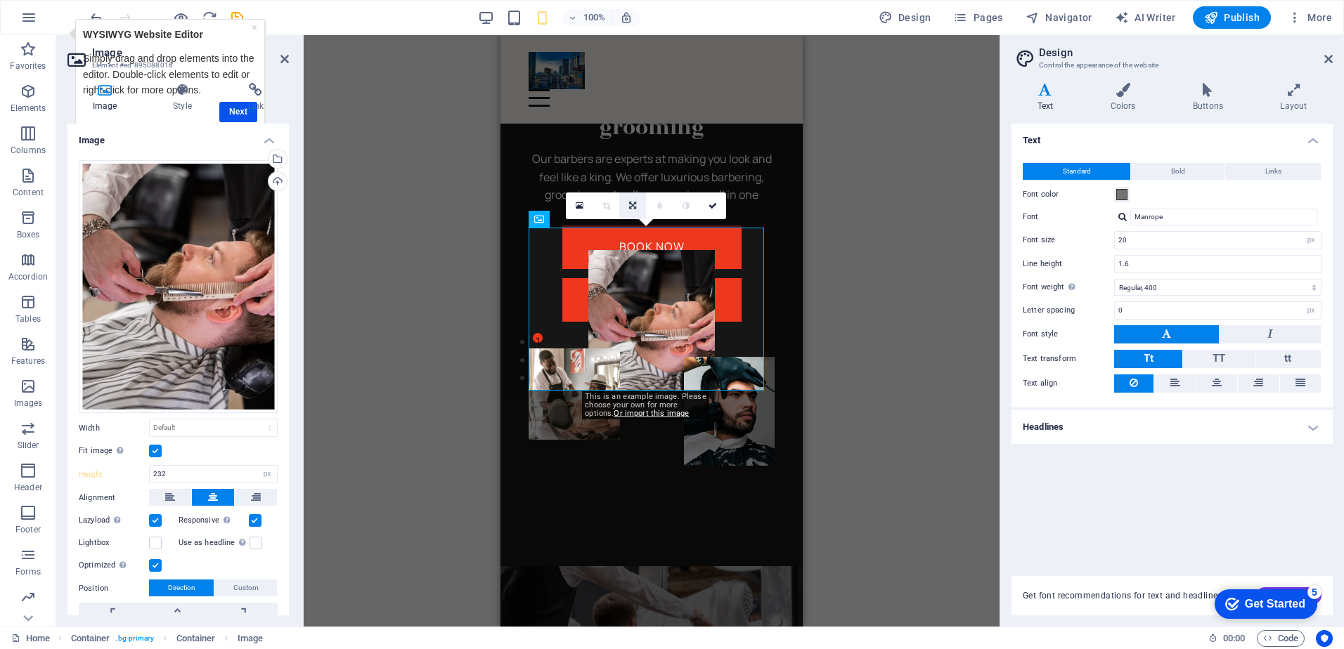
click at [638, 209] on link at bounding box center [632, 206] width 27 height 27
click at [906, 442] on div "H1 Banner Container Menu Bar Banner Menu Banner Logo Button Spacer Container Te…" at bounding box center [652, 331] width 696 height 592
click at [29, 222] on icon "button" at bounding box center [28, 217] width 17 height 17
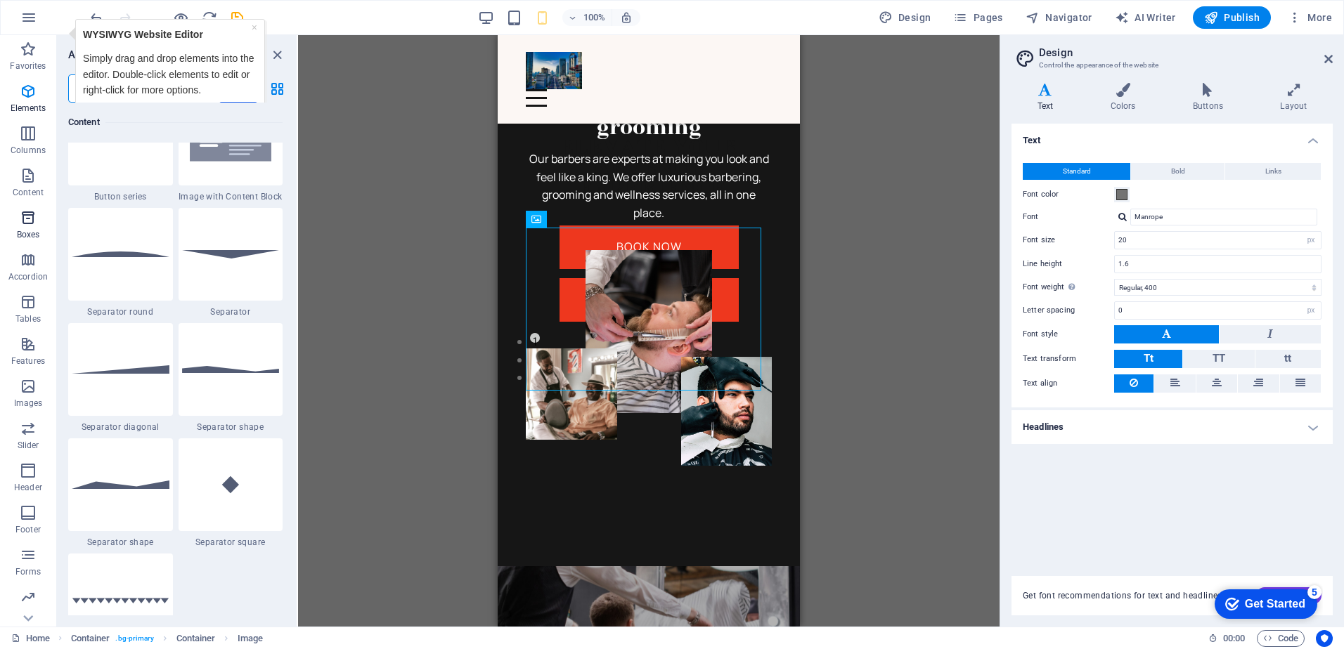
scroll to position [3877, 0]
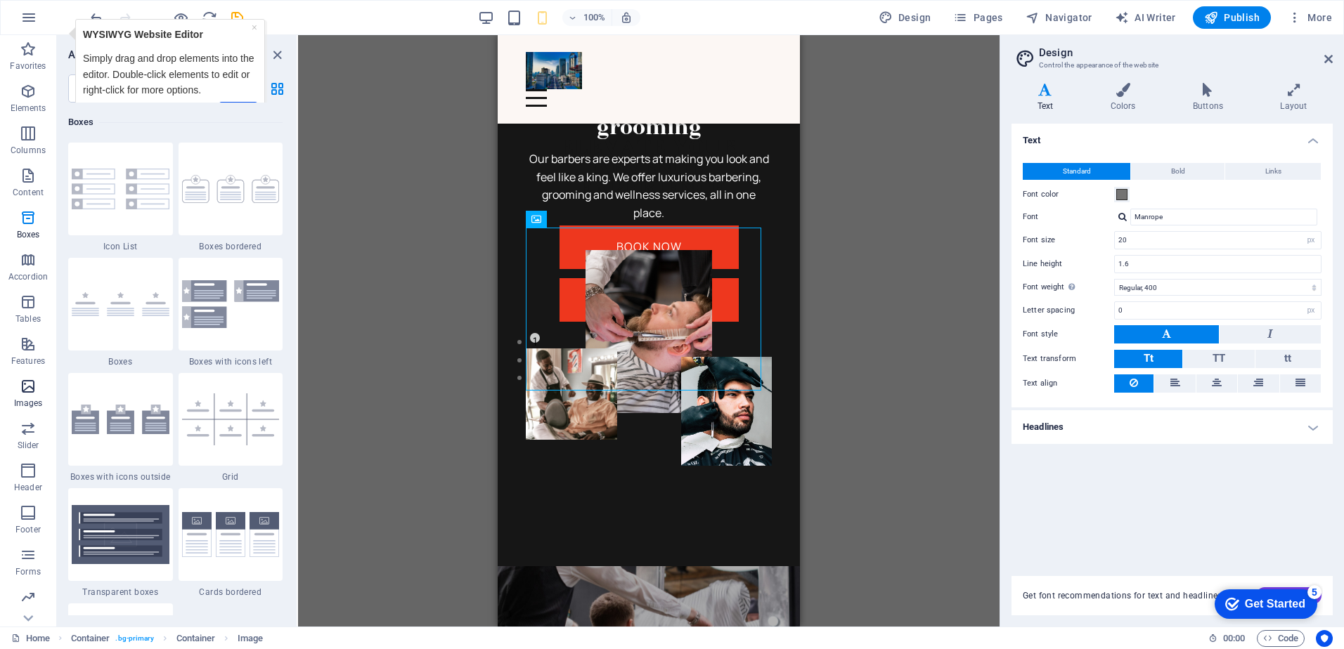
click at [27, 386] on icon "button" at bounding box center [28, 386] width 17 height 17
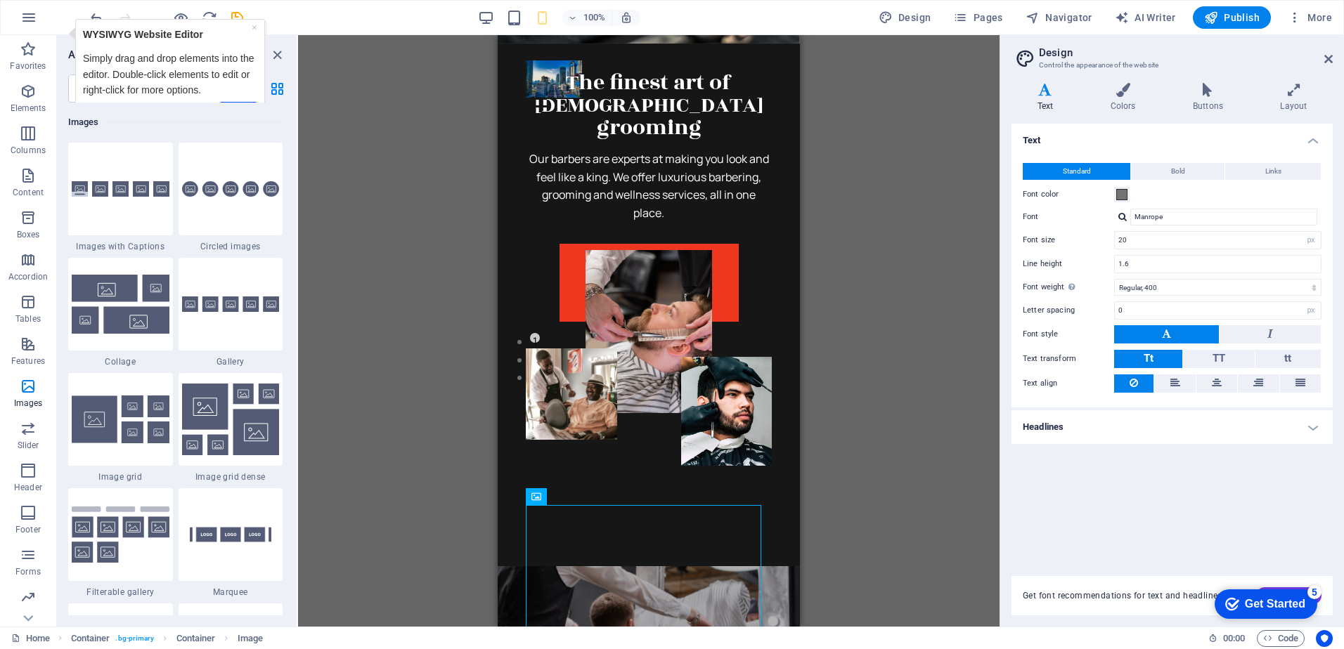
scroll to position [0, 0]
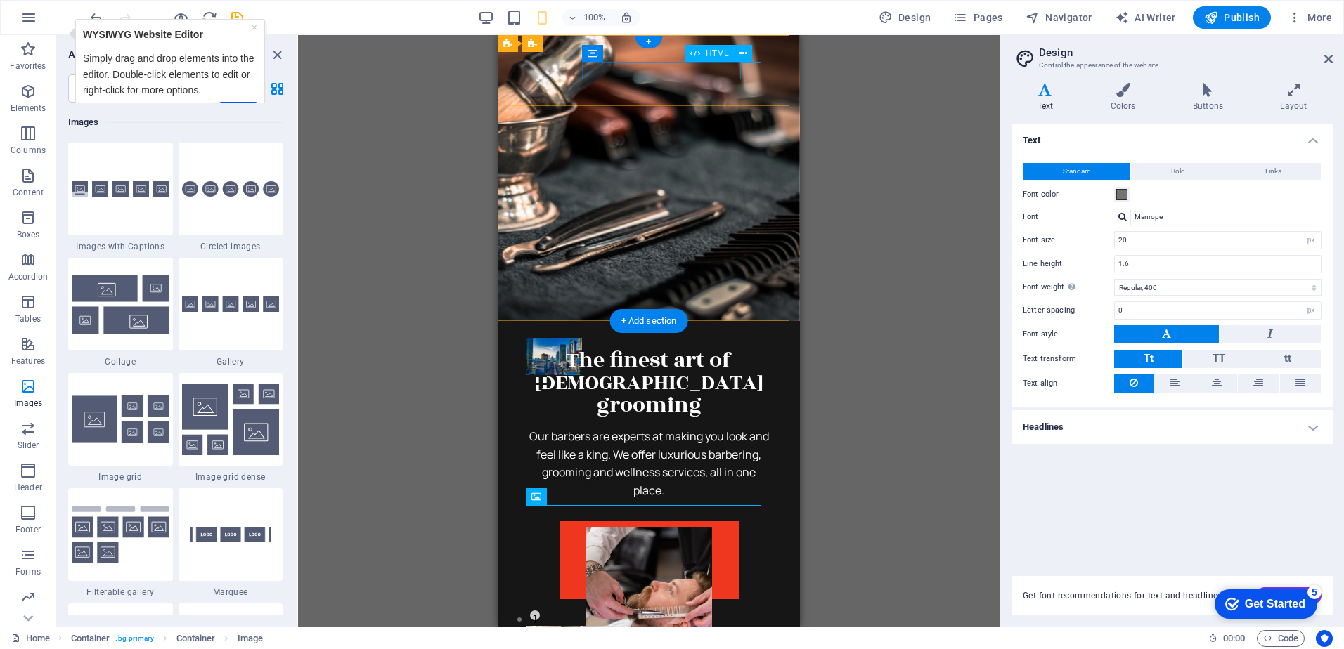
click at [753, 375] on div at bounding box center [649, 384] width 246 height 18
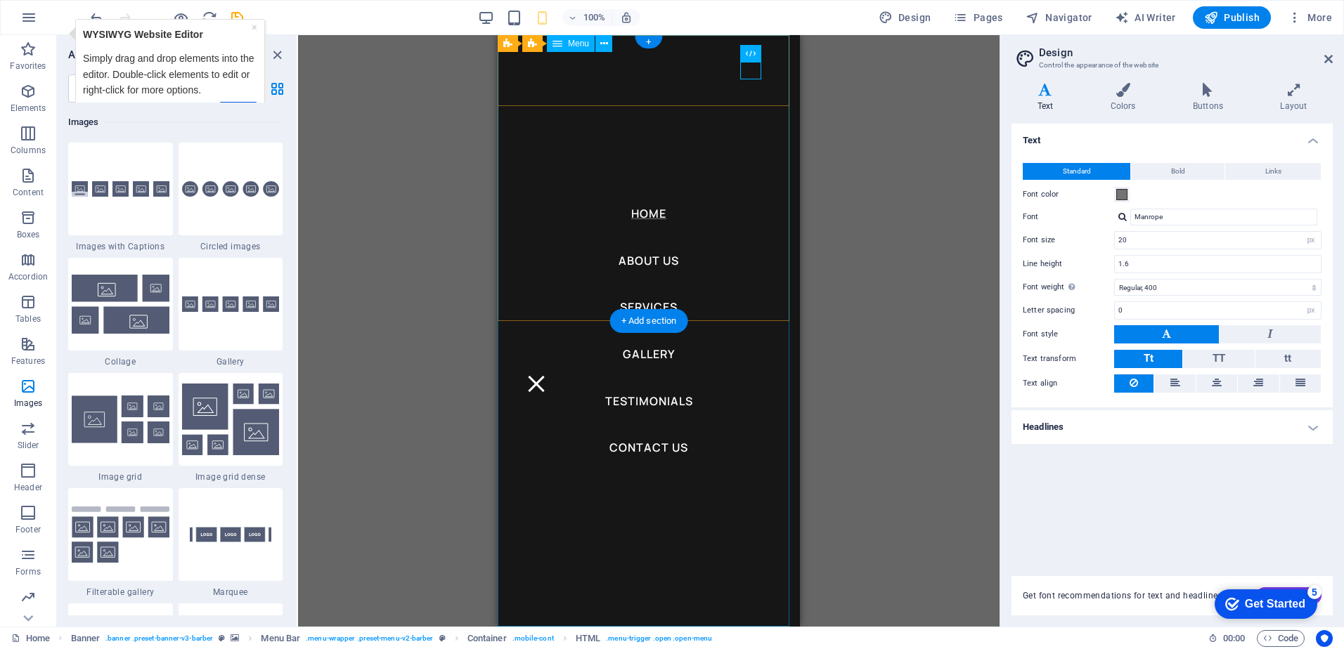
click at [642, 353] on nav "Home About Us Services Gallery Testimonials Contact Us" at bounding box center [649, 331] width 302 height 592
click at [645, 306] on nav "Home About Us Services Gallery Testimonials Contact Us" at bounding box center [649, 331] width 302 height 592
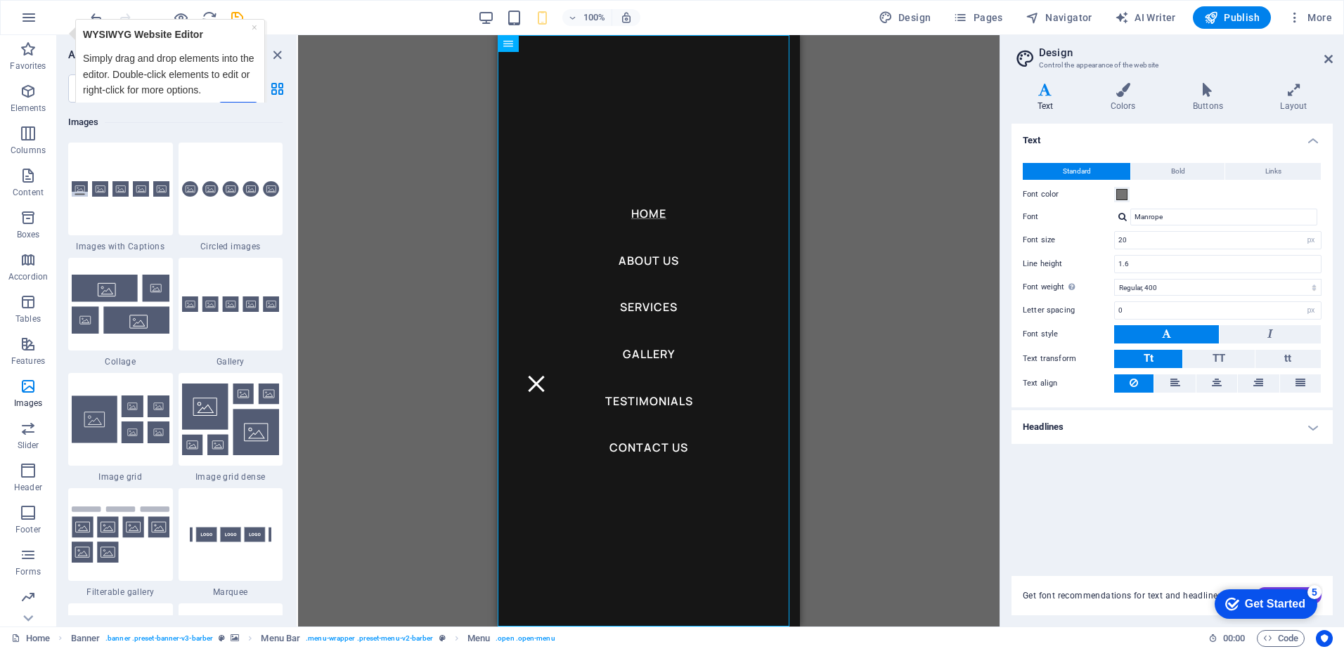
click at [891, 358] on div "H1 Banner Container Banner Menu Bar Menu Bar Banner Menu Banner Logo Button Spa…" at bounding box center [648, 331] width 701 height 592
click at [277, 53] on icon "close panel" at bounding box center [277, 55] width 16 height 16
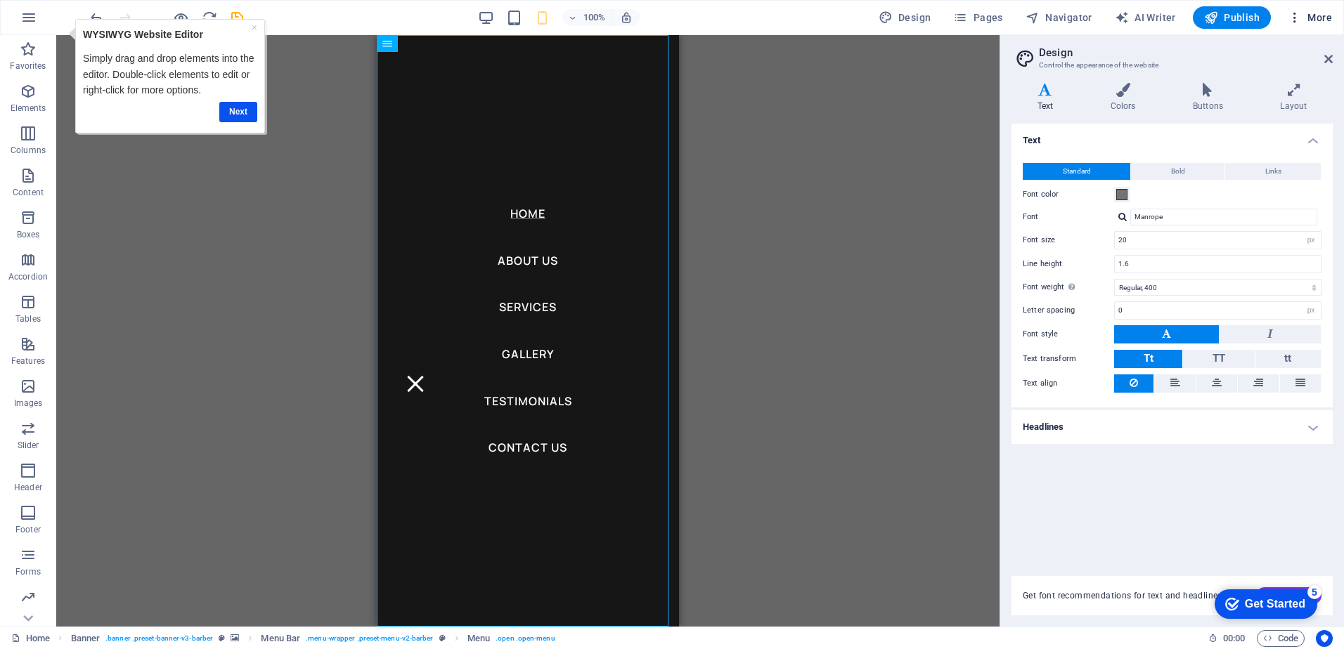
click at [1310, 17] on span "More" at bounding box center [1310, 18] width 44 height 14
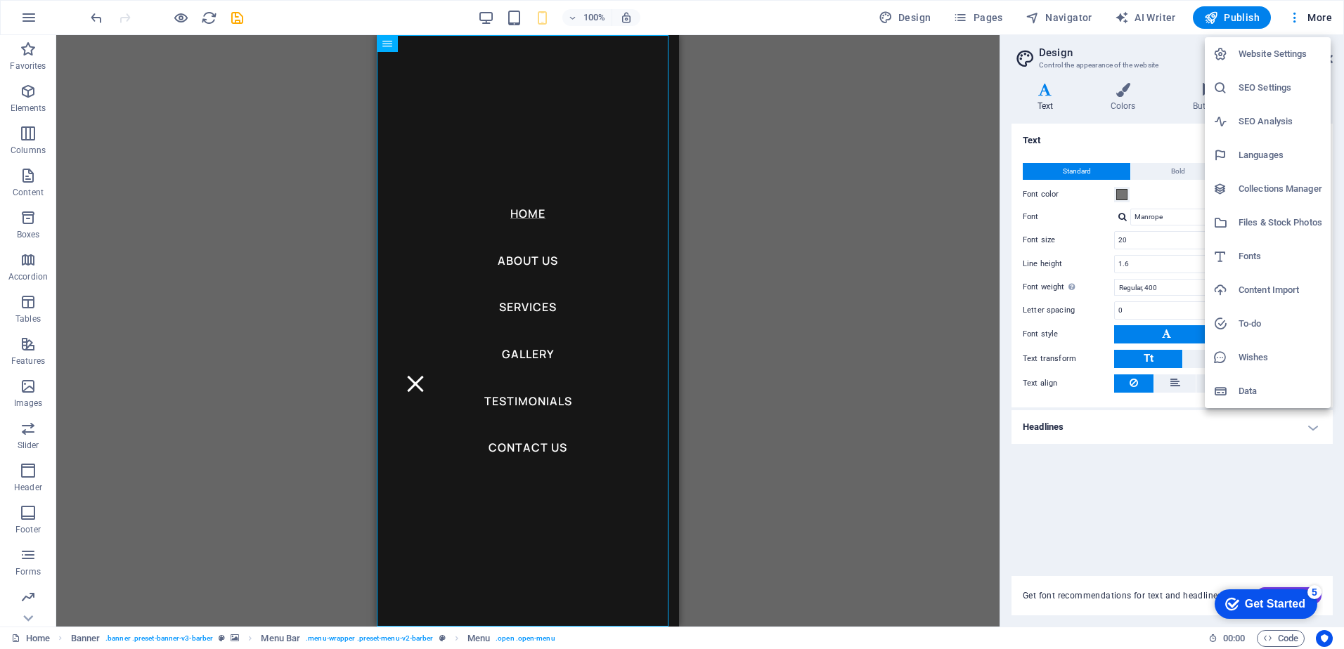
click at [235, 161] on div at bounding box center [672, 324] width 1344 height 649
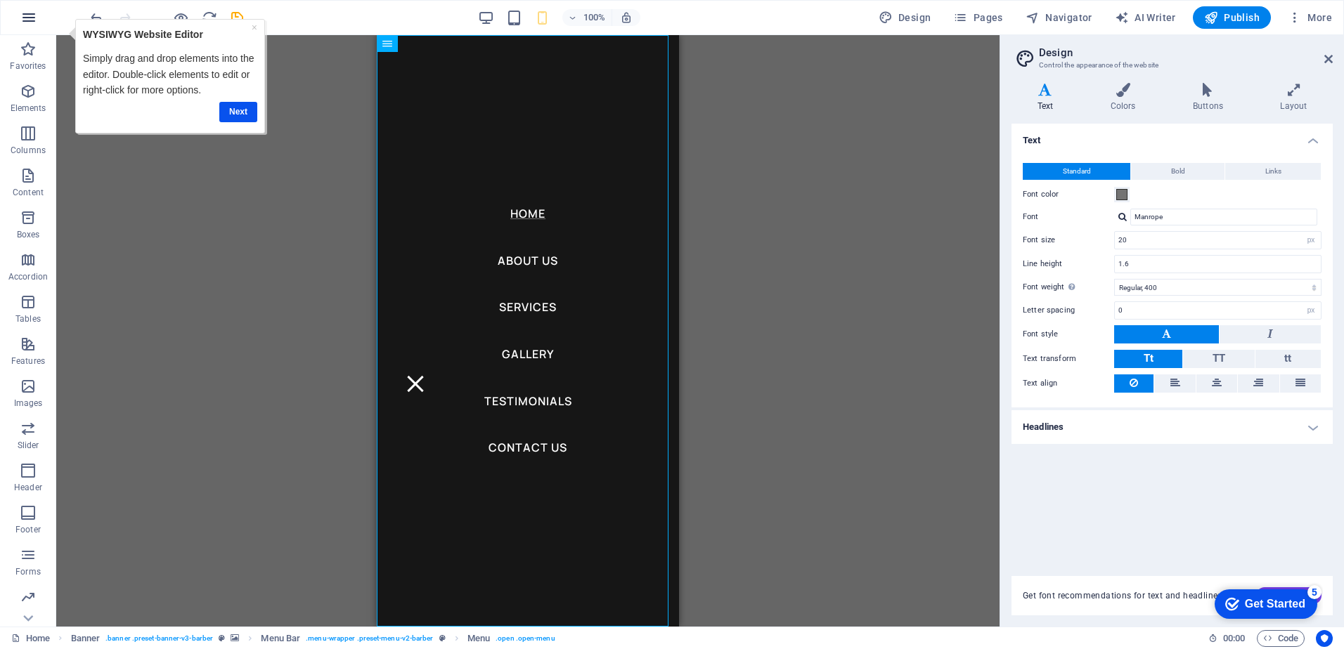
click at [22, 14] on icon "button" at bounding box center [28, 17] width 17 height 17
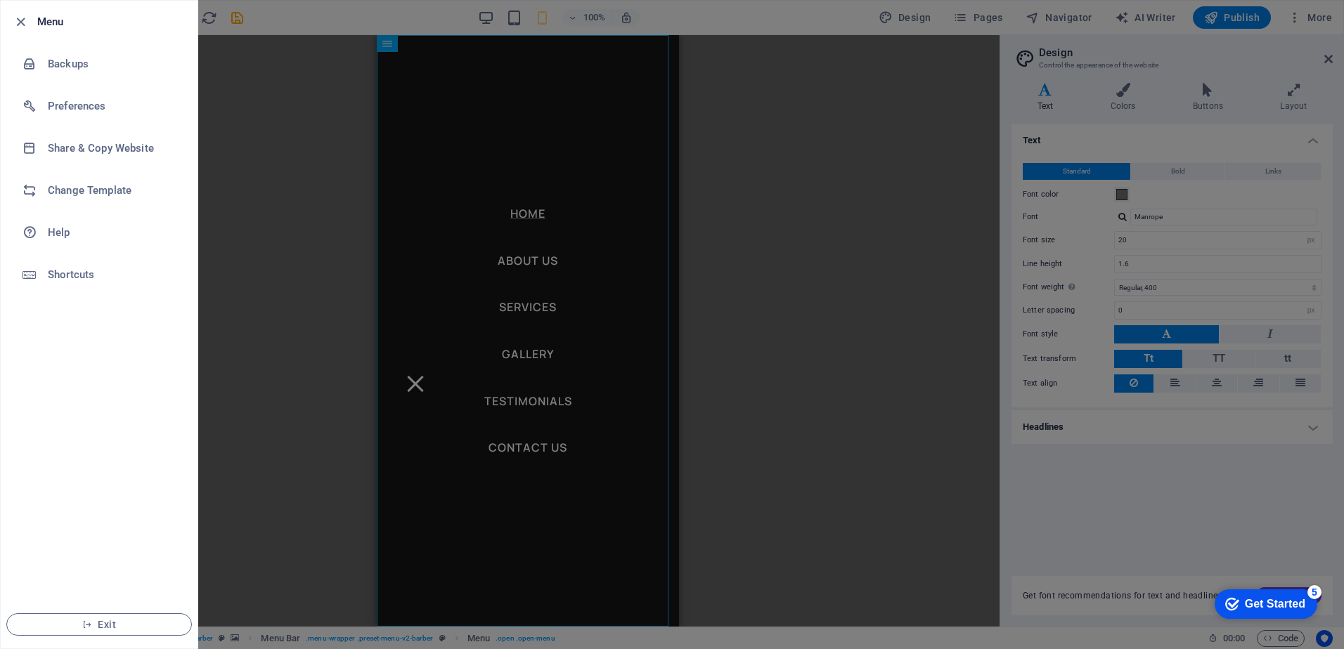
click at [1324, 19] on div at bounding box center [672, 324] width 1344 height 649
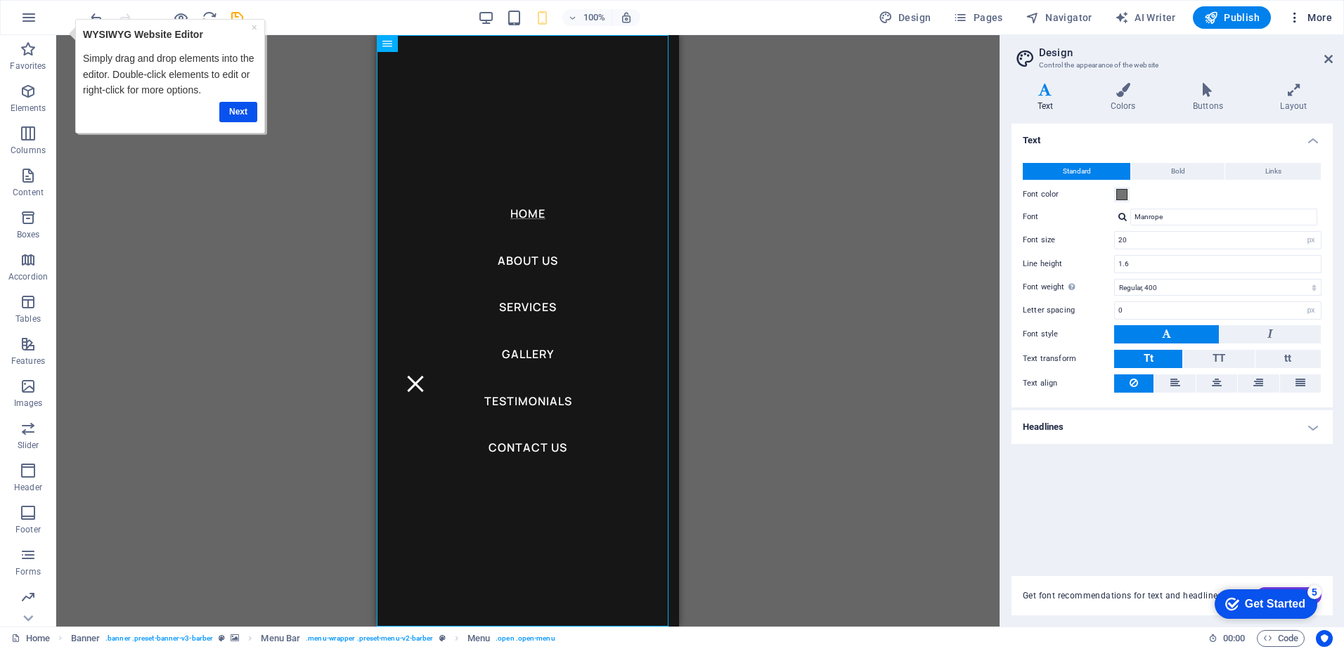
click at [1320, 14] on span "More" at bounding box center [1310, 18] width 44 height 14
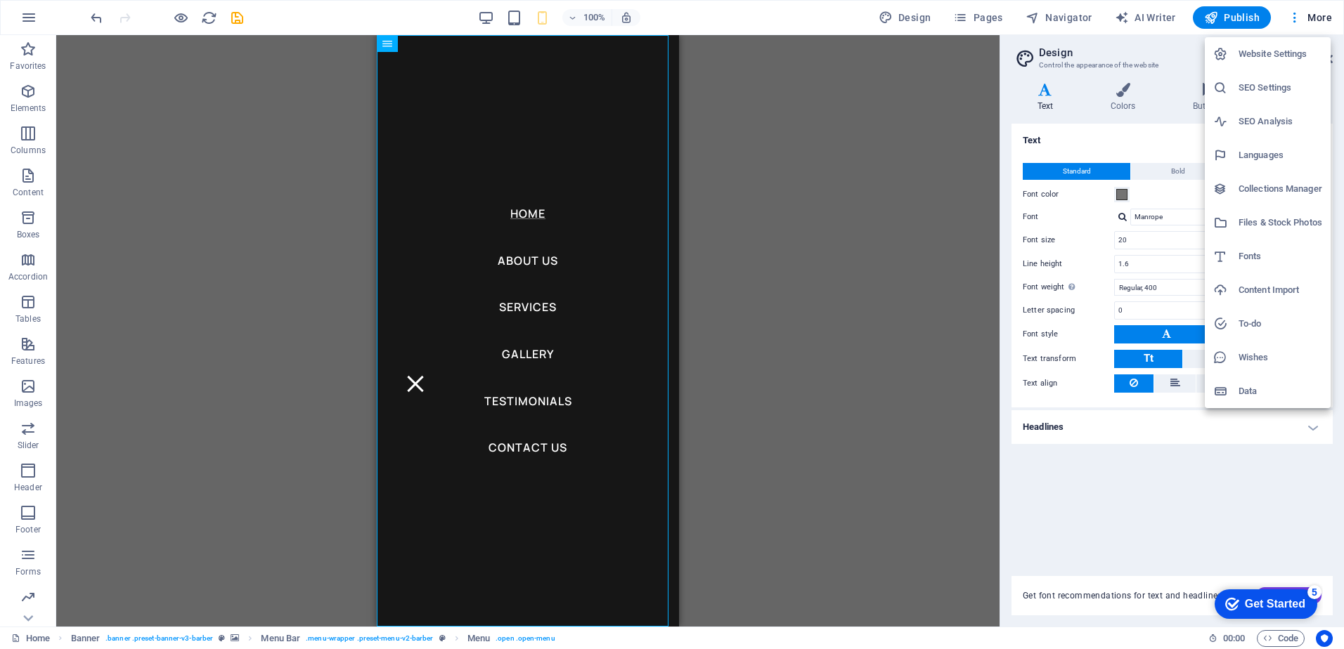
click at [1275, 58] on h6 "Website Settings" at bounding box center [1280, 54] width 84 height 17
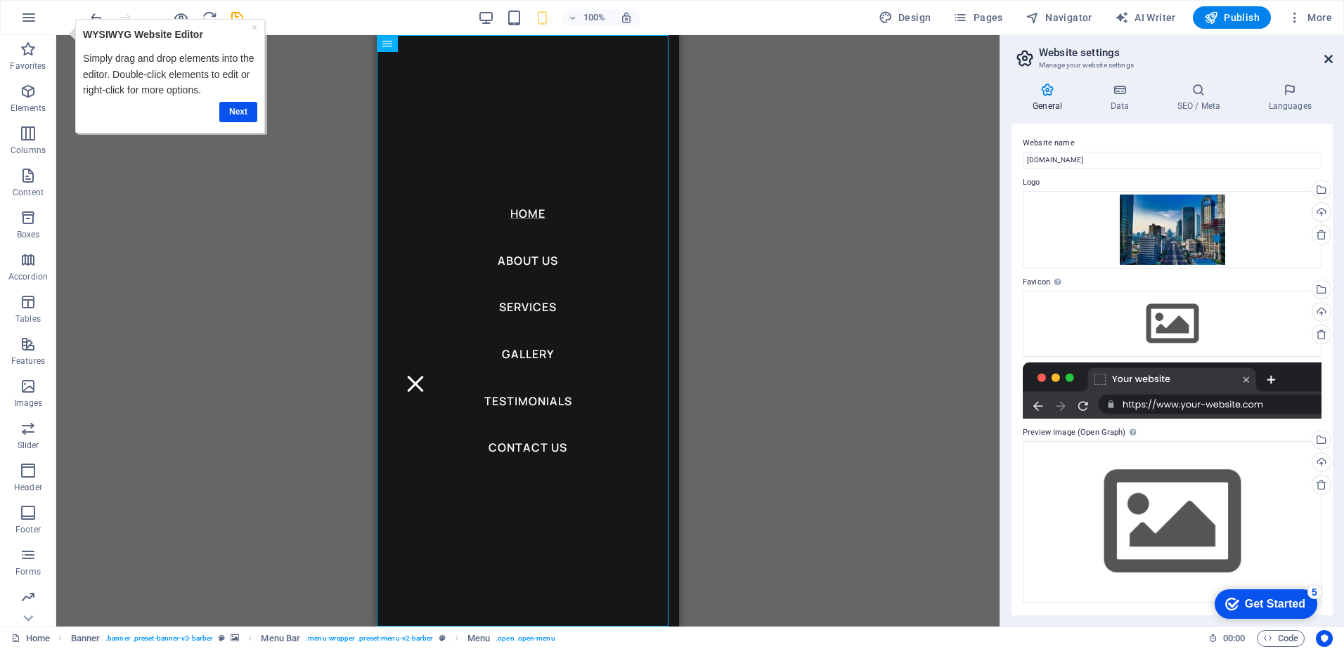
click at [1324, 56] on icon at bounding box center [1328, 58] width 8 height 11
